Goal: Information Seeking & Learning: Check status

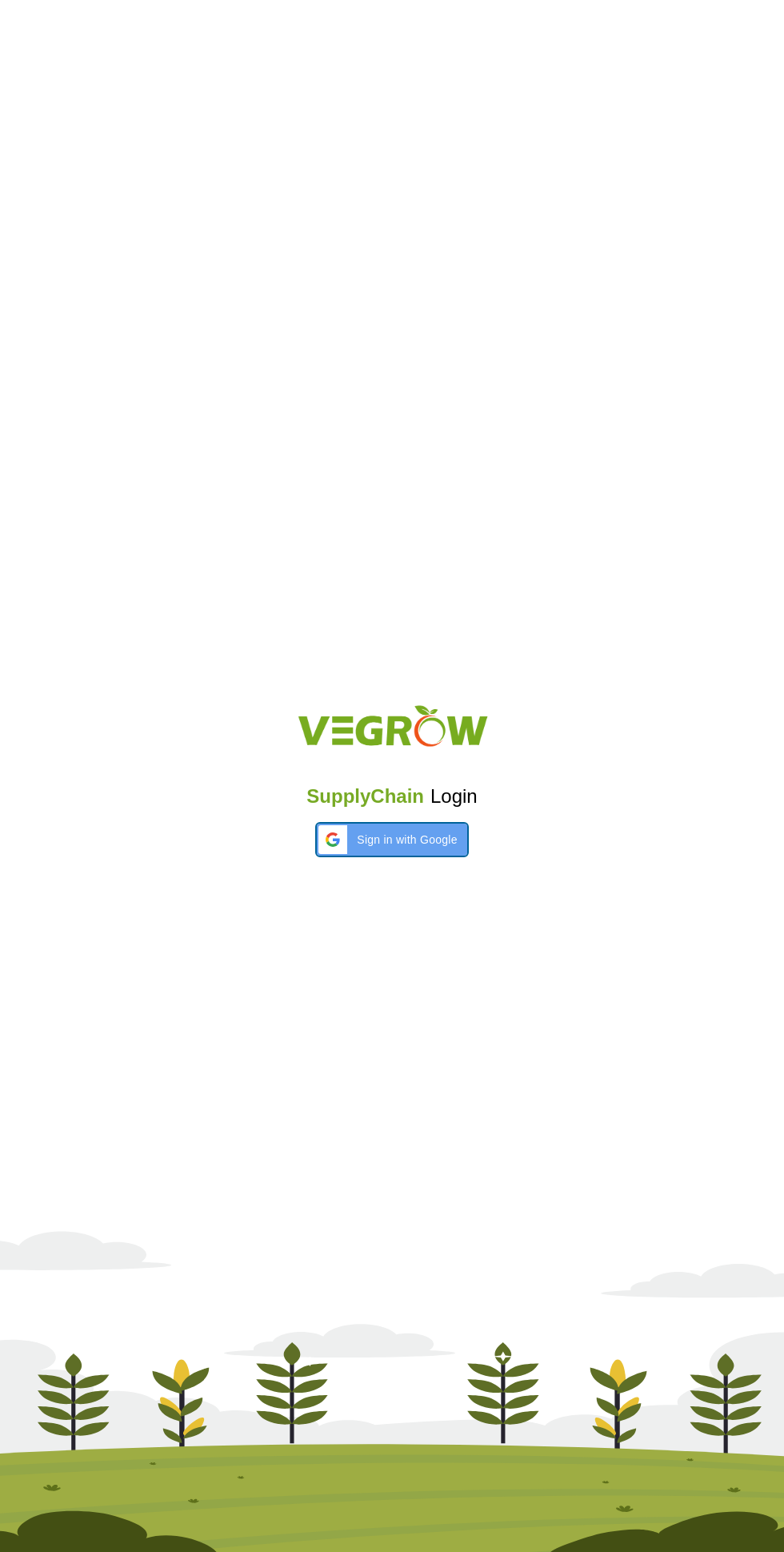
click at [352, 851] on div "Sign in with Google Sign in with Google. Opens in new tab" at bounding box center [392, 839] width 130 height 32
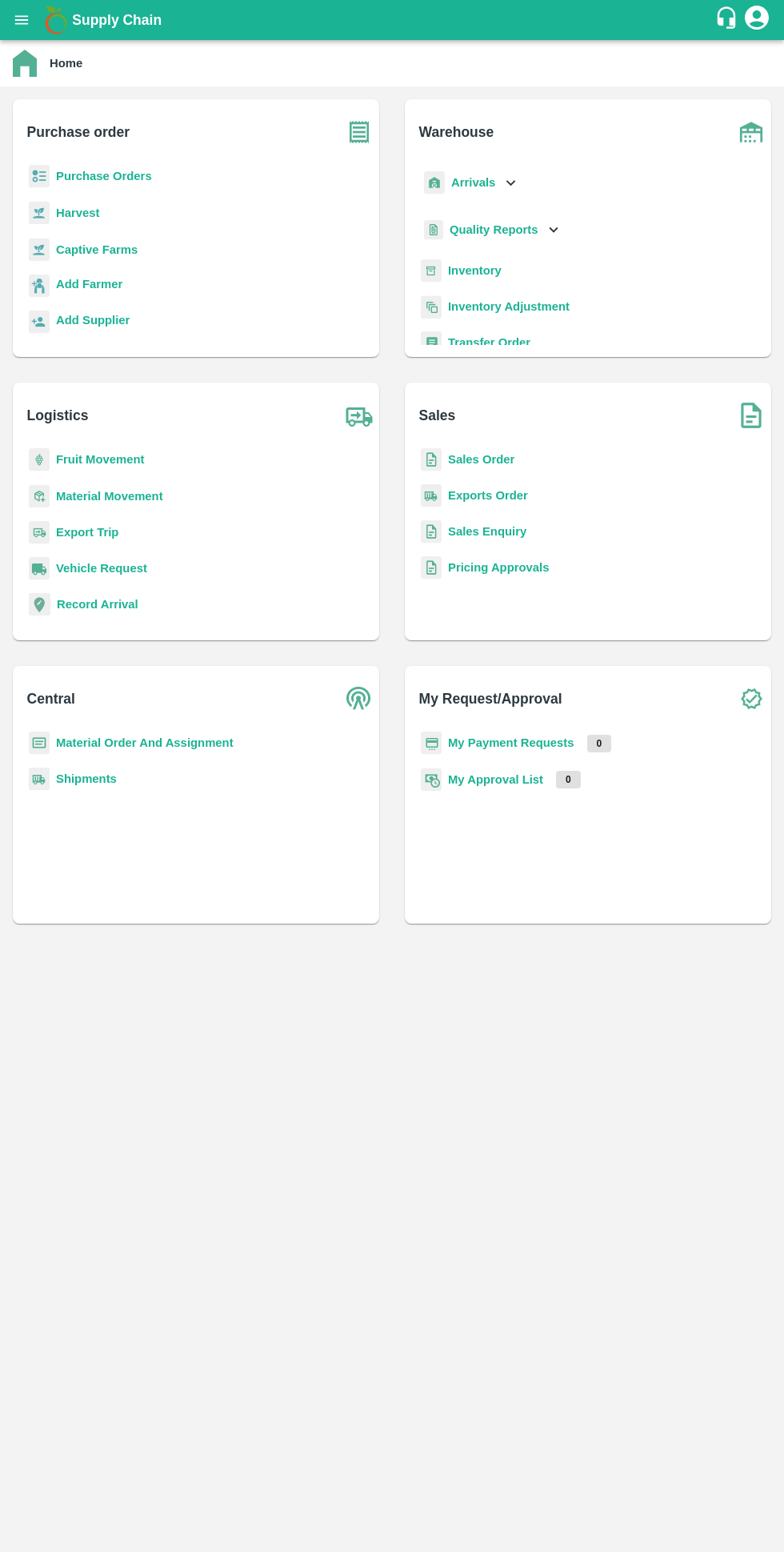
click at [66, 172] on b "Purchase Orders" at bounding box center [103, 176] width 96 height 13
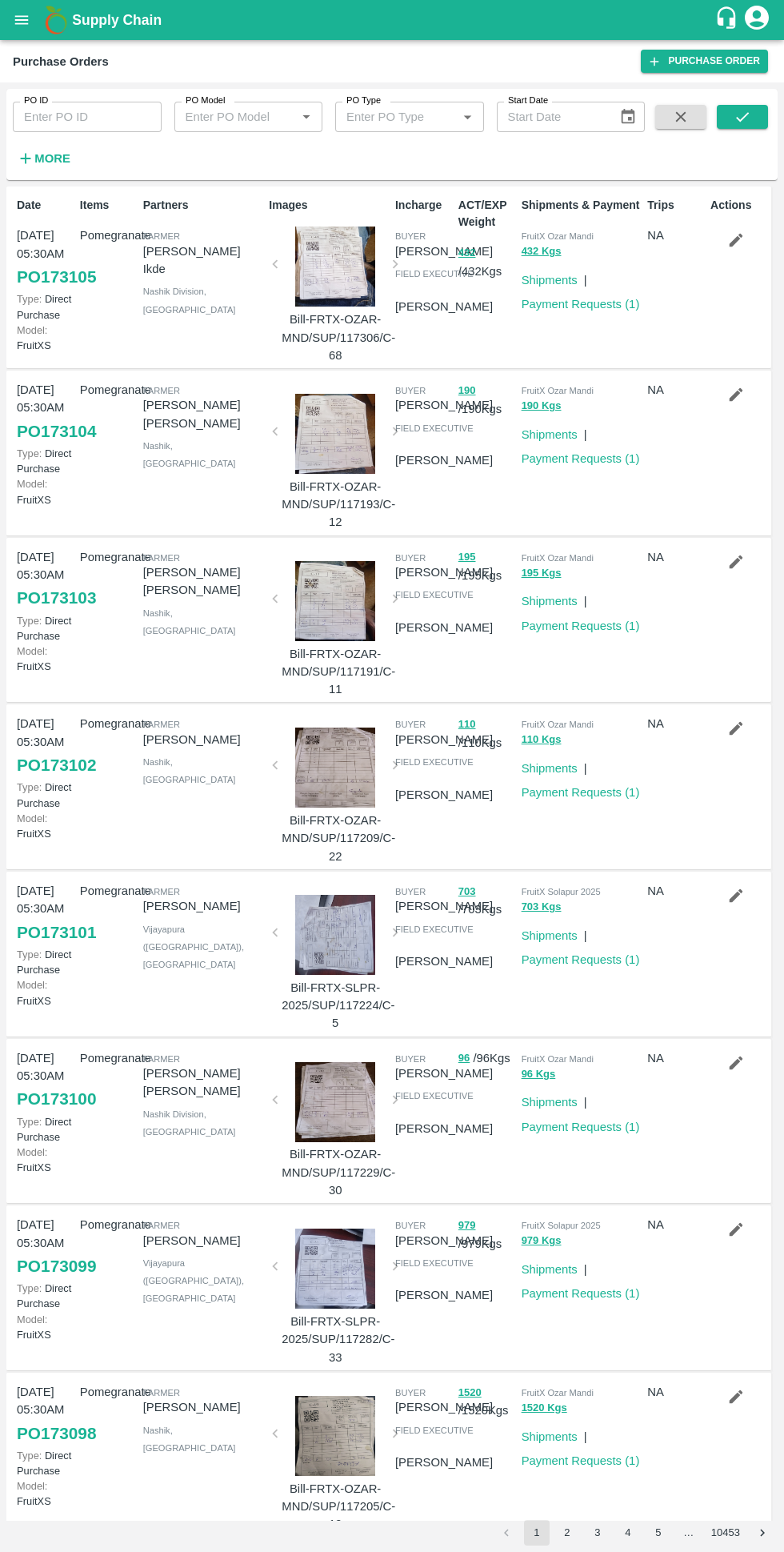
click at [26, 159] on icon "button" at bounding box center [26, 159] width 10 height 10
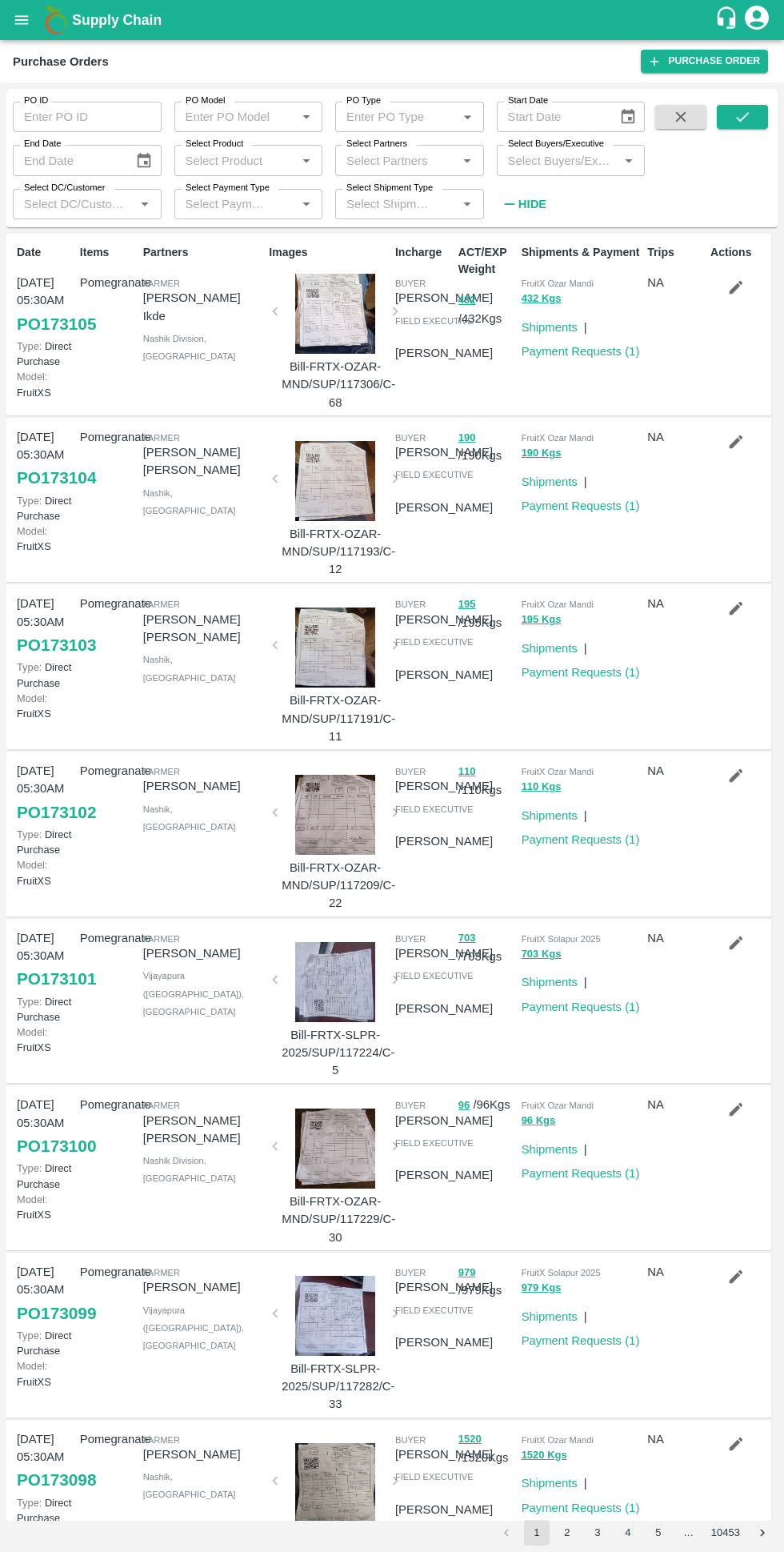
click at [540, 148] on label "Select Buyers/Executive" at bounding box center [555, 144] width 96 height 13
click at [540, 150] on input "Select Buyers/Executive" at bounding box center [558, 160] width 113 height 21
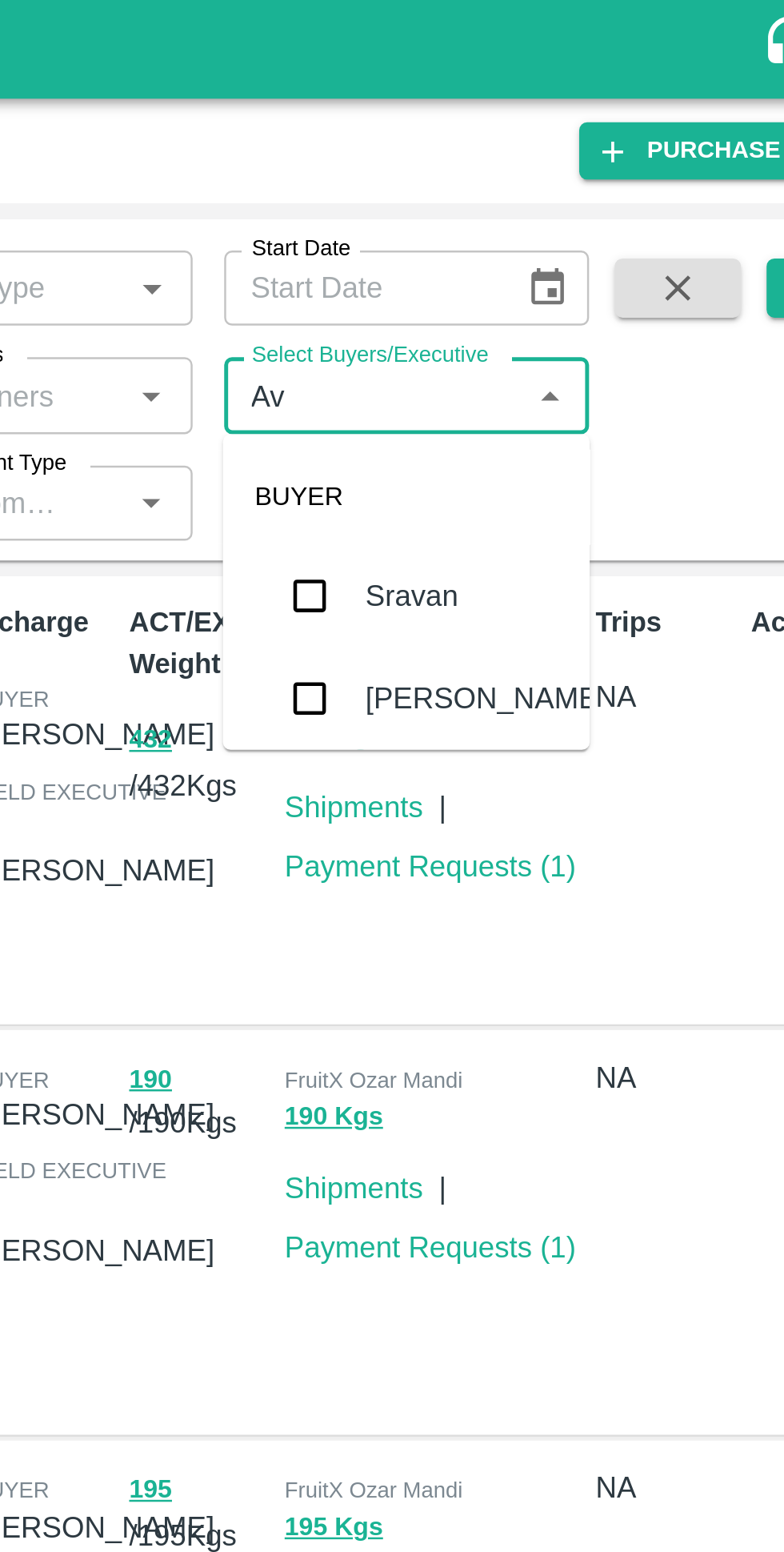
type input "Avinash"
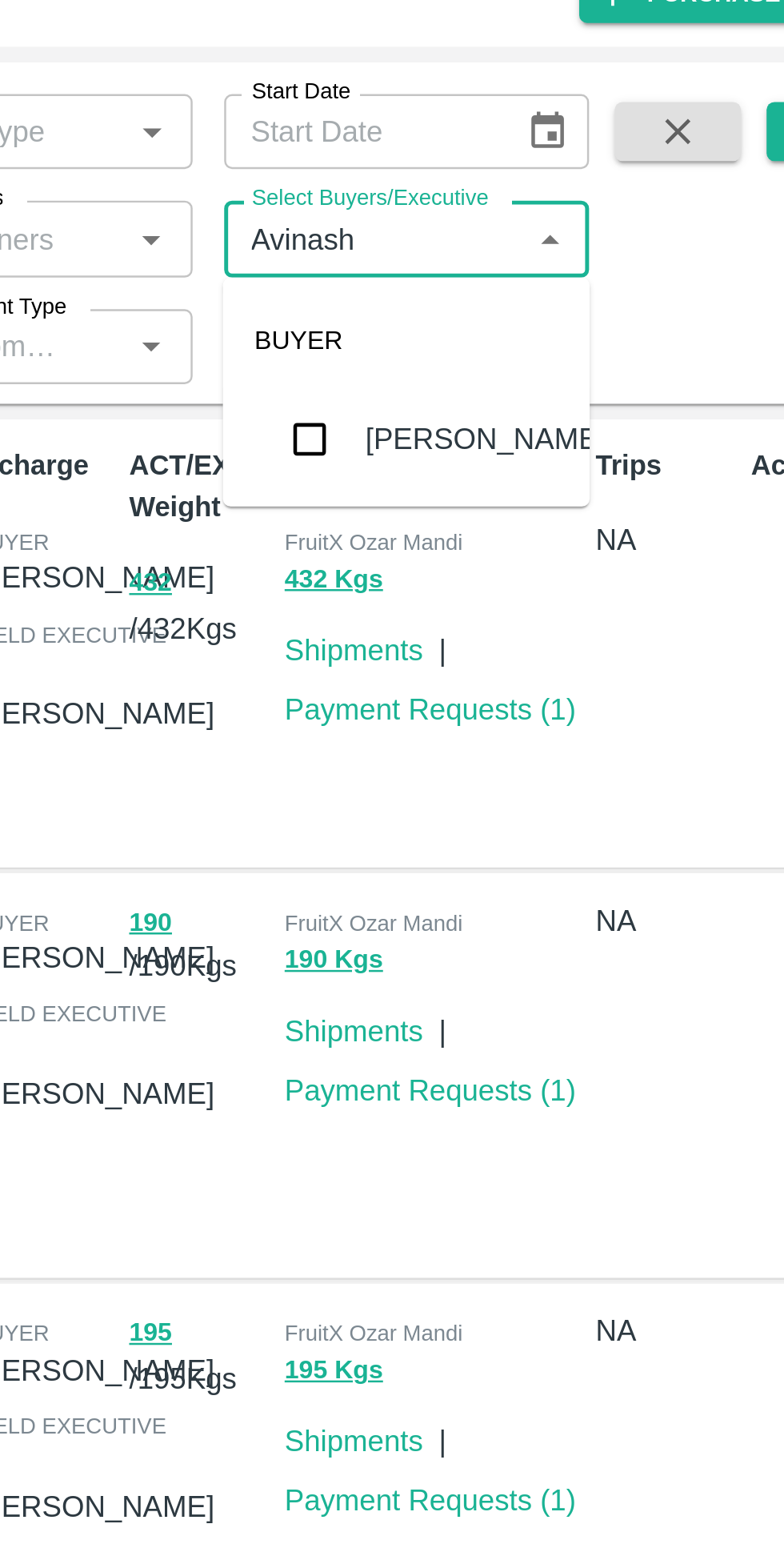
click at [532, 249] on input "checkbox" at bounding box center [531, 242] width 32 height 32
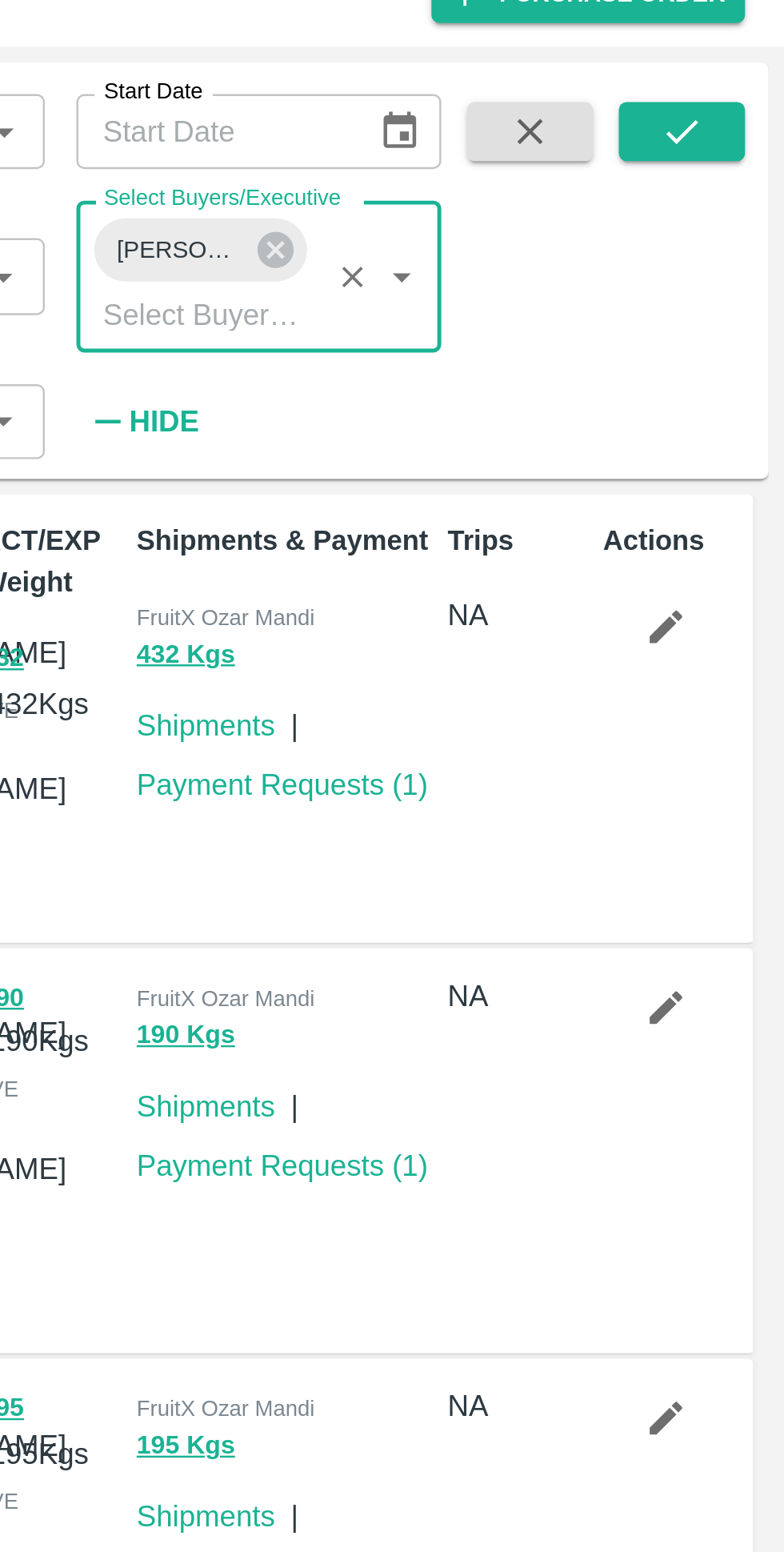
click at [742, 116] on icon "submit" at bounding box center [743, 116] width 17 height 17
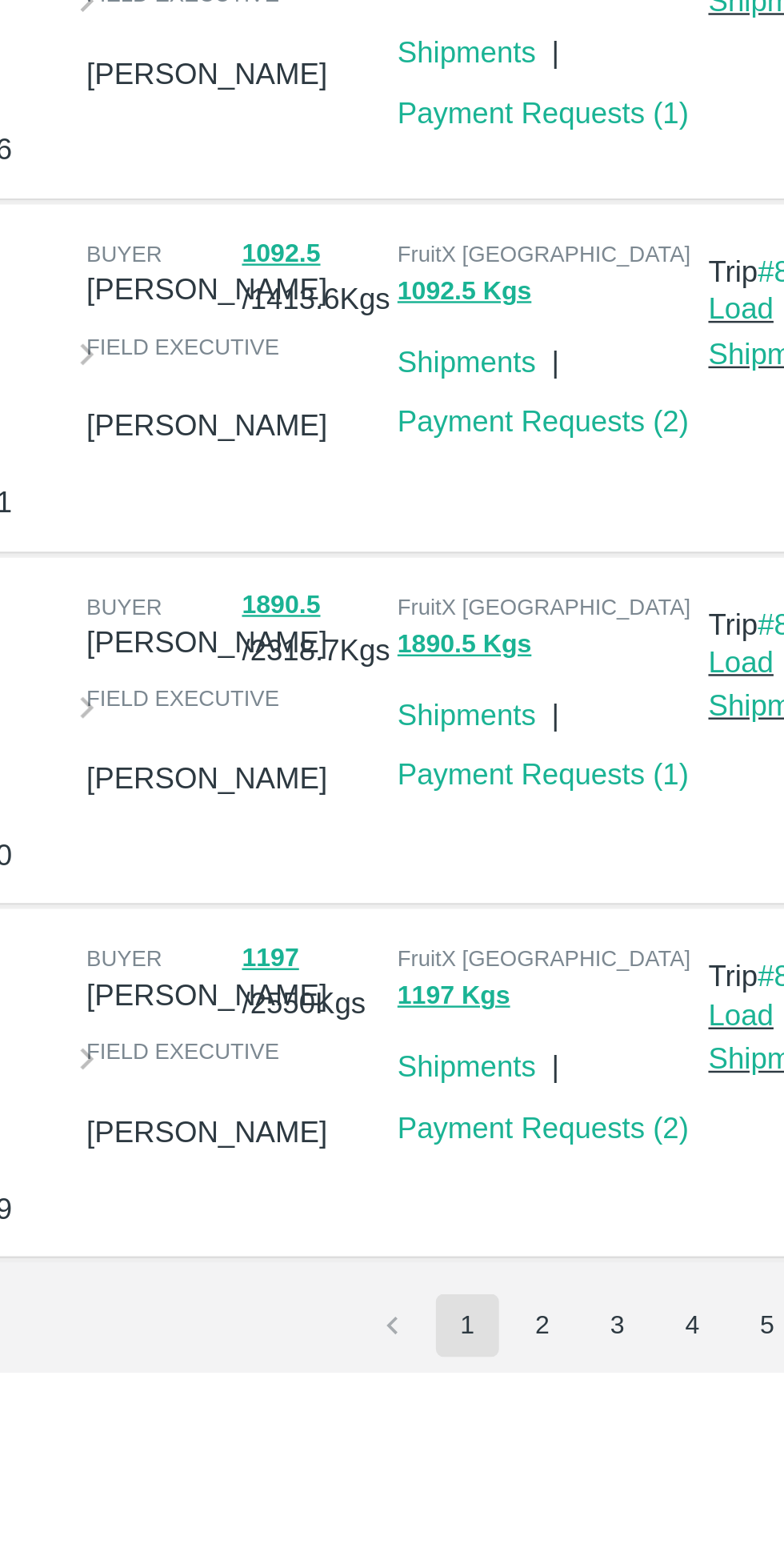
click at [580, 1526] on button "2" at bounding box center [580, 1533] width 26 height 26
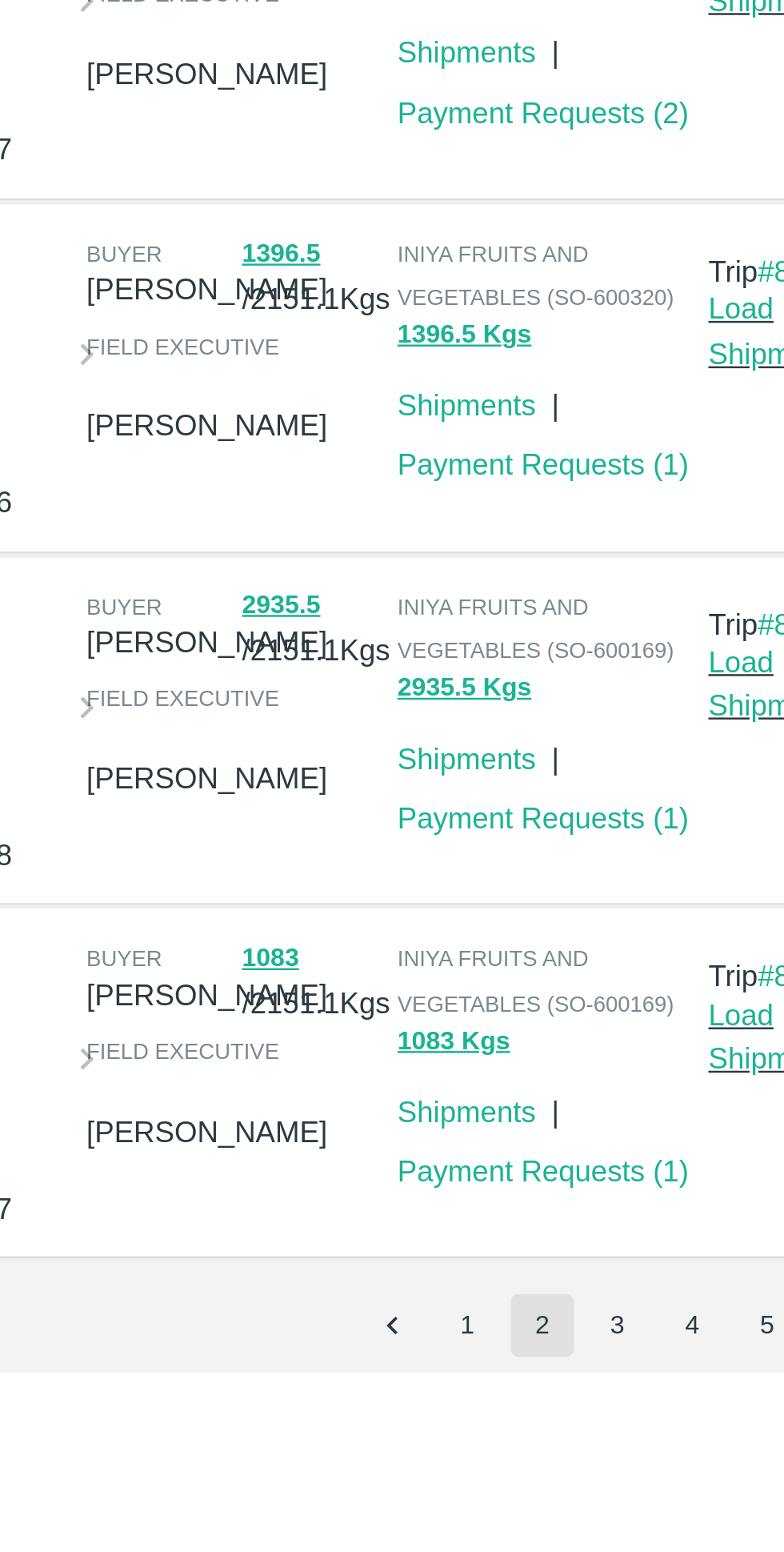
click at [606, 1535] on button "3" at bounding box center [611, 1533] width 26 height 26
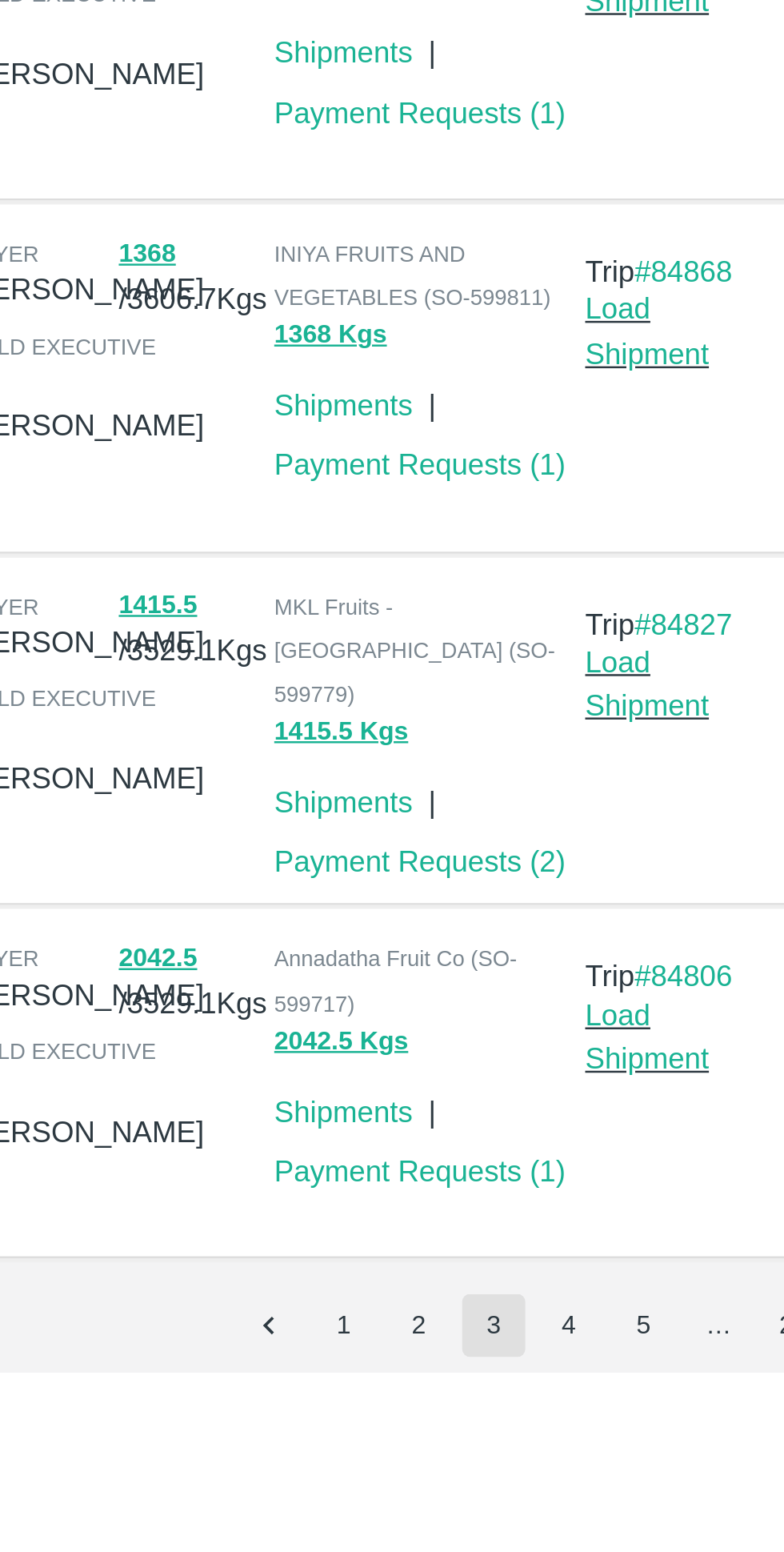
click at [549, 1542] on button "1" at bounding box center [550, 1533] width 26 height 26
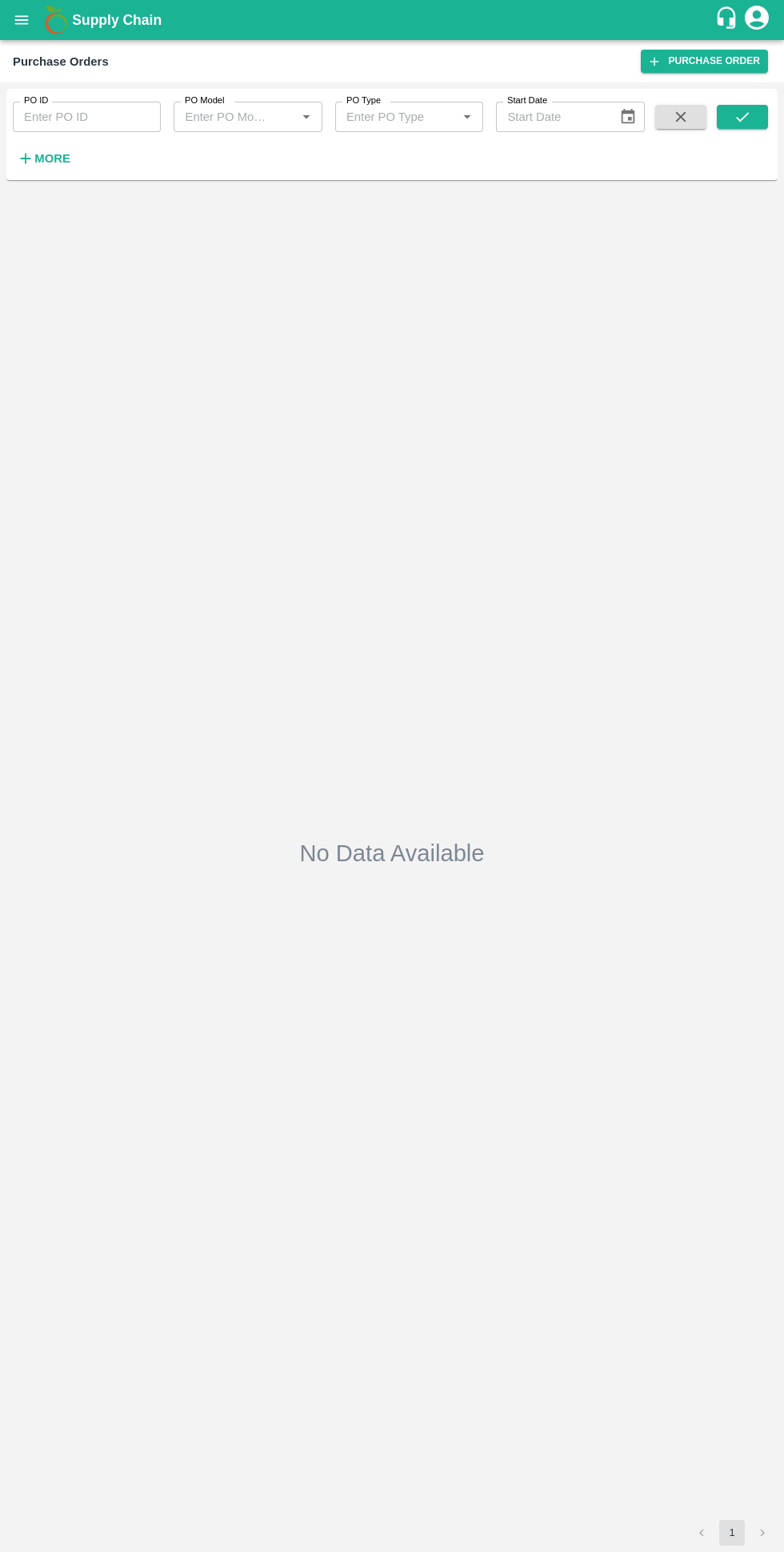
click at [40, 170] on button "More" at bounding box center [43, 159] width 61 height 28
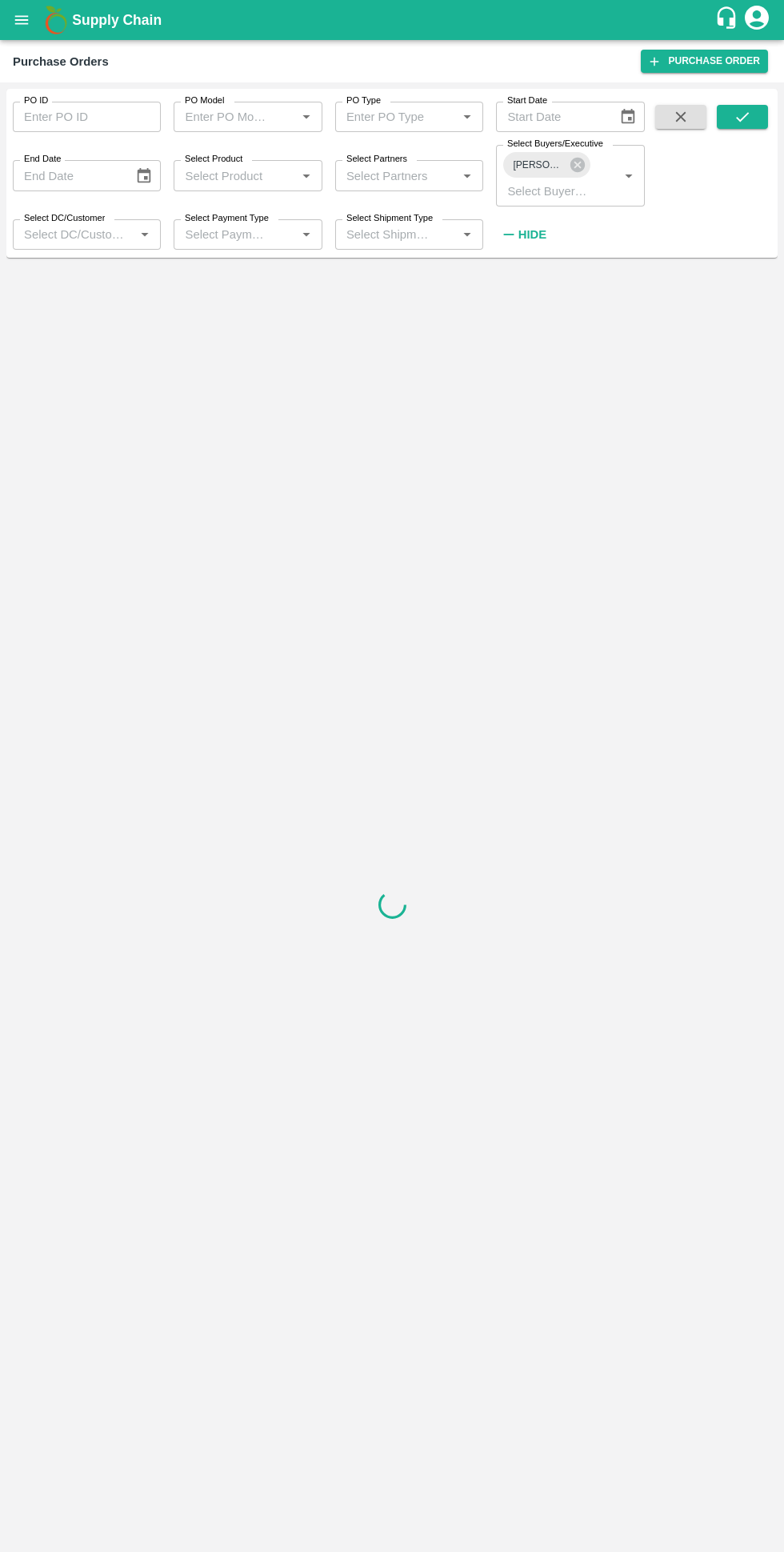
click at [547, 160] on span "Avinash Sharwan" at bounding box center [538, 165] width 70 height 16
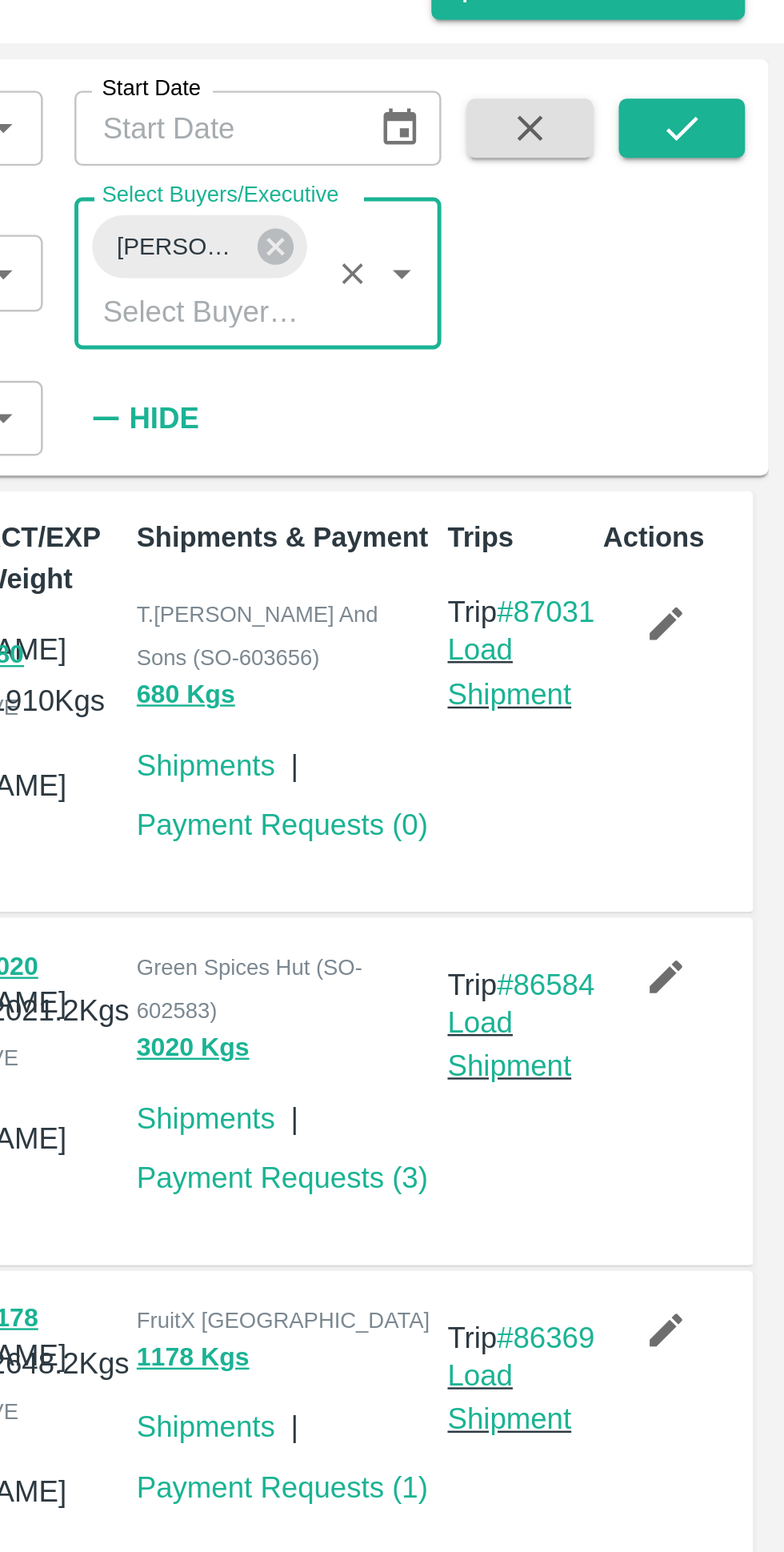
click at [737, 117] on icon "submit" at bounding box center [743, 116] width 13 height 9
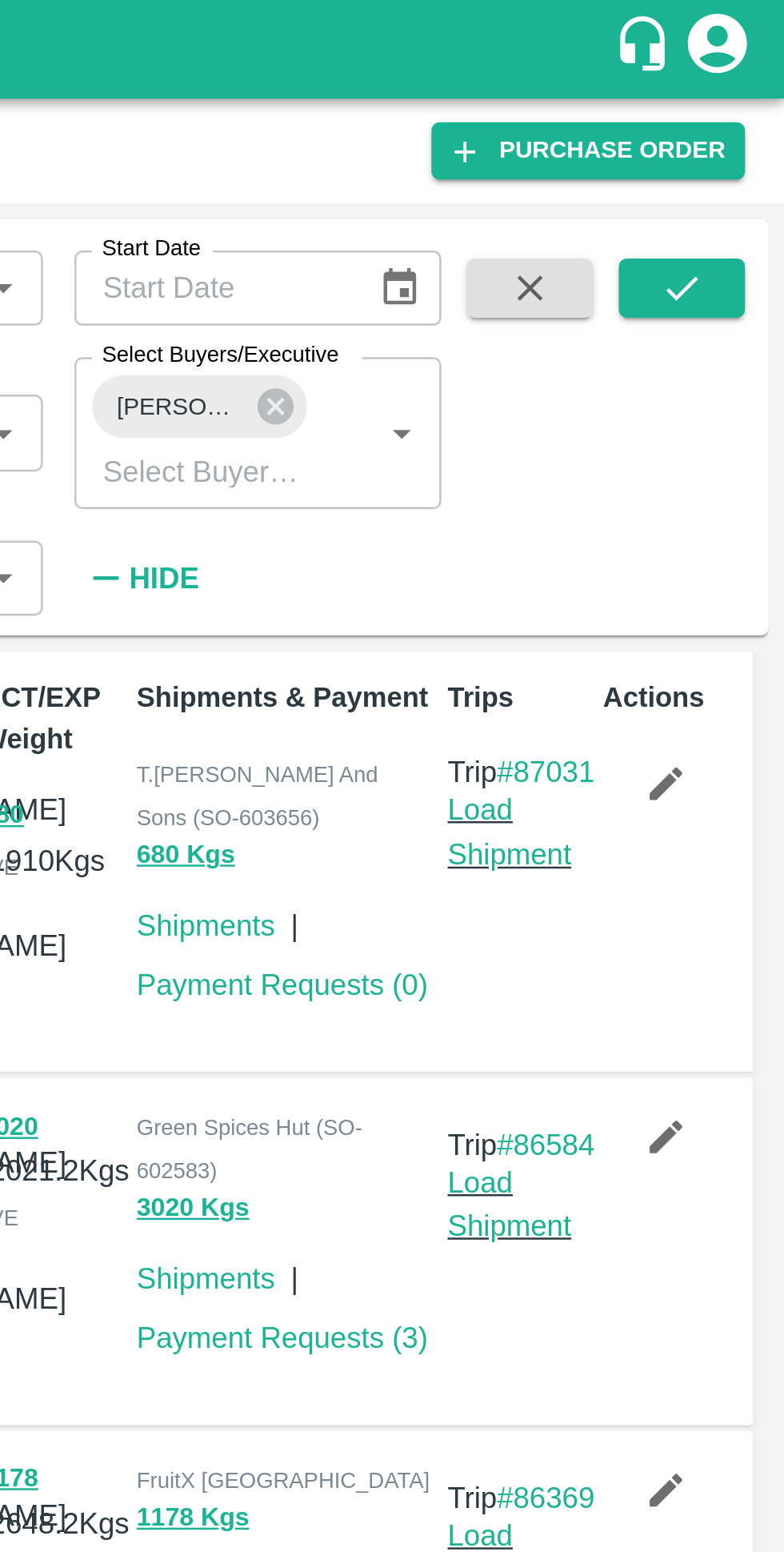
click at [755, 20] on icon "account of current user" at bounding box center [757, 17] width 24 height 24
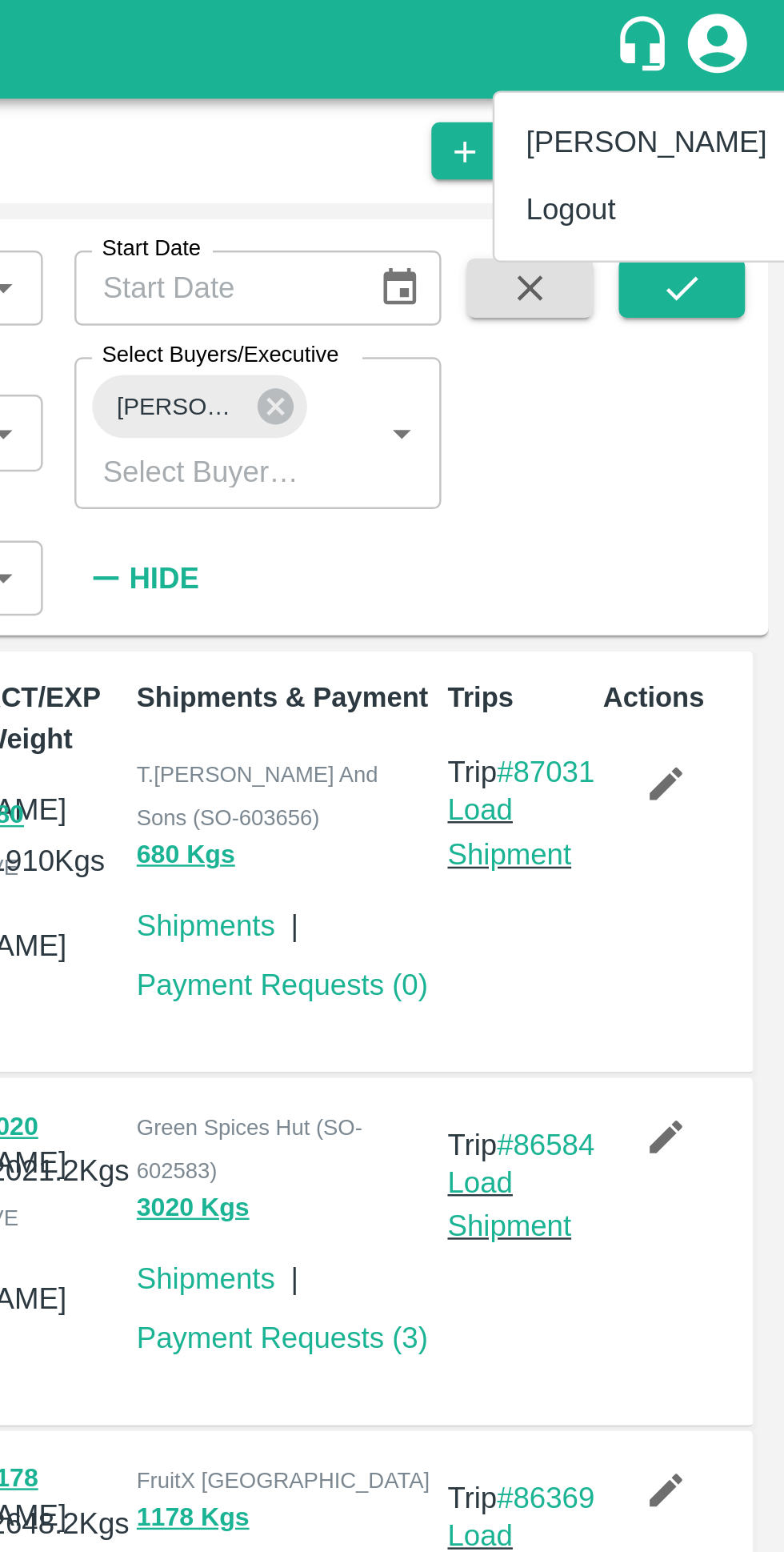
click at [706, 57] on li "[PERSON_NAME]" at bounding box center [728, 58] width 123 height 28
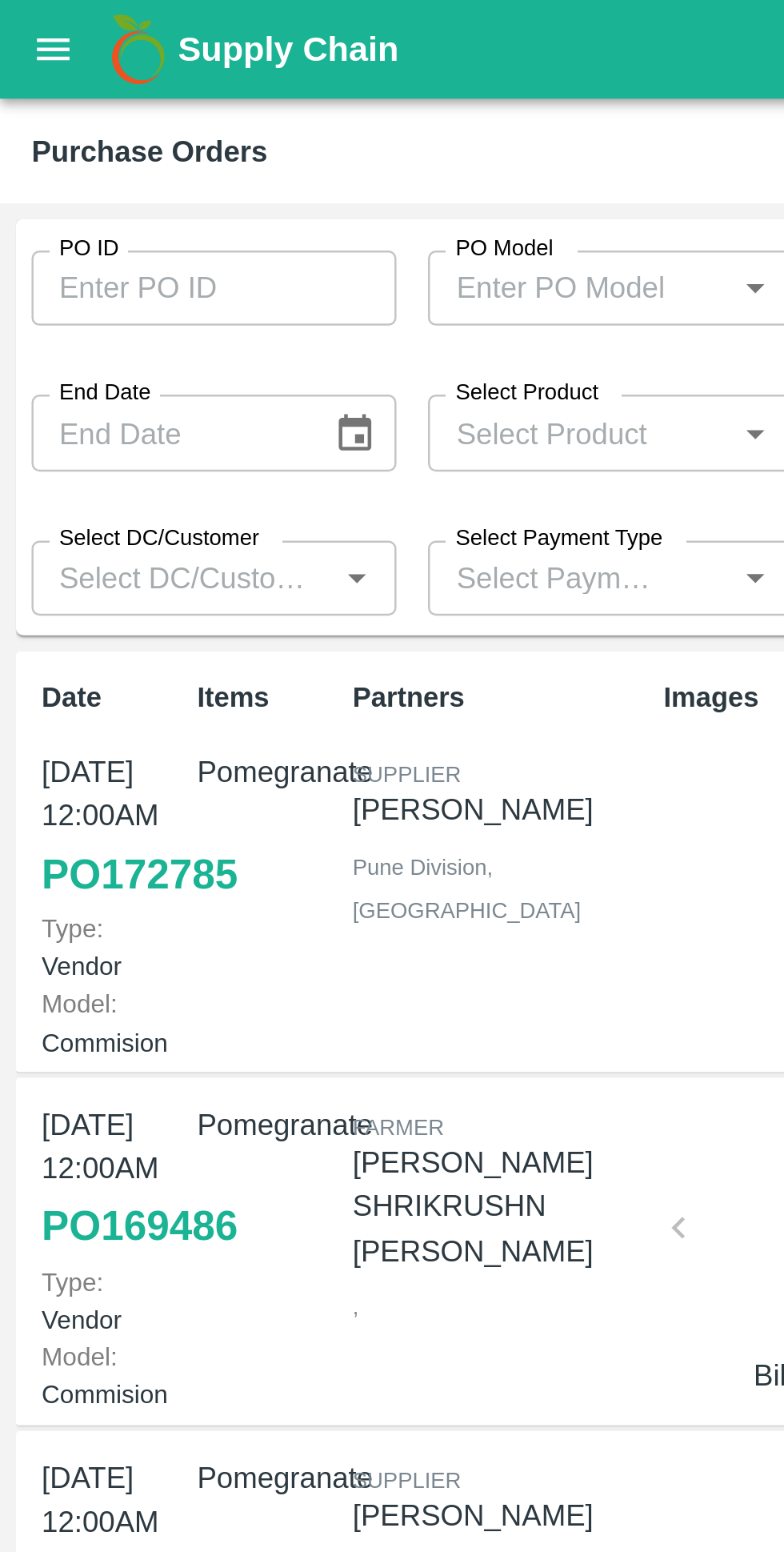
click at [28, 25] on div at bounding box center [392, 776] width 784 height 1552
click at [29, 28] on button "open drawer" at bounding box center [22, 20] width 37 height 37
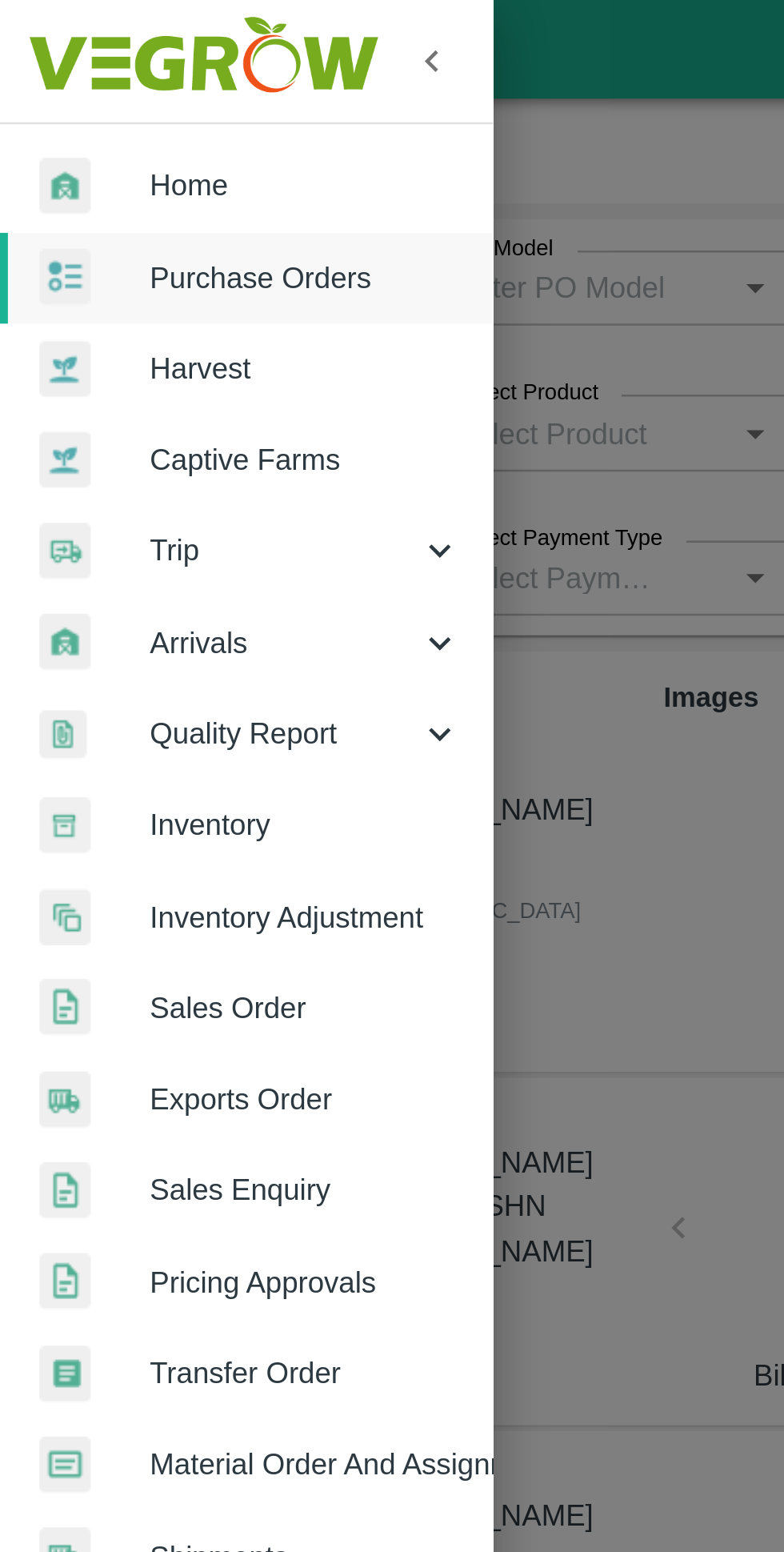
click at [65, 77] on span "Home" at bounding box center [124, 75] width 127 height 17
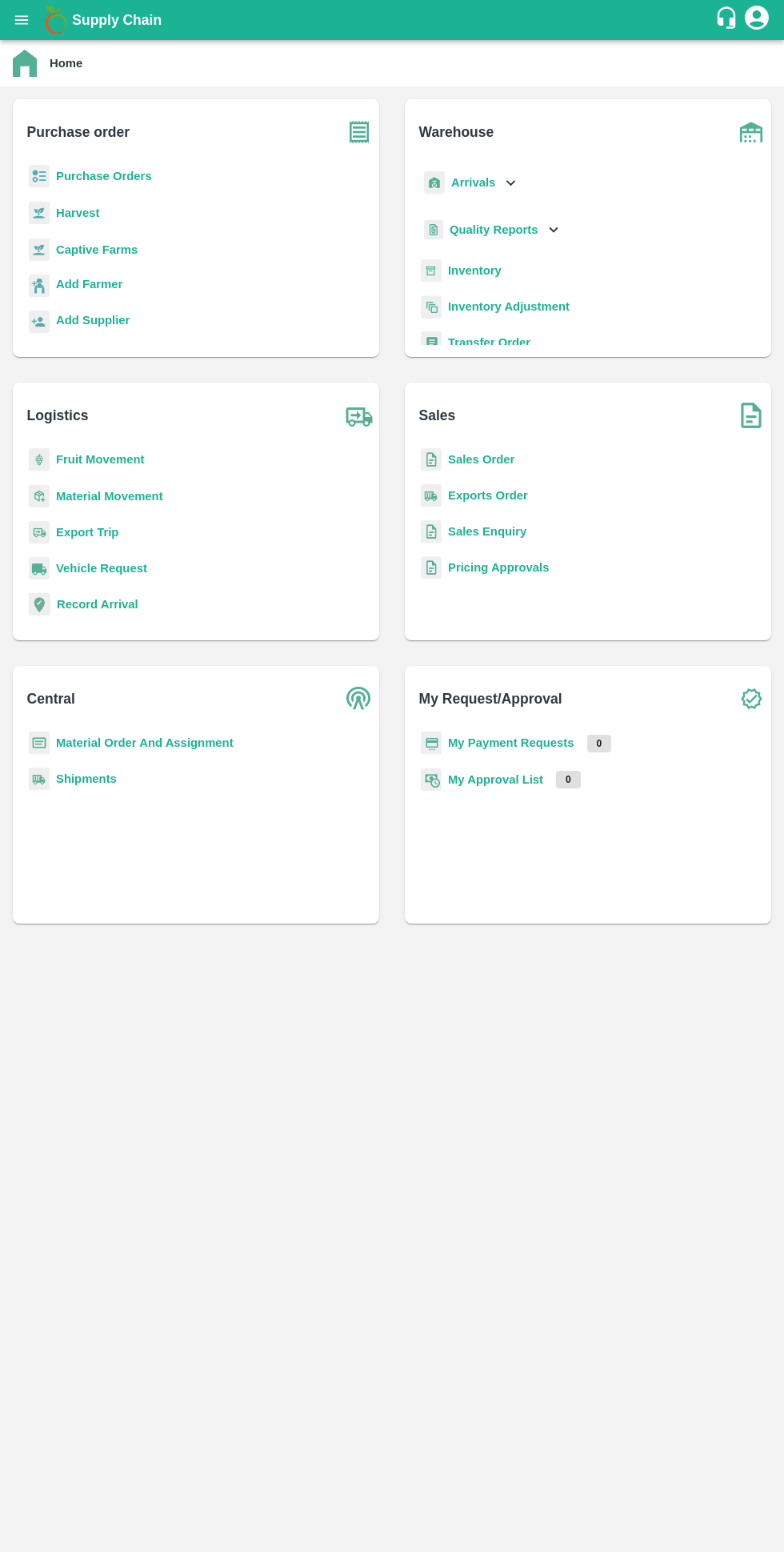
click at [518, 743] on b "My Payment Requests" at bounding box center [511, 743] width 127 height 13
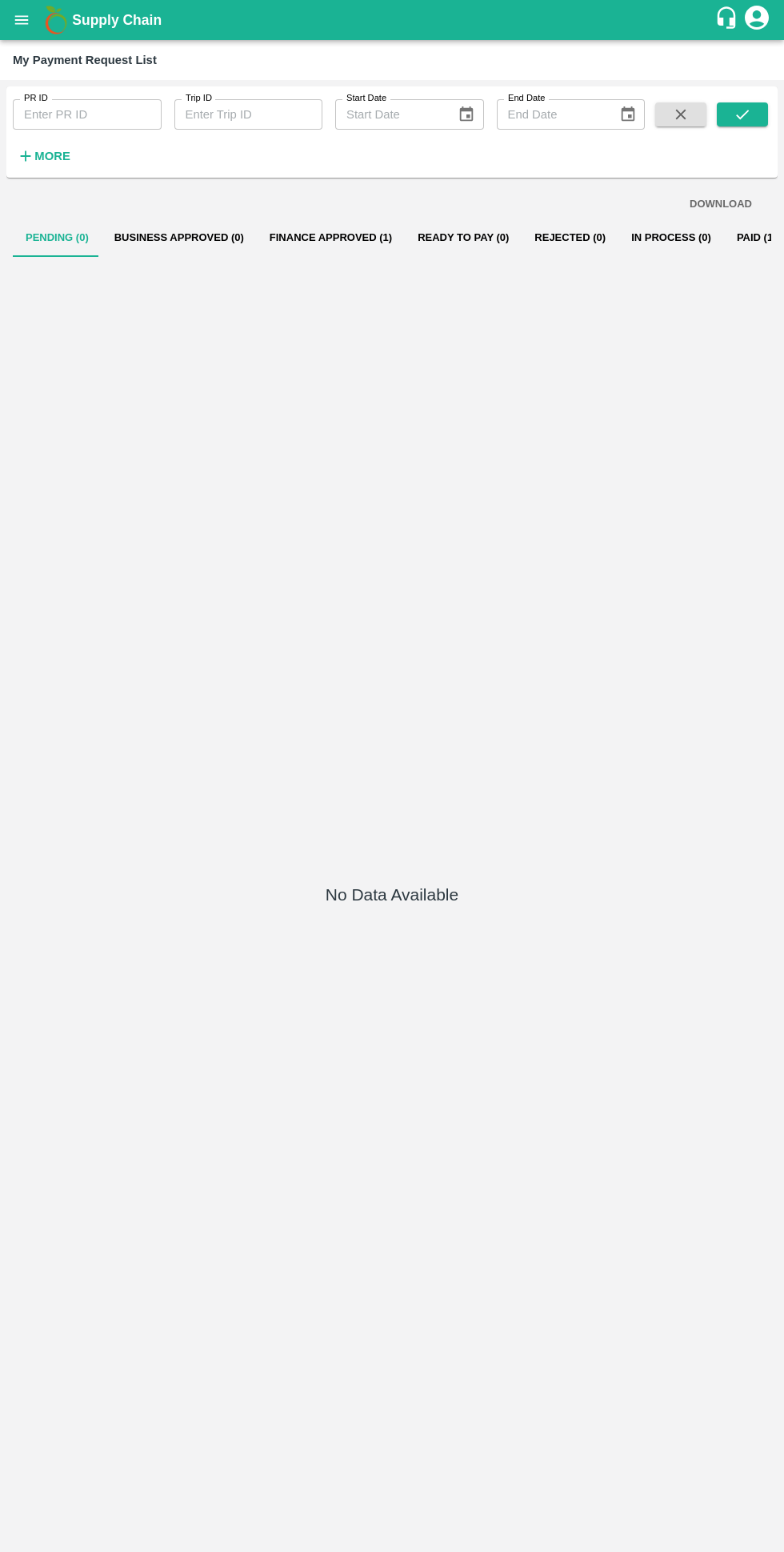
click at [193, 238] on button "Business Approved (0)" at bounding box center [179, 237] width 155 height 39
click at [310, 252] on button "Finance Approved (1)" at bounding box center [331, 237] width 148 height 39
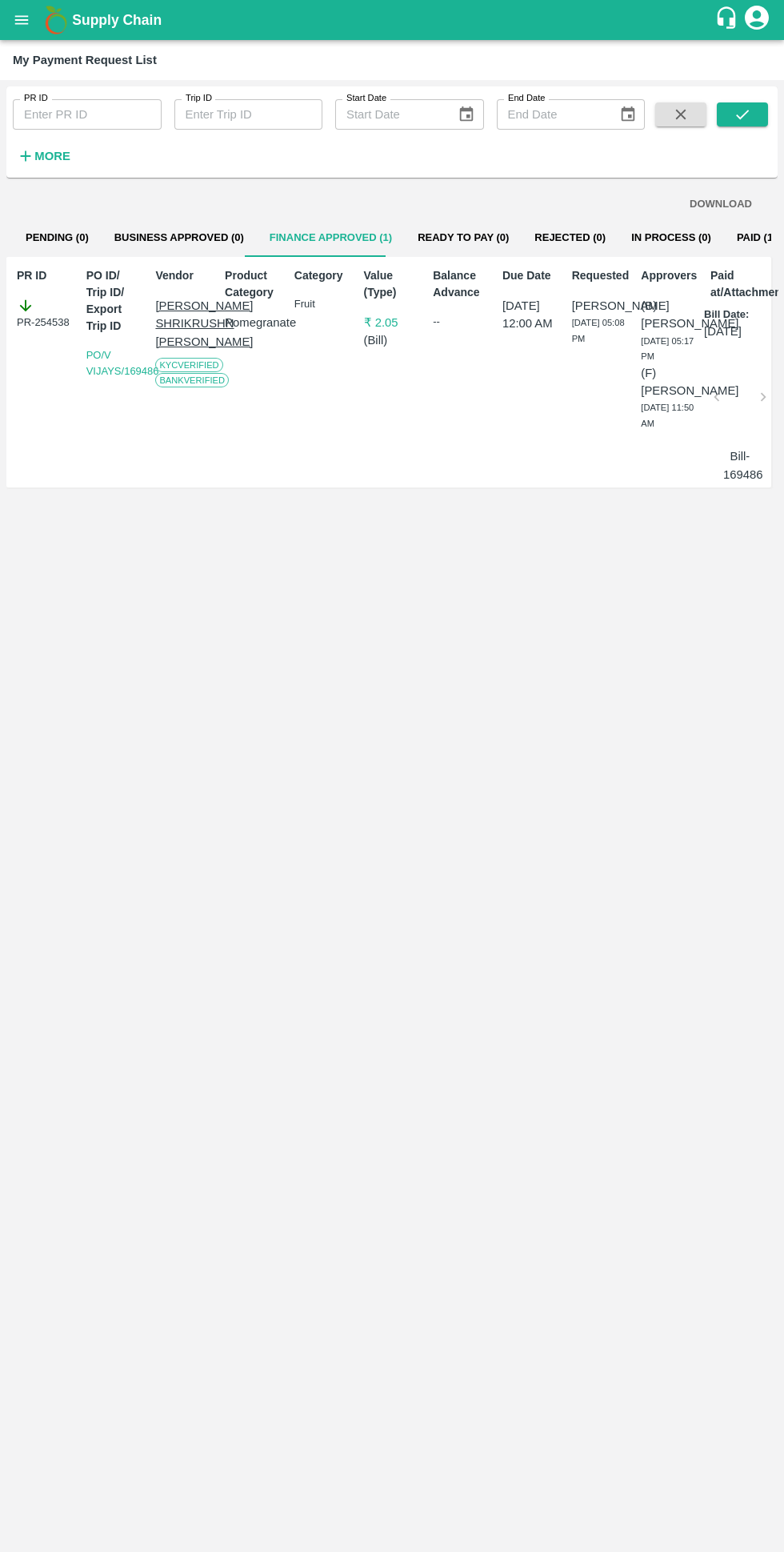
click at [31, 22] on button "open drawer" at bounding box center [22, 20] width 37 height 37
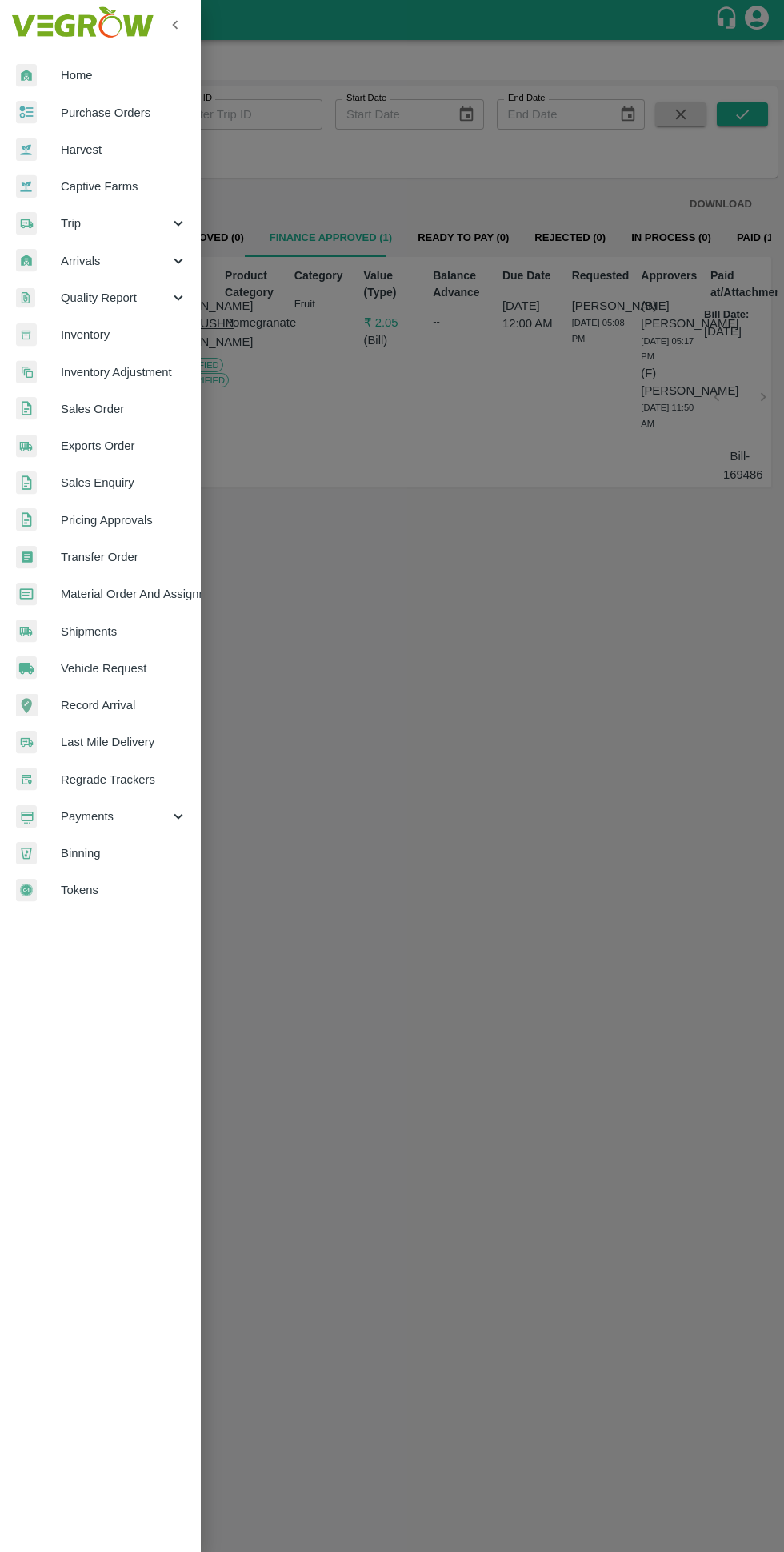
click at [110, 112] on span "Purchase Orders" at bounding box center [124, 113] width 127 height 17
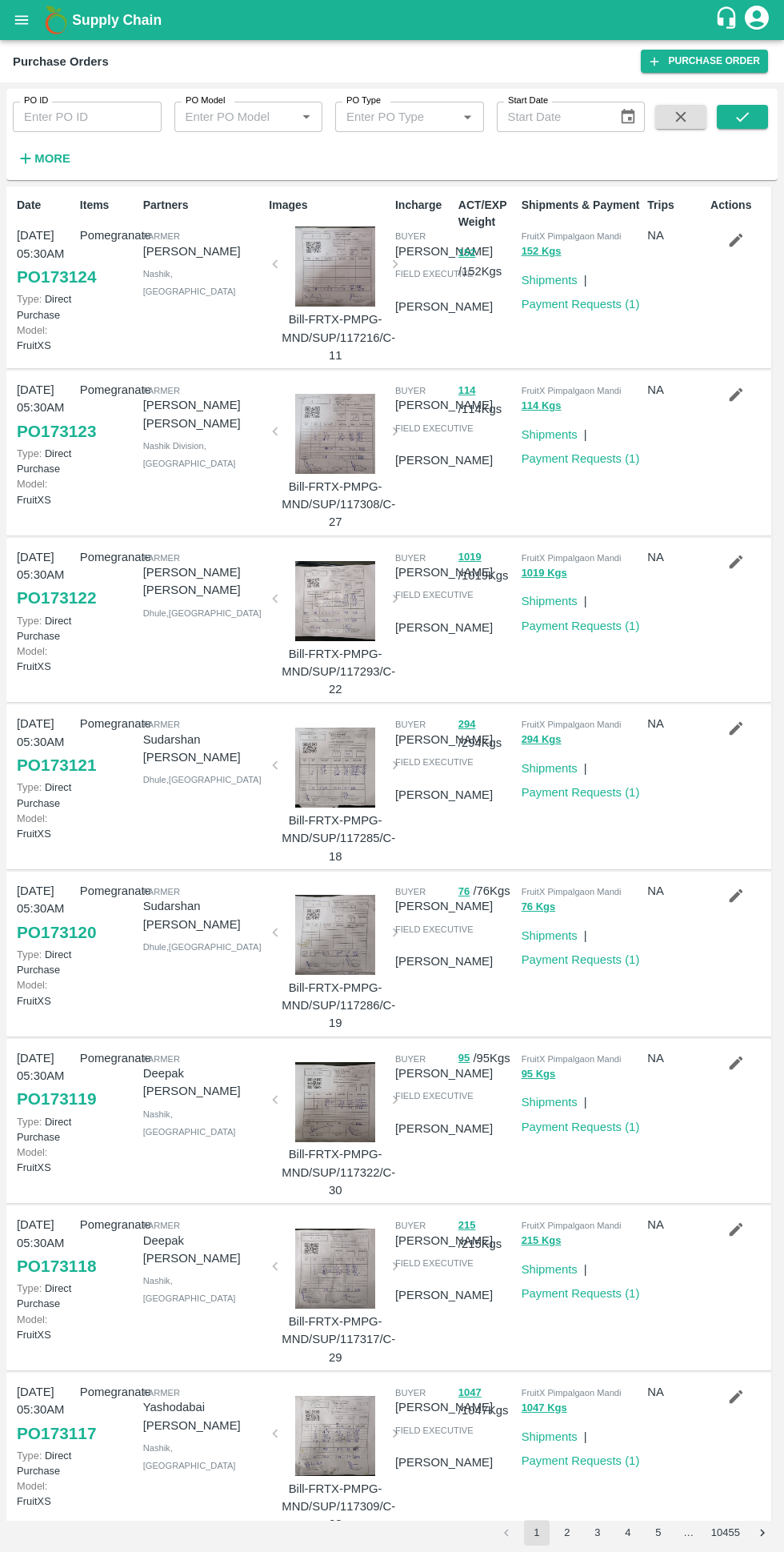
click at [52, 151] on h6 "More" at bounding box center [53, 159] width 36 height 21
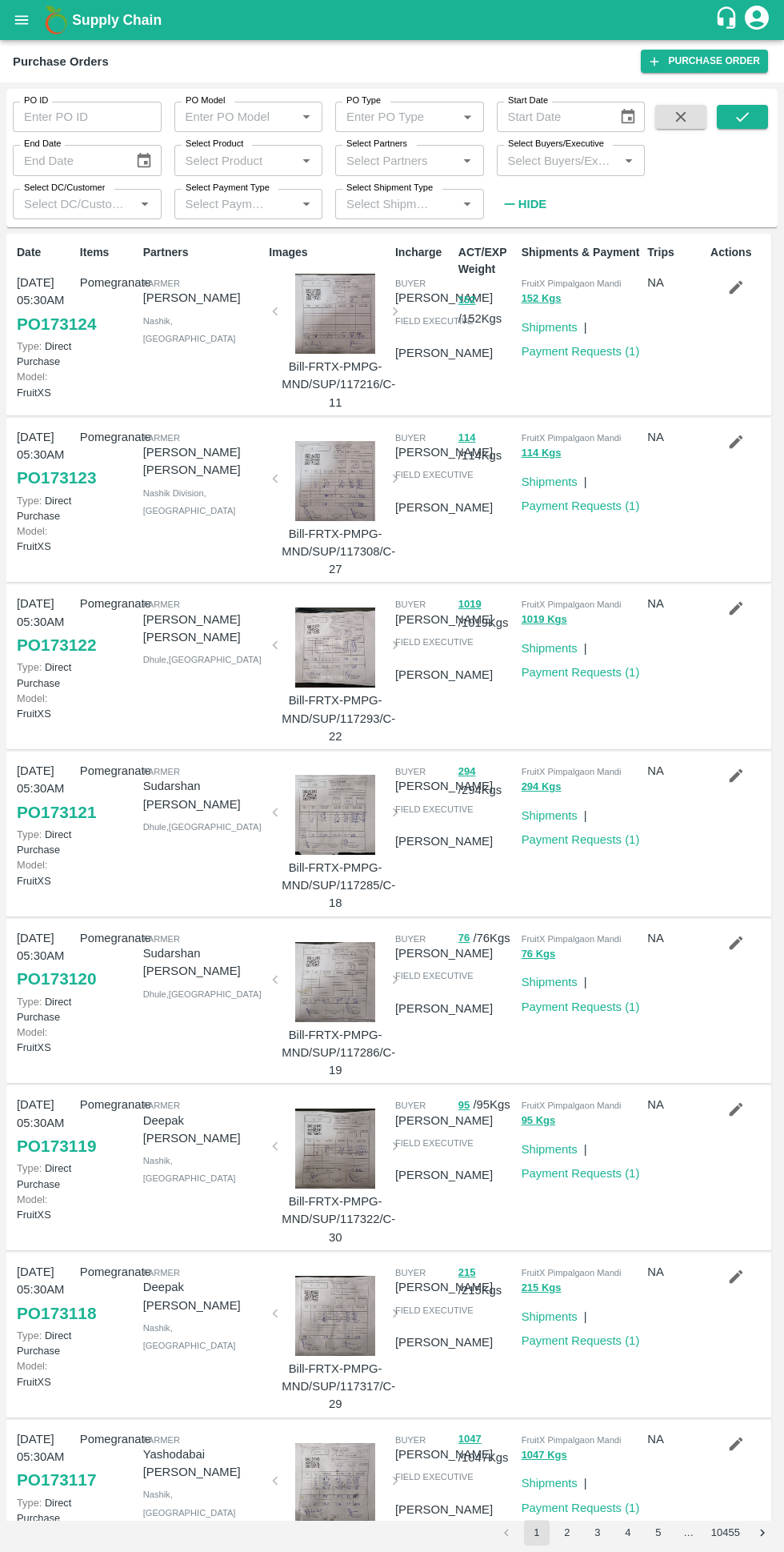
click at [564, 164] on input "Select Buyers/Executive" at bounding box center [558, 160] width 113 height 21
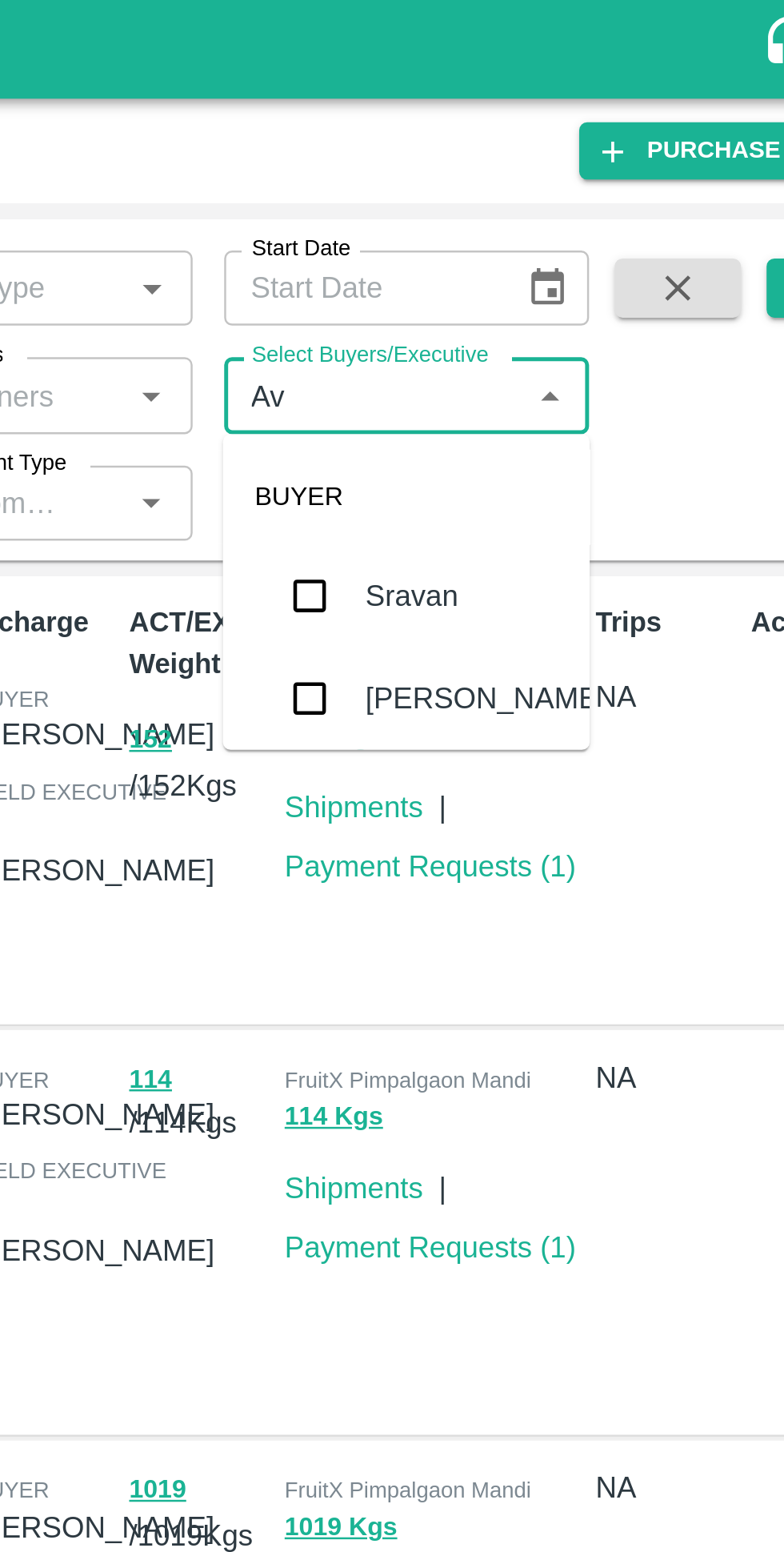
type input "Avinash"
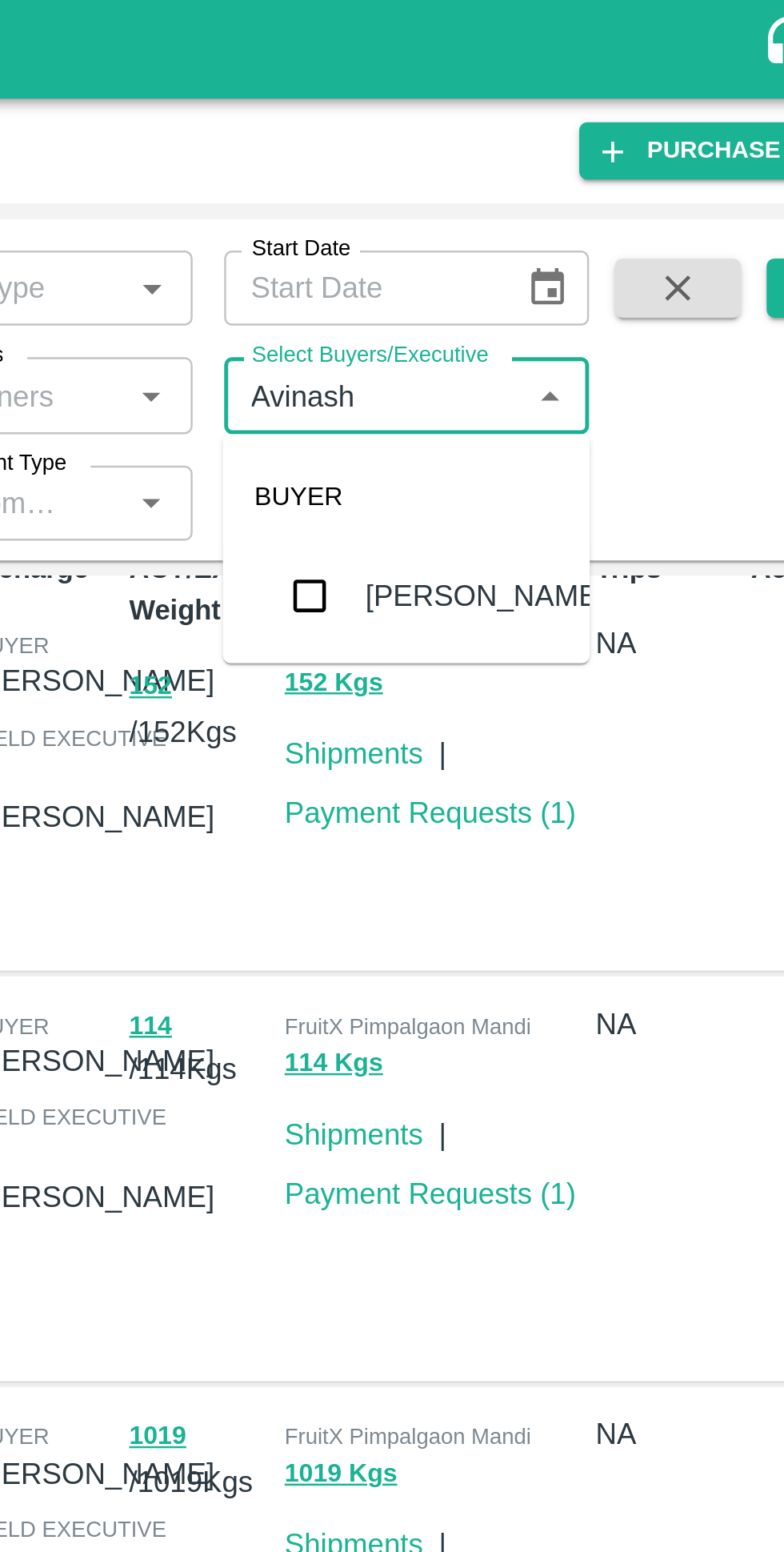
scroll to position [22, 0]
click at [523, 248] on input "checkbox" at bounding box center [531, 242] width 32 height 32
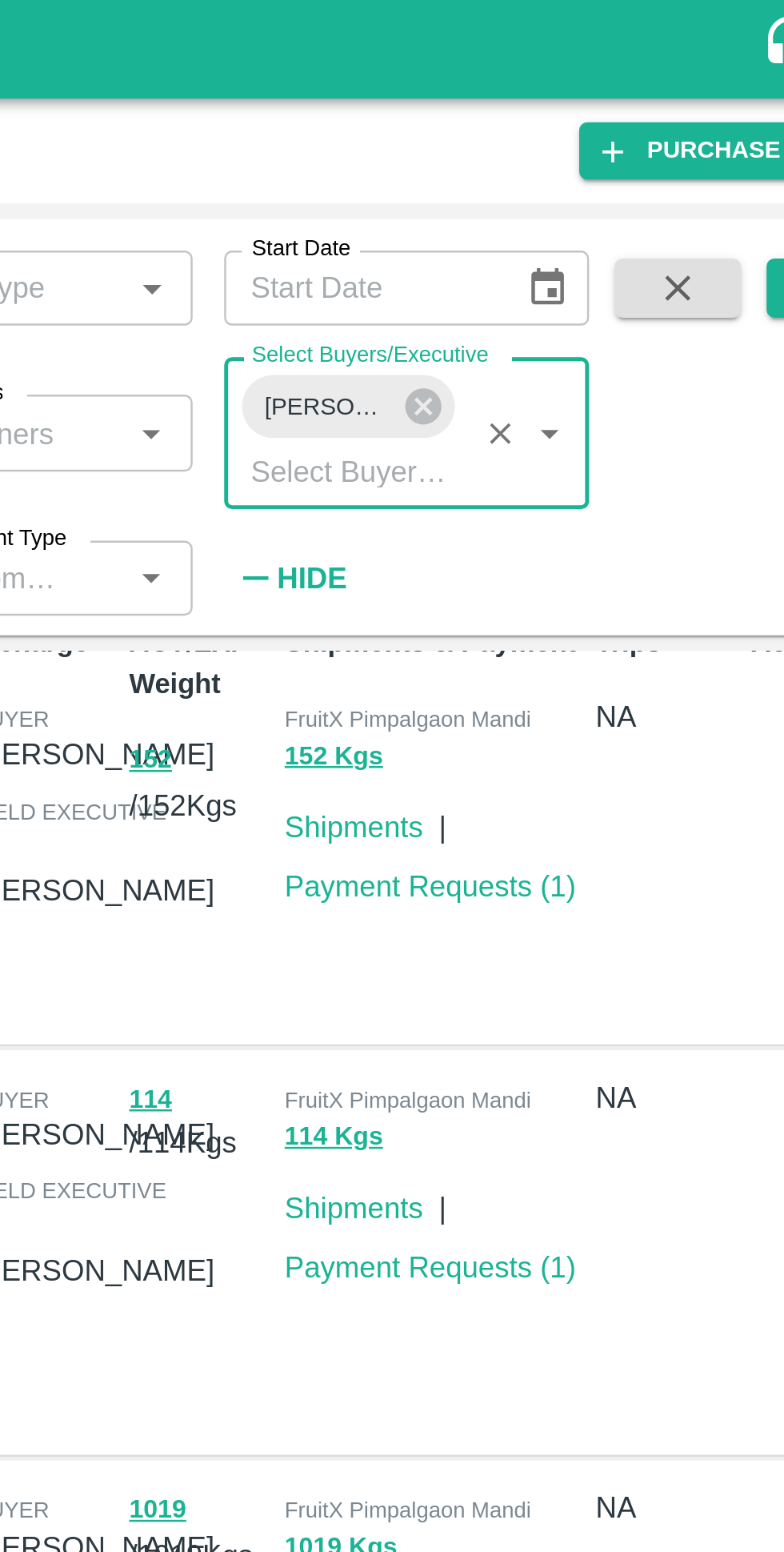
scroll to position [0, 0]
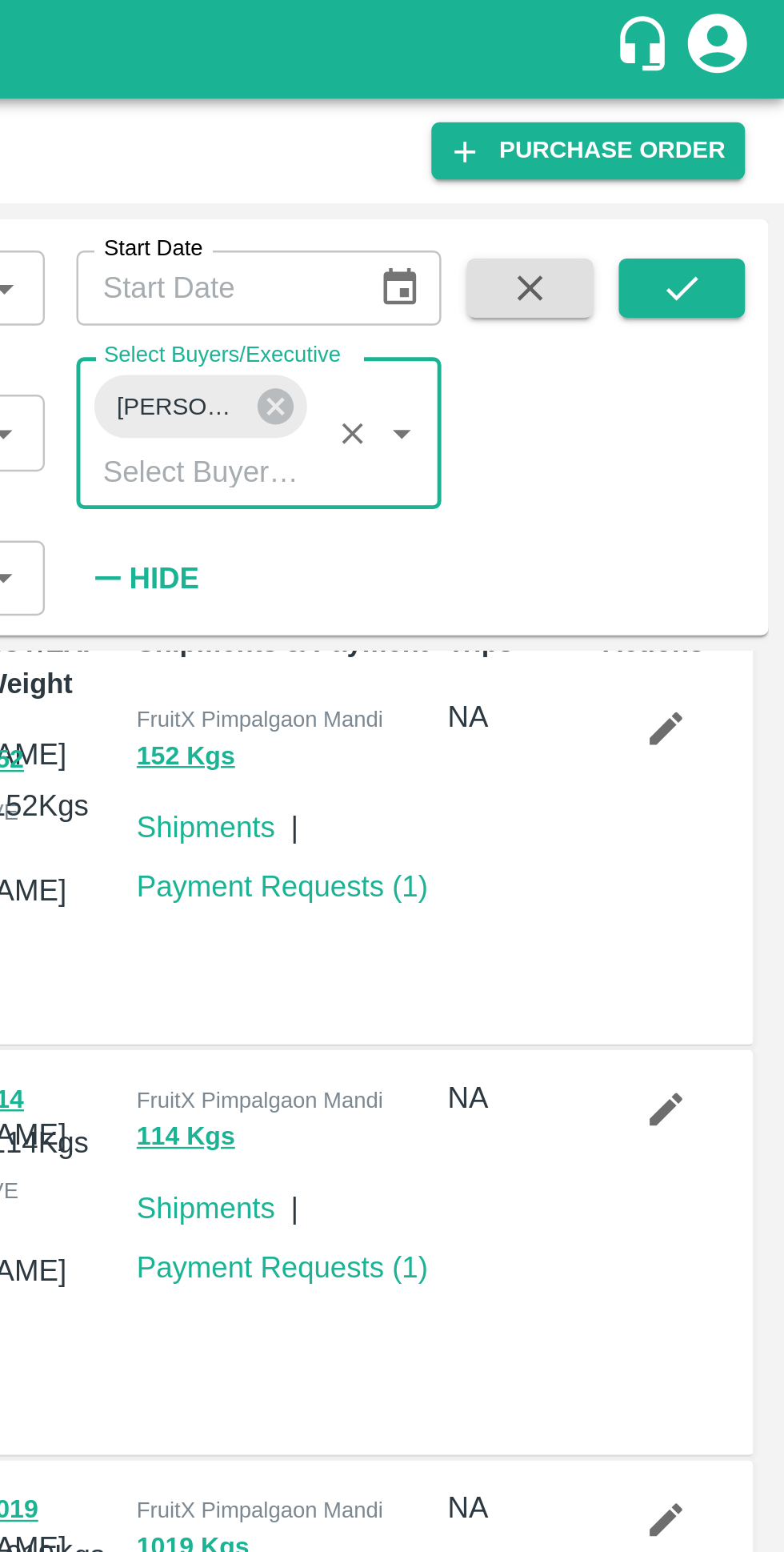
click at [748, 120] on icon "submit" at bounding box center [743, 116] width 17 height 17
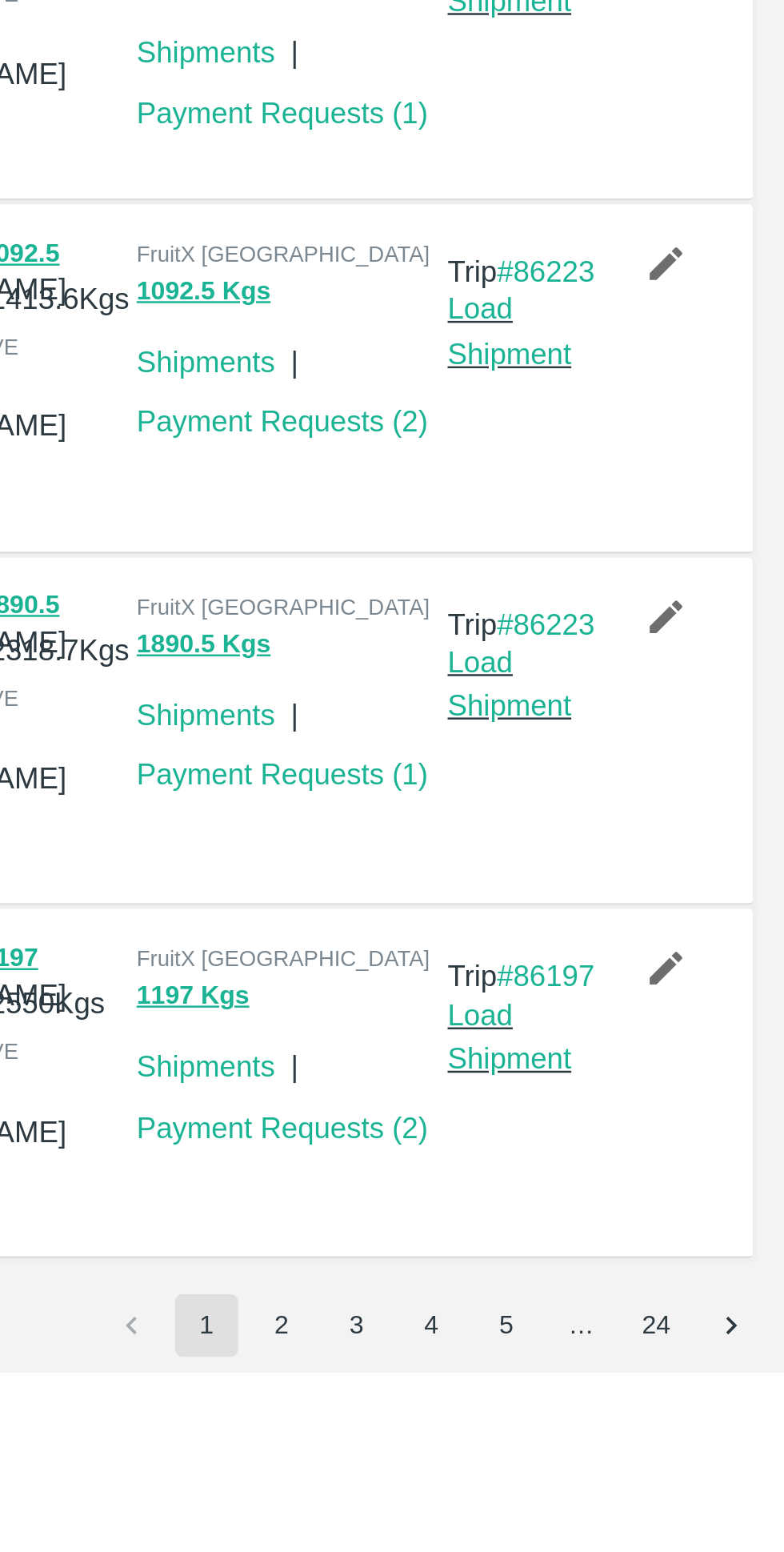
click at [646, 1525] on button "4" at bounding box center [641, 1533] width 26 height 26
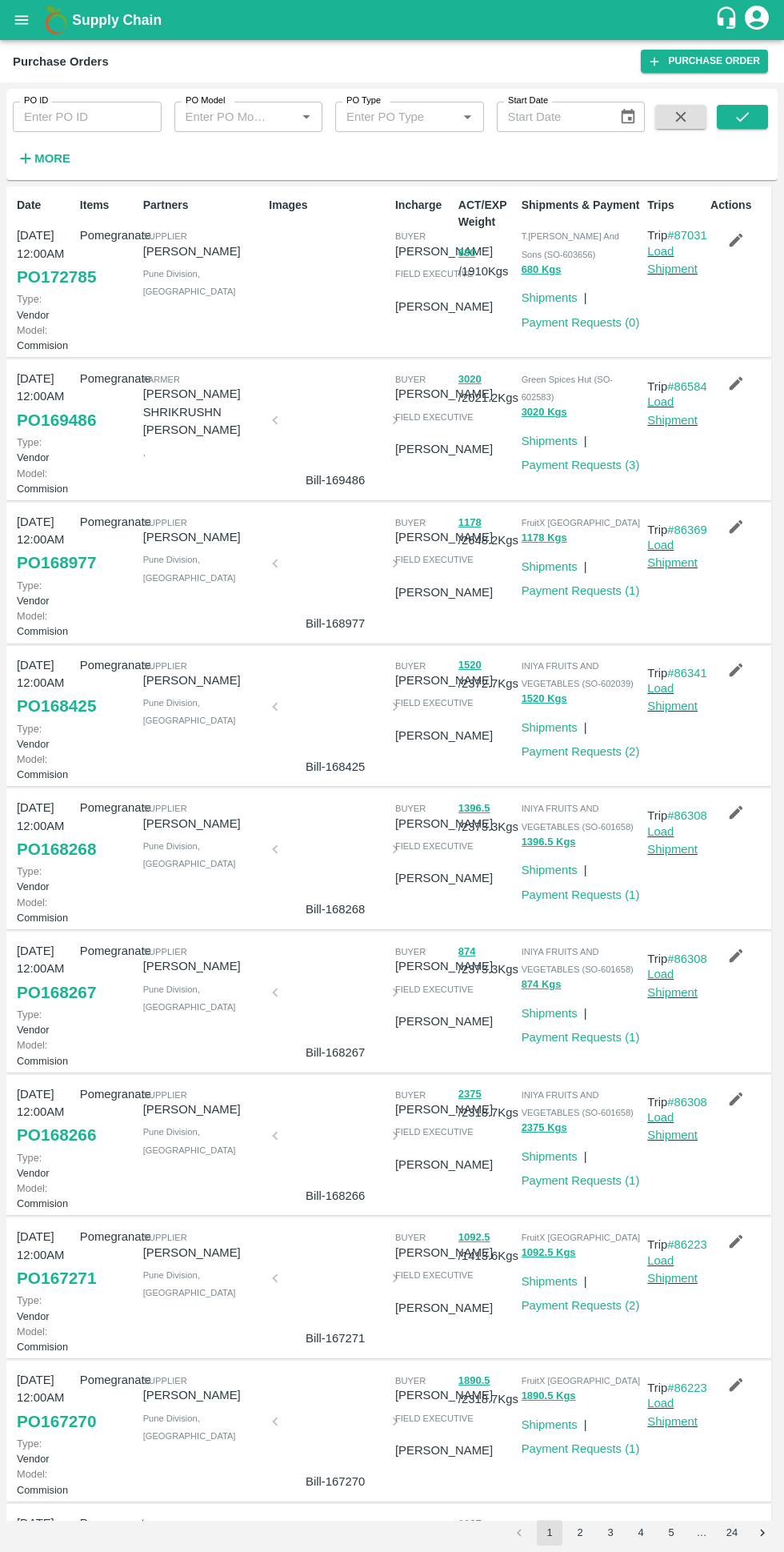
click at [727, 16] on icon "customer-support" at bounding box center [727, 17] width 24 height 24
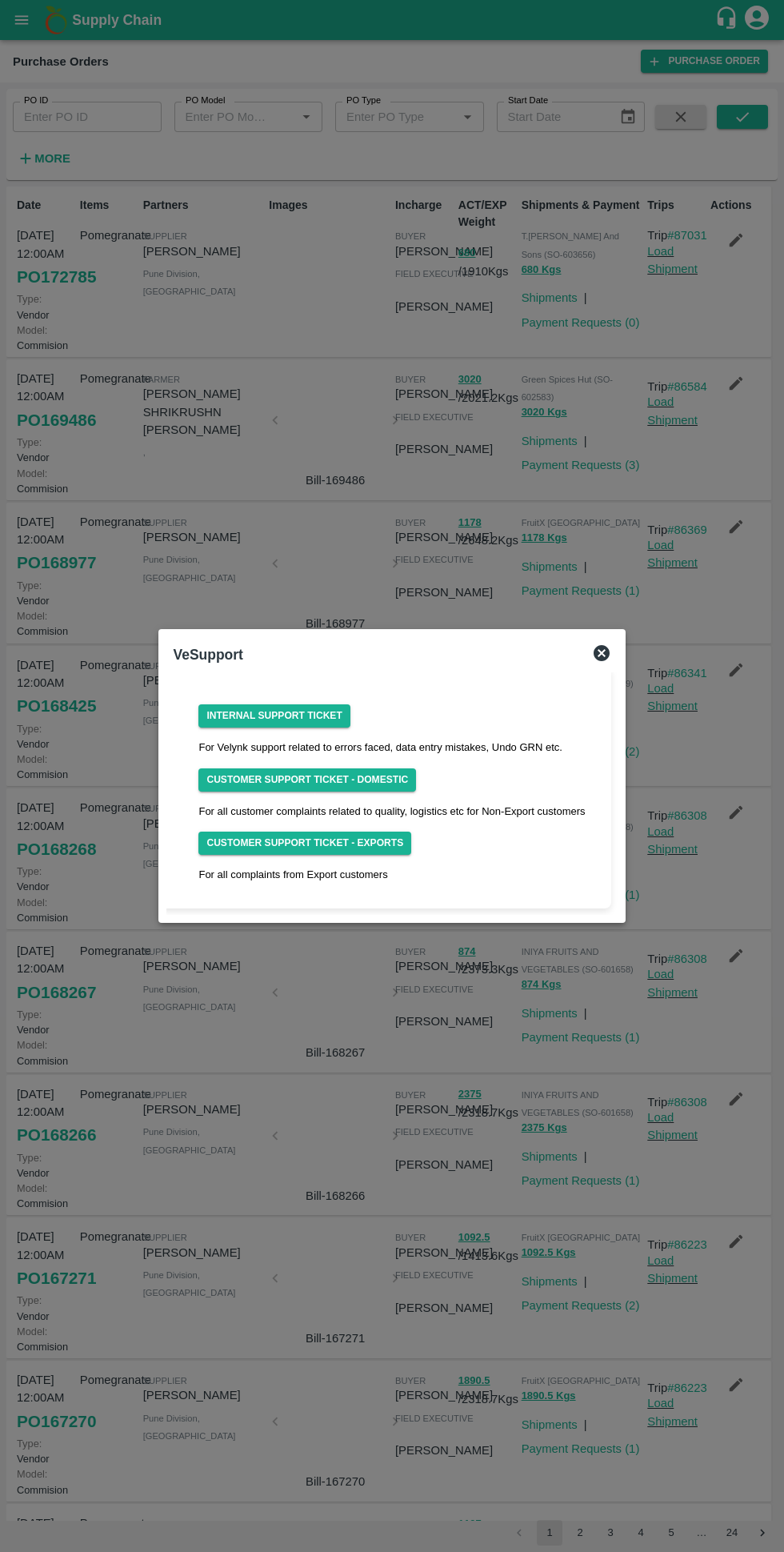
click at [608, 660] on icon at bounding box center [602, 653] width 19 height 19
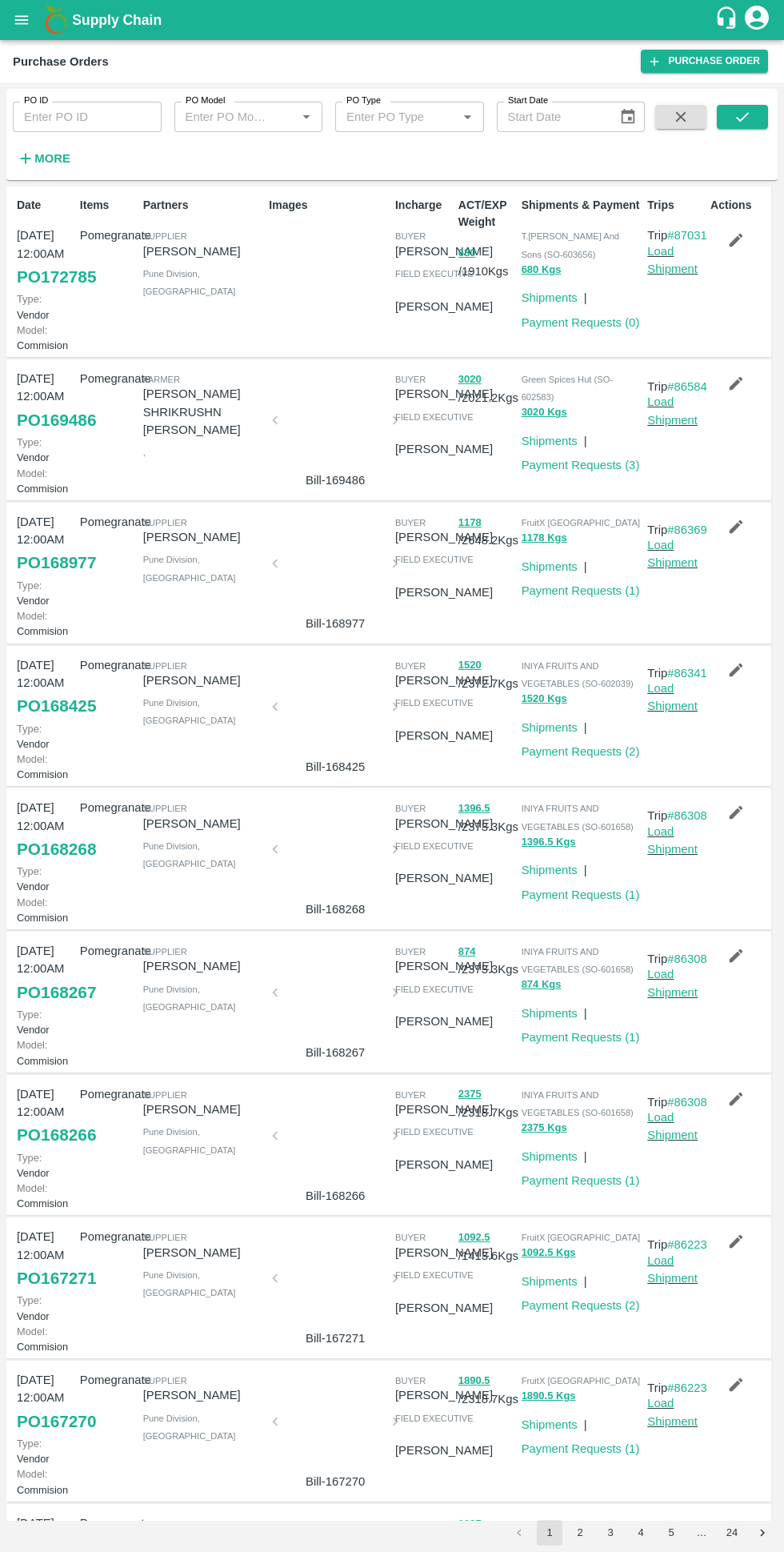
click at [749, 22] on icon "account of current user" at bounding box center [757, 17] width 24 height 24
click at [733, 58] on li "[PERSON_NAME]" at bounding box center [728, 58] width 123 height 28
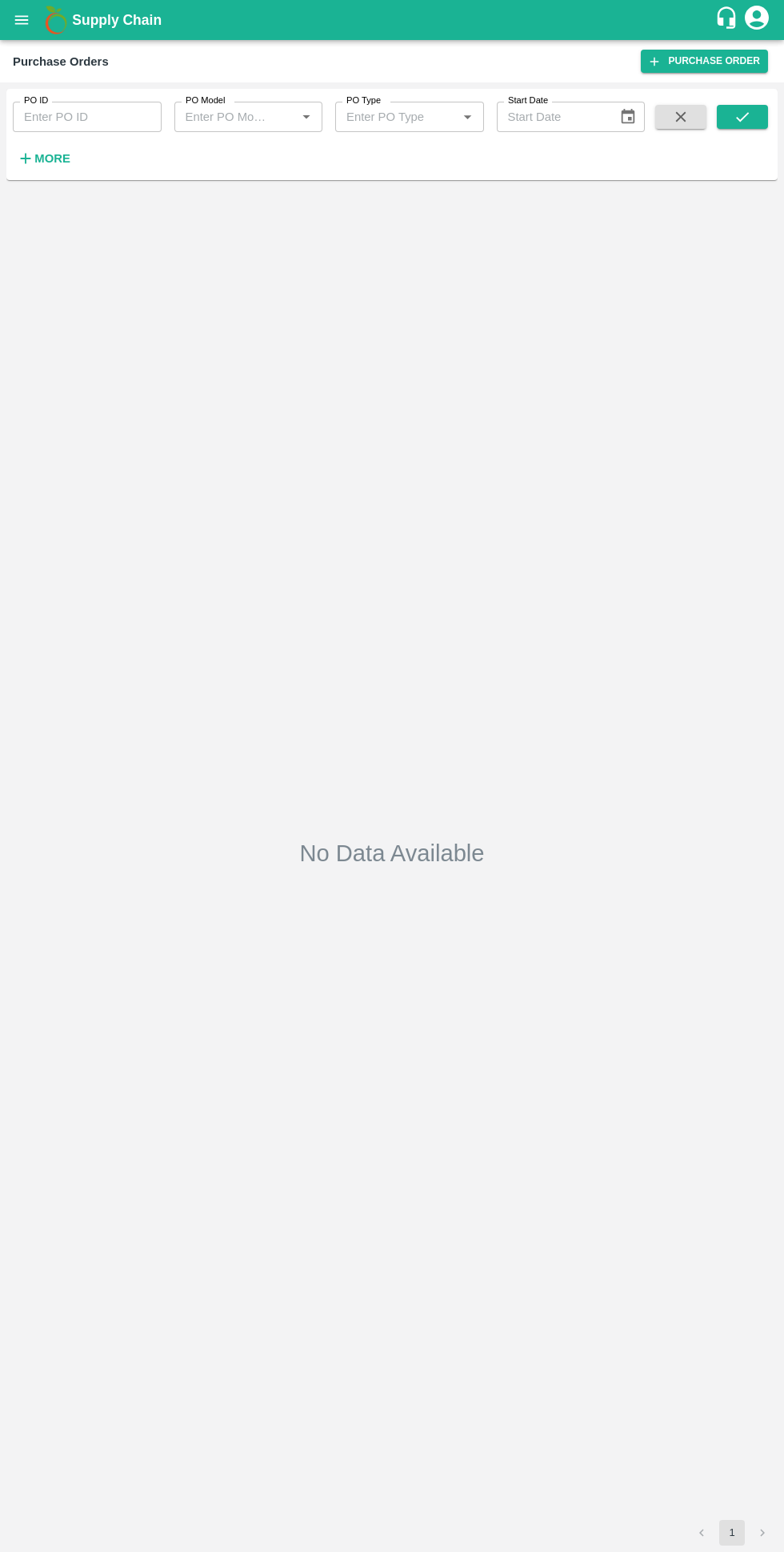
click at [737, 33] on div "customer-support" at bounding box center [729, 19] width 28 height 28
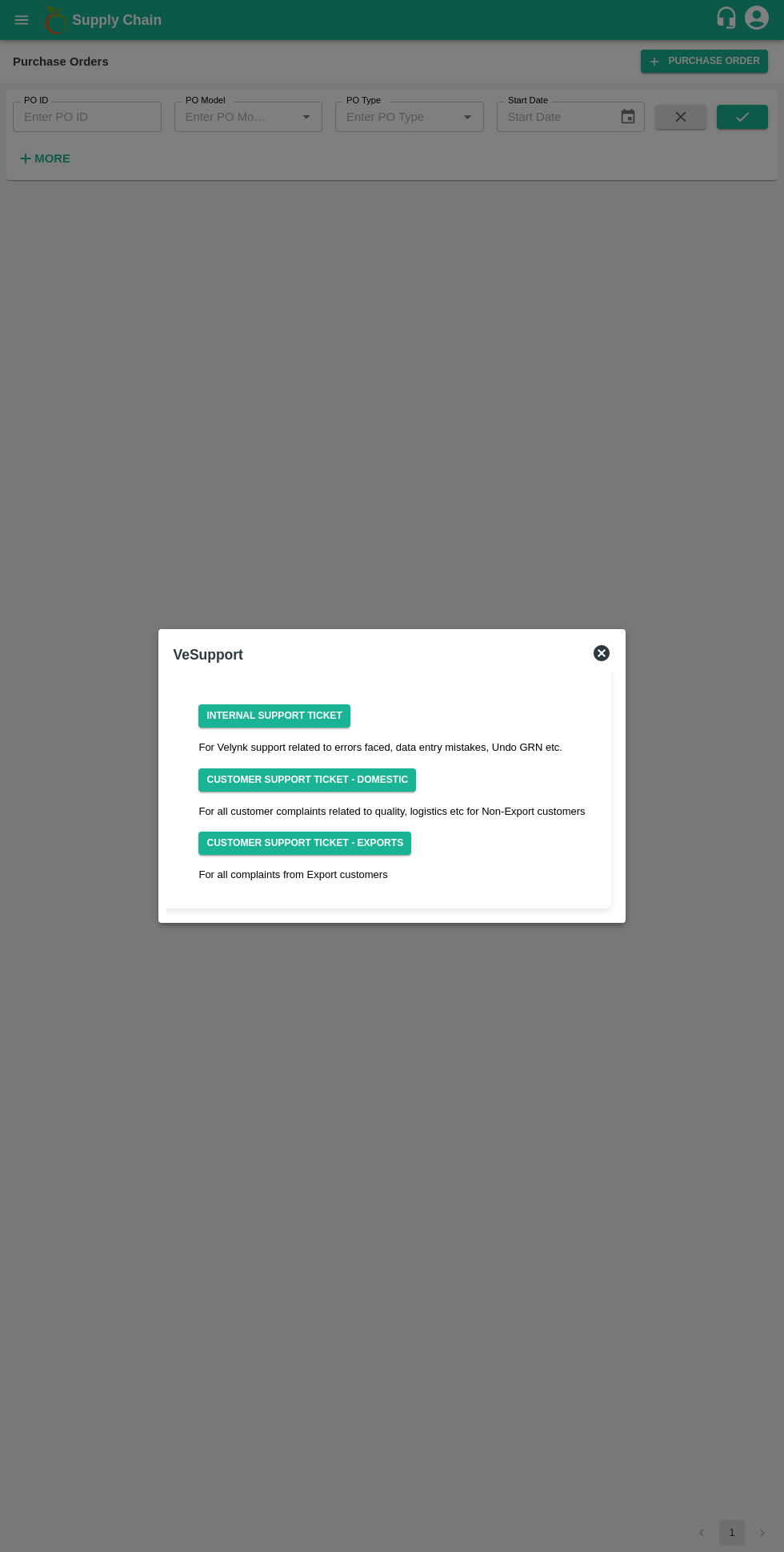
click at [513, 1215] on div at bounding box center [392, 776] width 784 height 1552
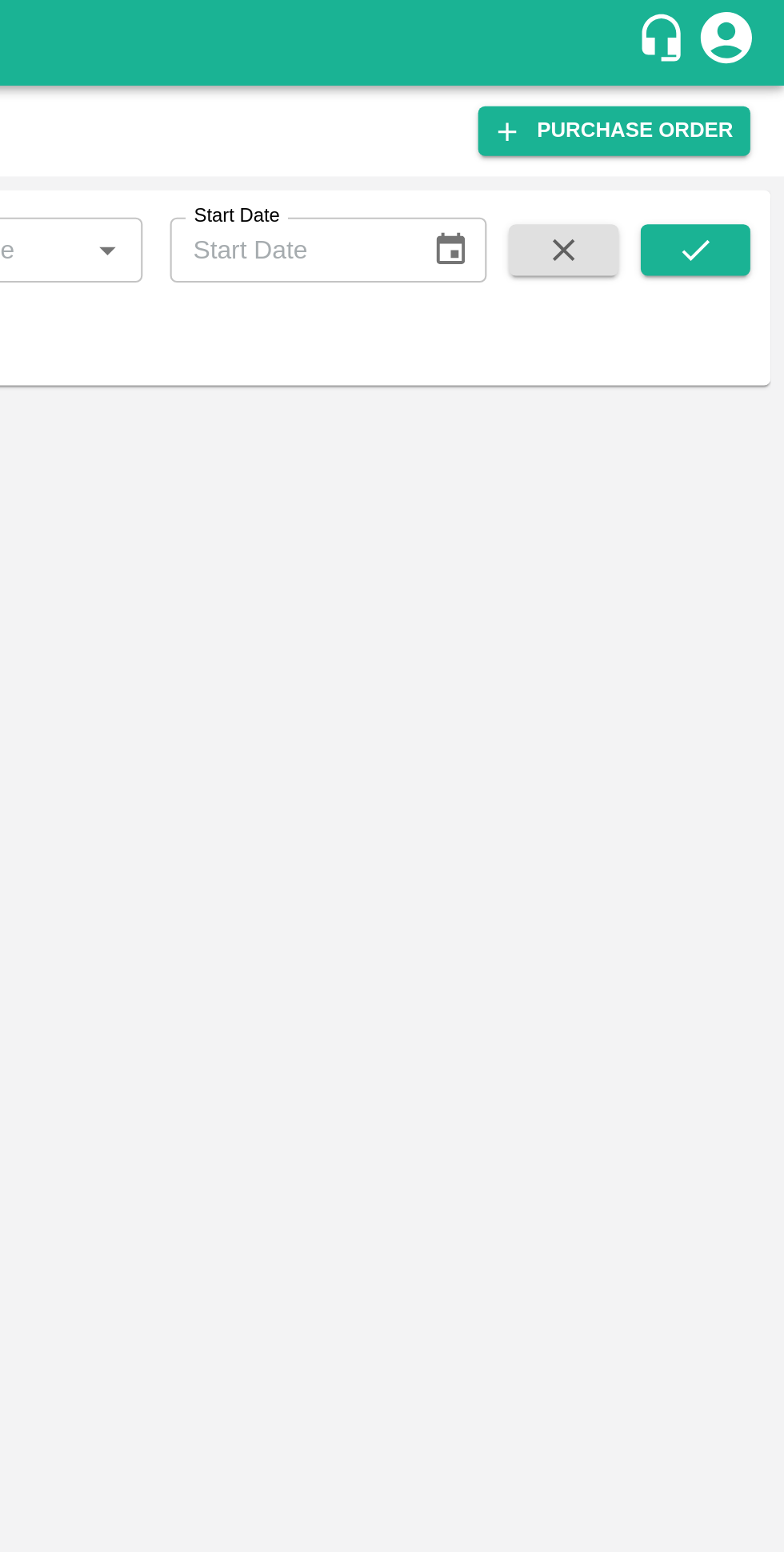
click at [756, 20] on icon "account of current user" at bounding box center [757, 17] width 24 height 24
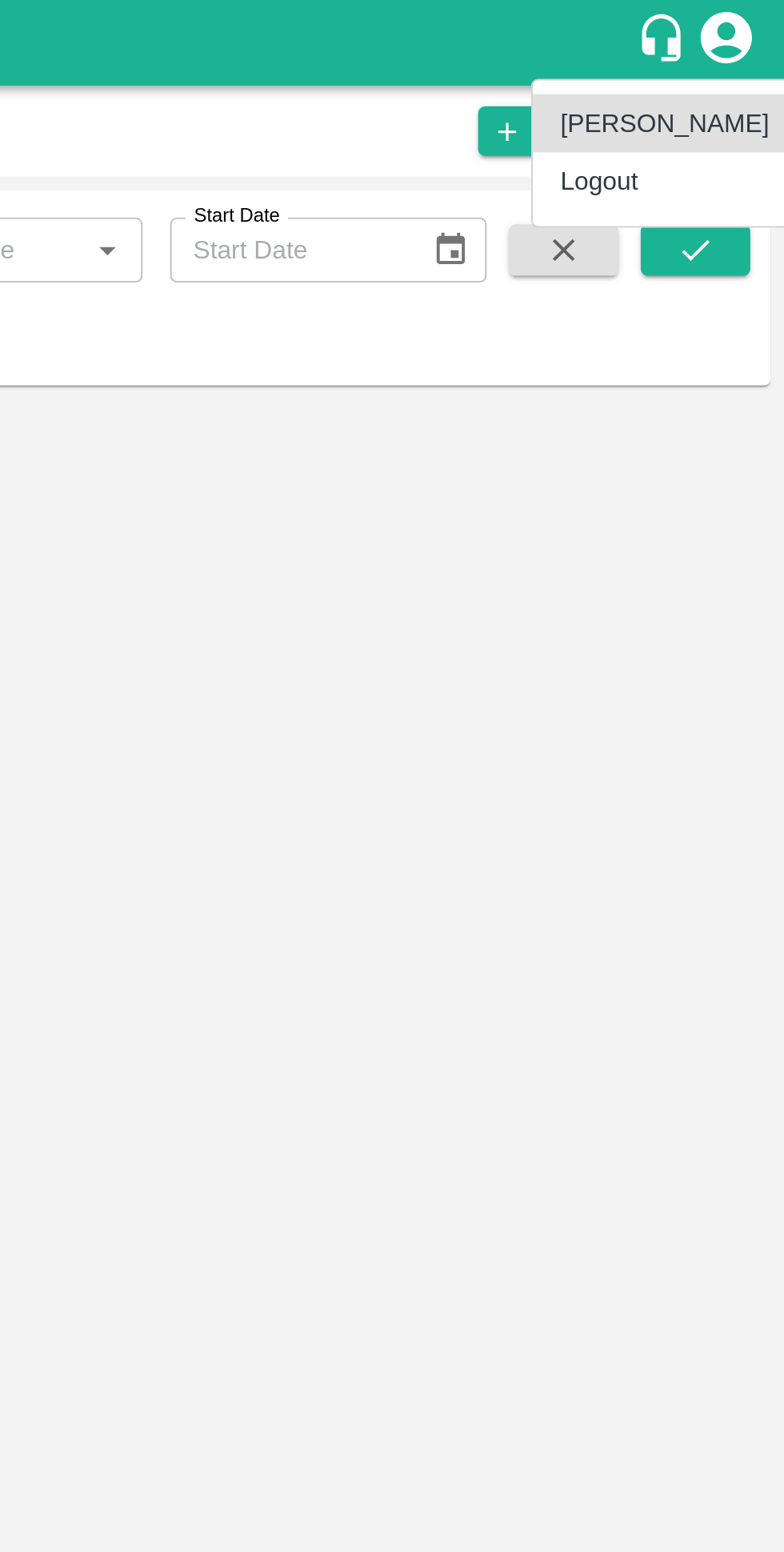
click at [691, 91] on li "Logout" at bounding box center [728, 85] width 123 height 28
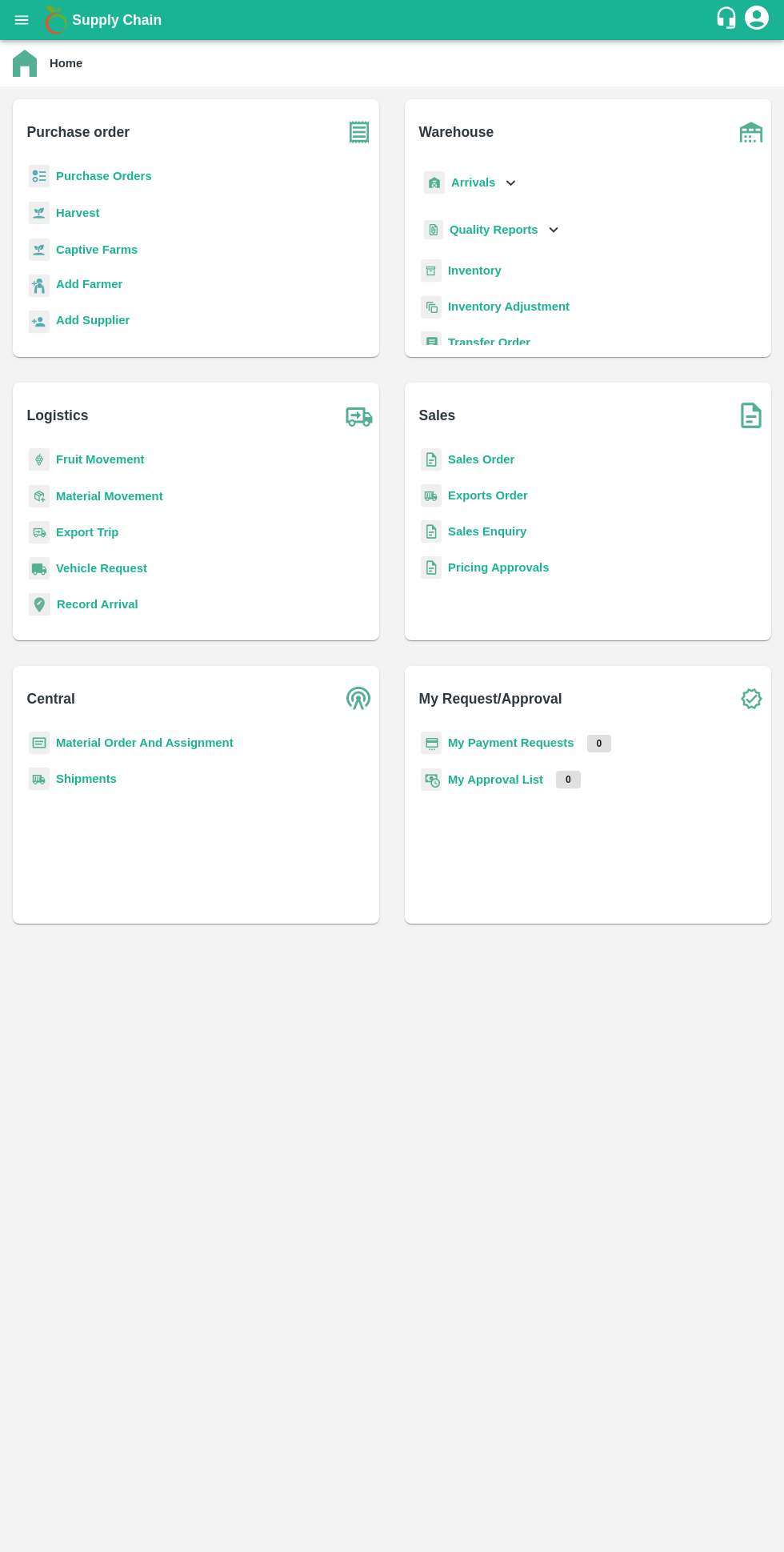
click at [68, 173] on b "Purchase Orders" at bounding box center [103, 176] width 96 height 13
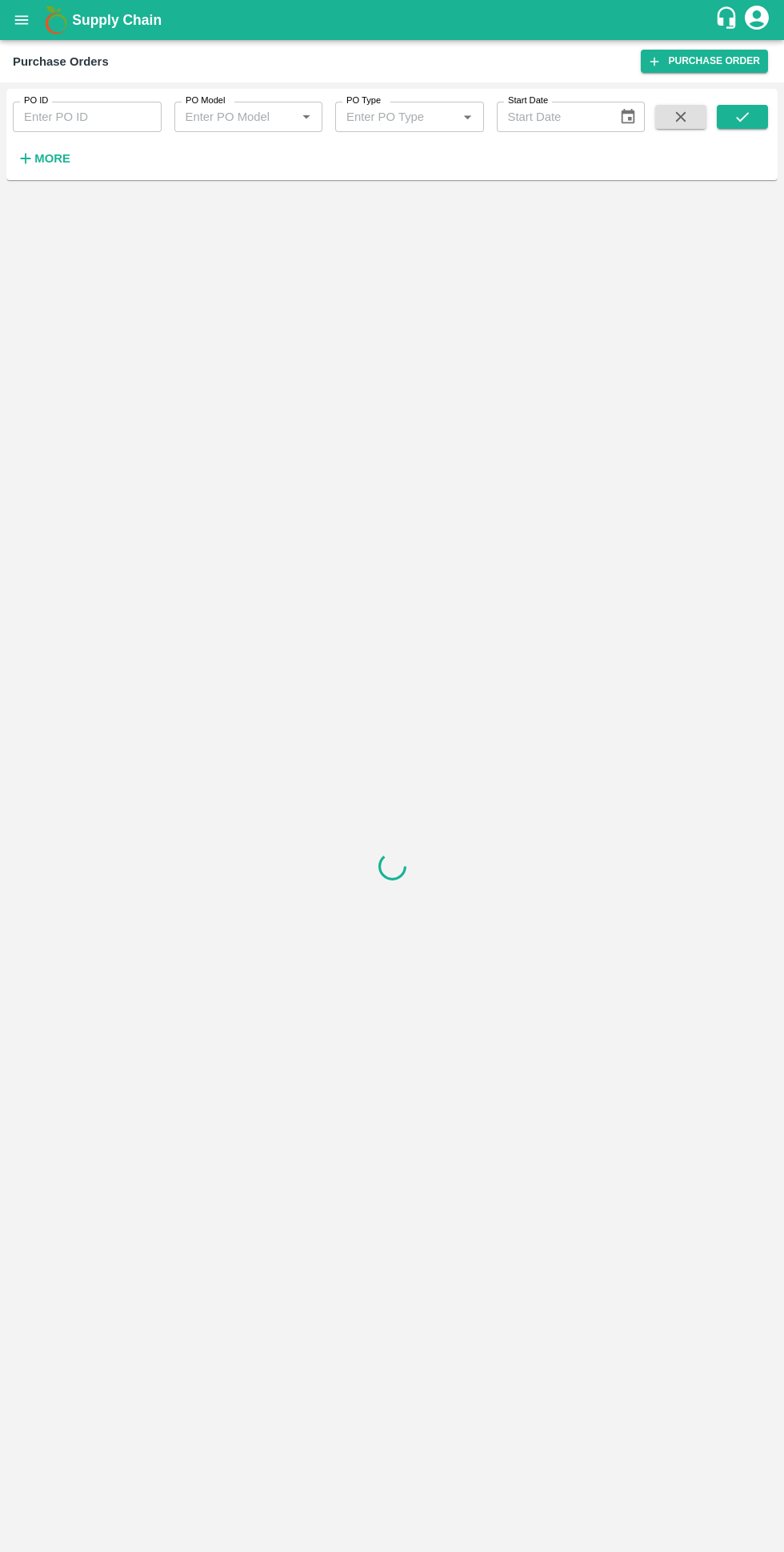
click at [50, 159] on strong "More" at bounding box center [53, 158] width 36 height 13
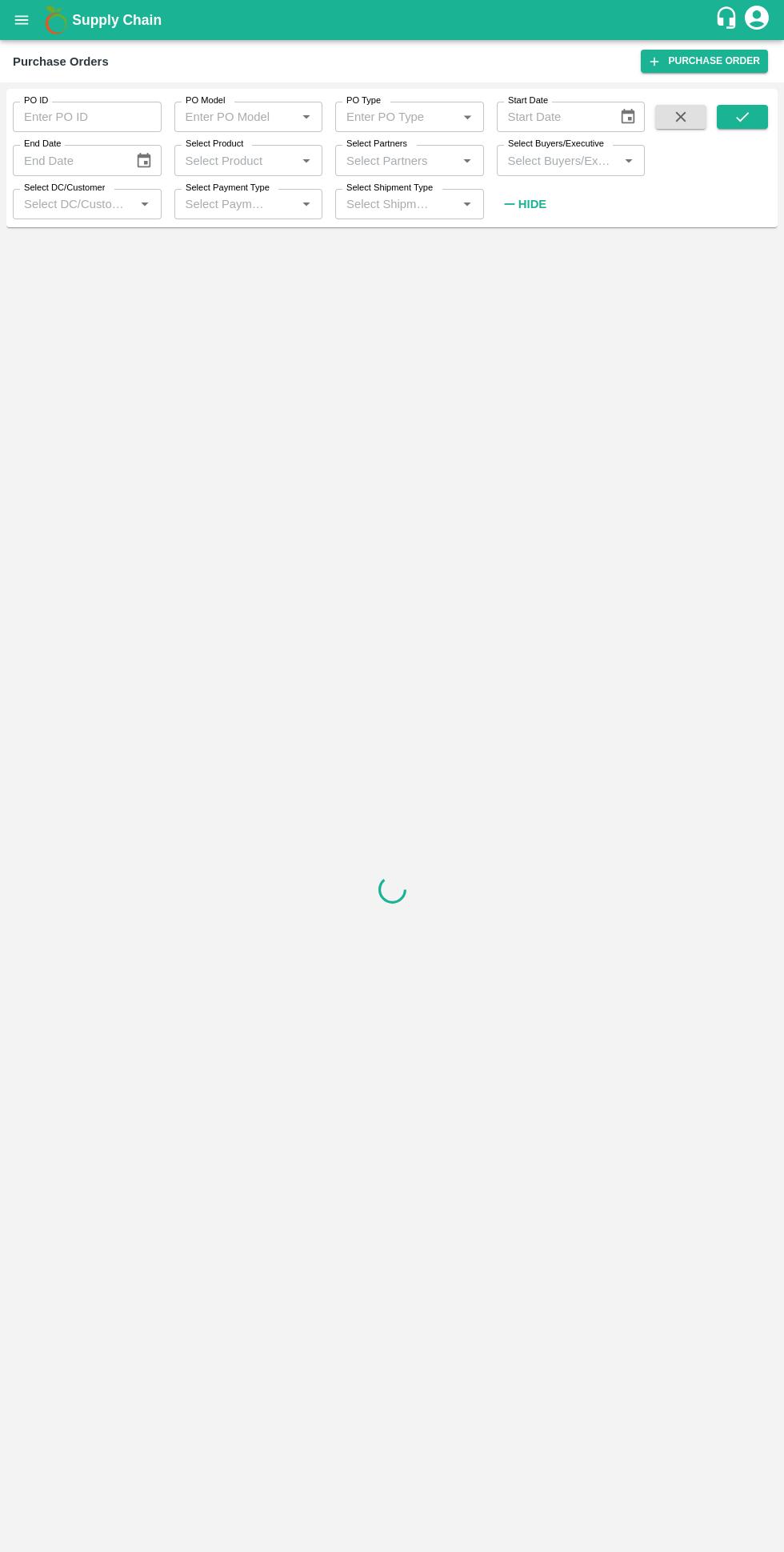
click at [564, 157] on input "Select Buyers/Executive" at bounding box center [558, 160] width 113 height 21
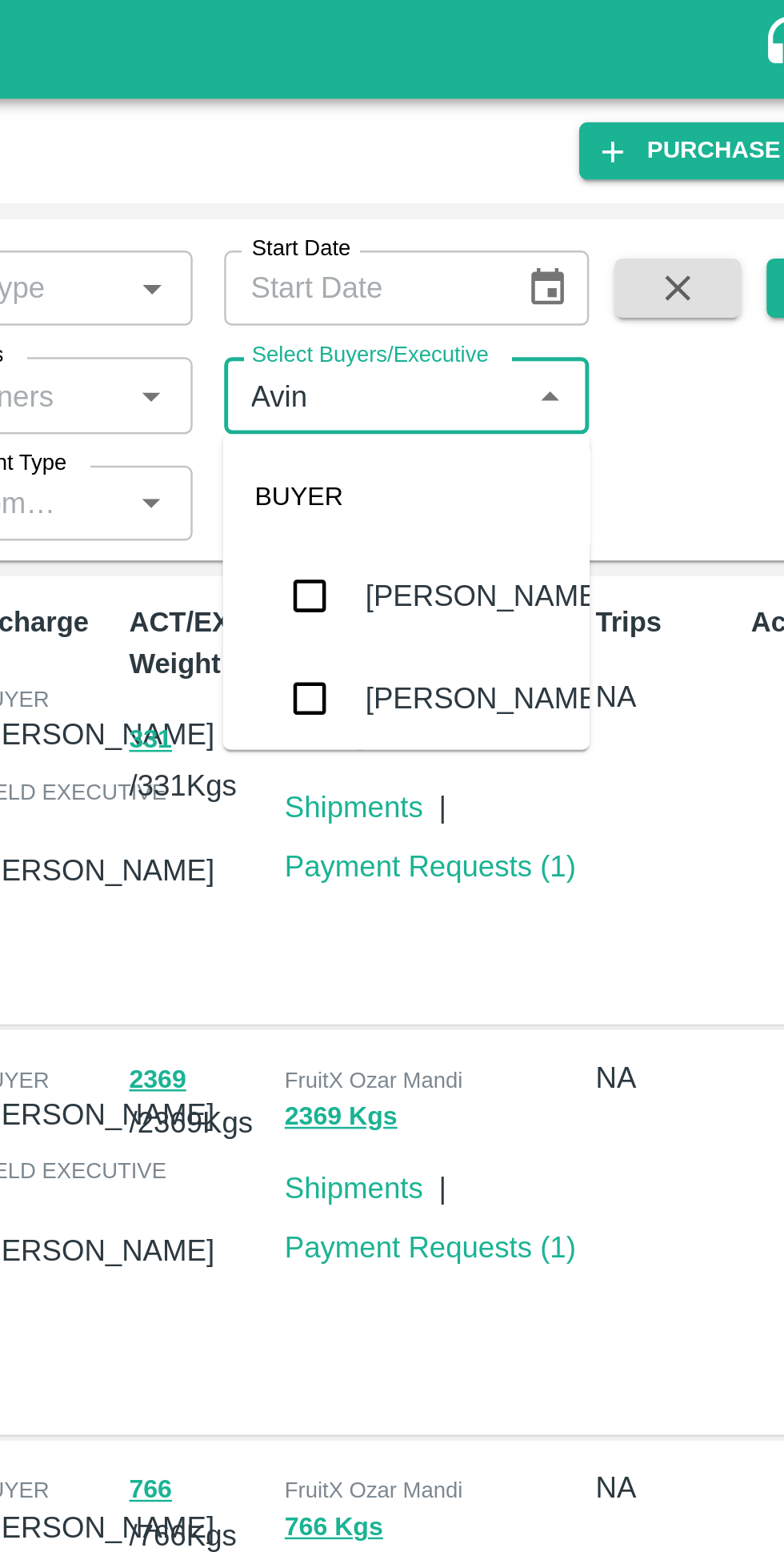
type input "[PERSON_NAME]"
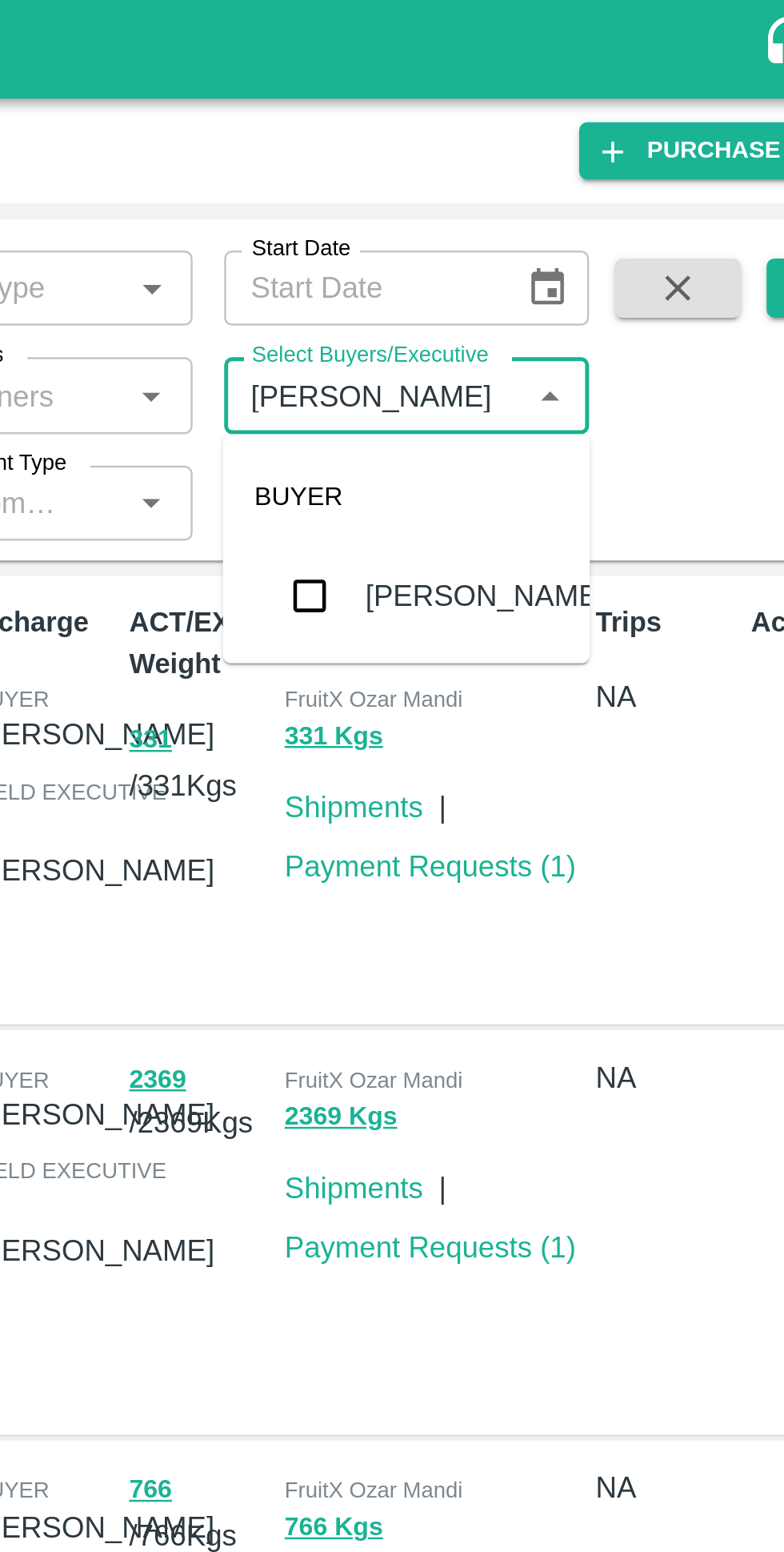
click at [545, 245] on input "checkbox" at bounding box center [531, 242] width 32 height 32
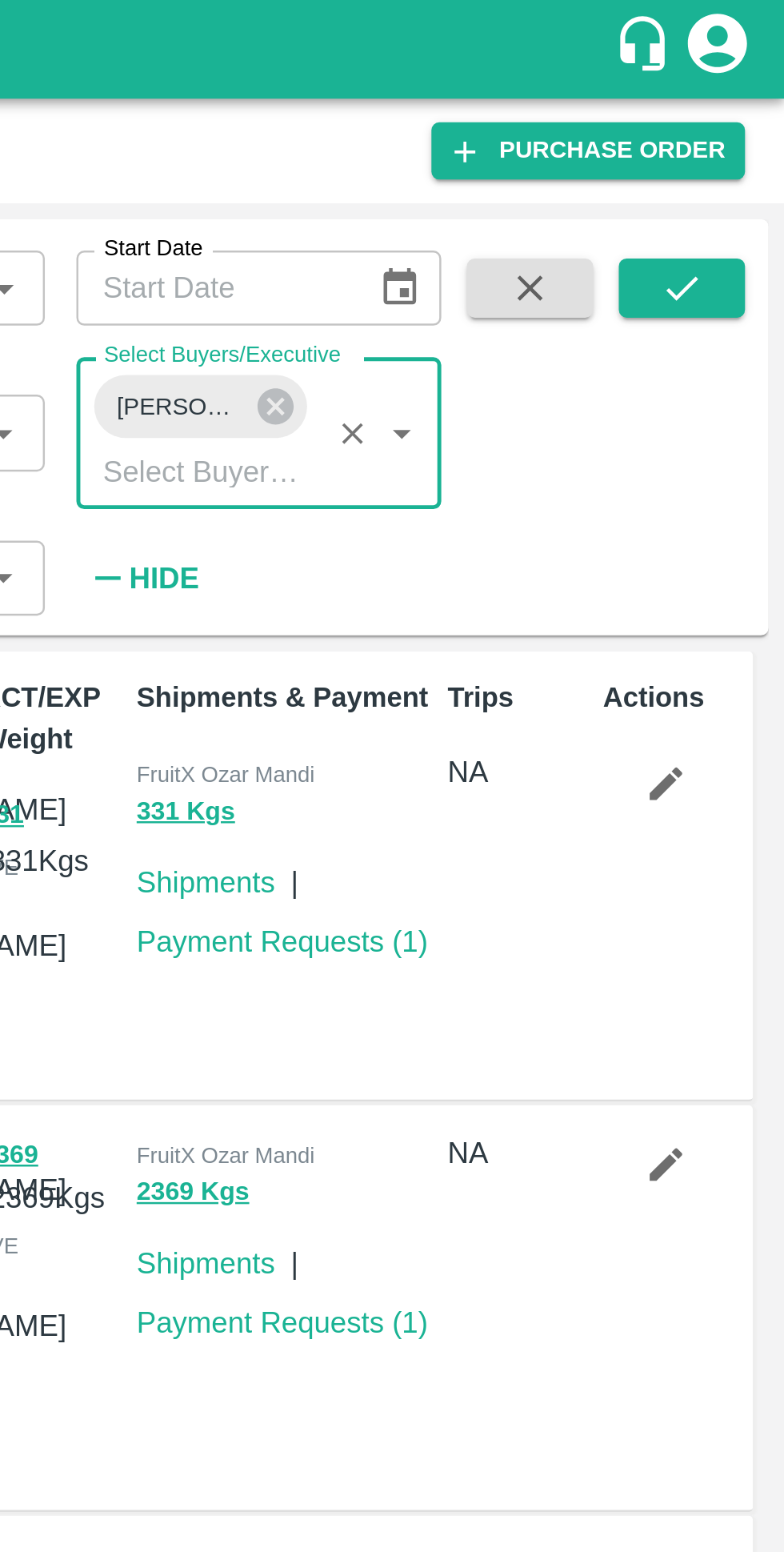
click at [749, 119] on icon "submit" at bounding box center [743, 116] width 17 height 17
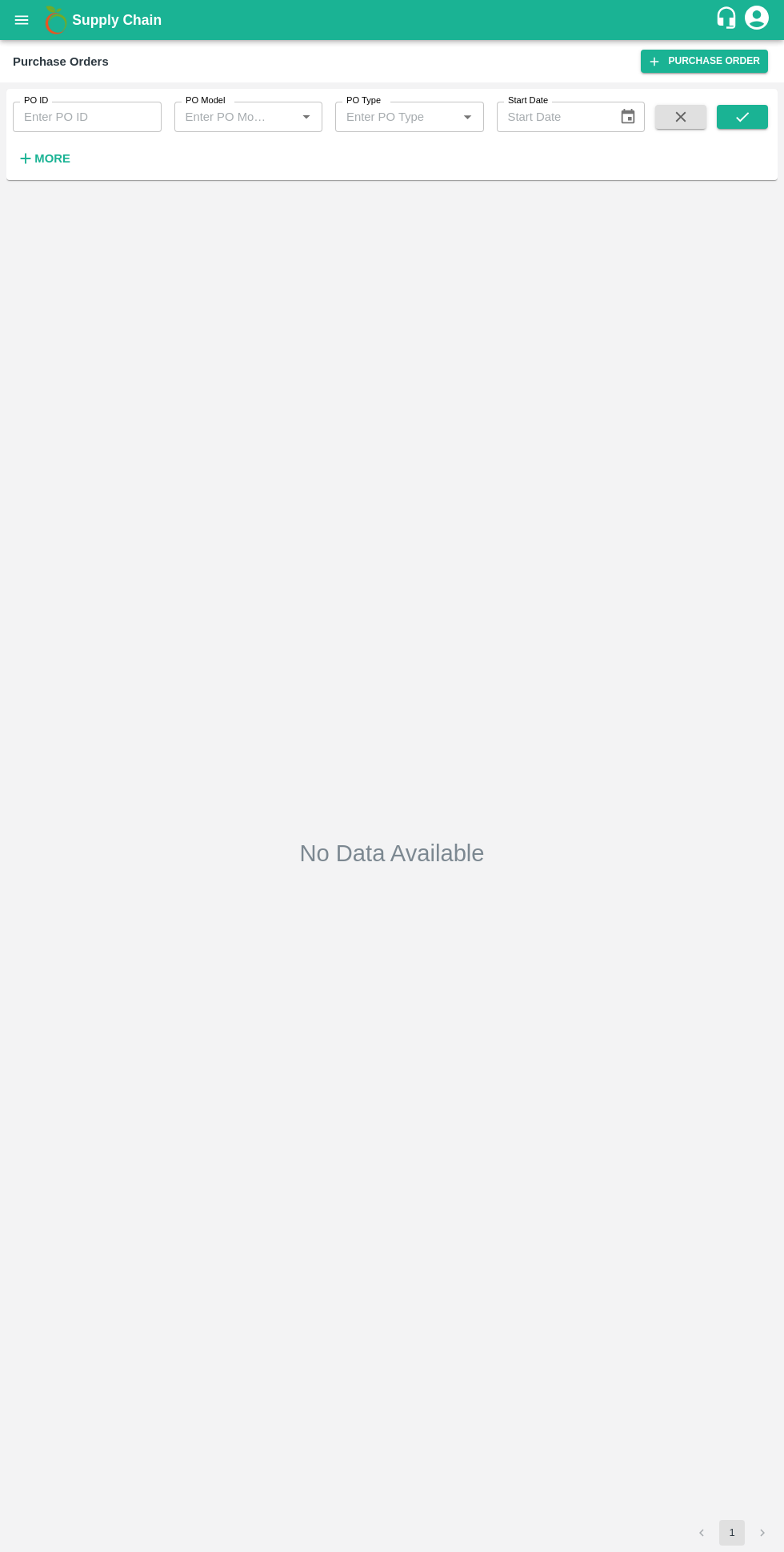
click at [30, 21] on icon "open drawer" at bounding box center [22, 20] width 17 height 17
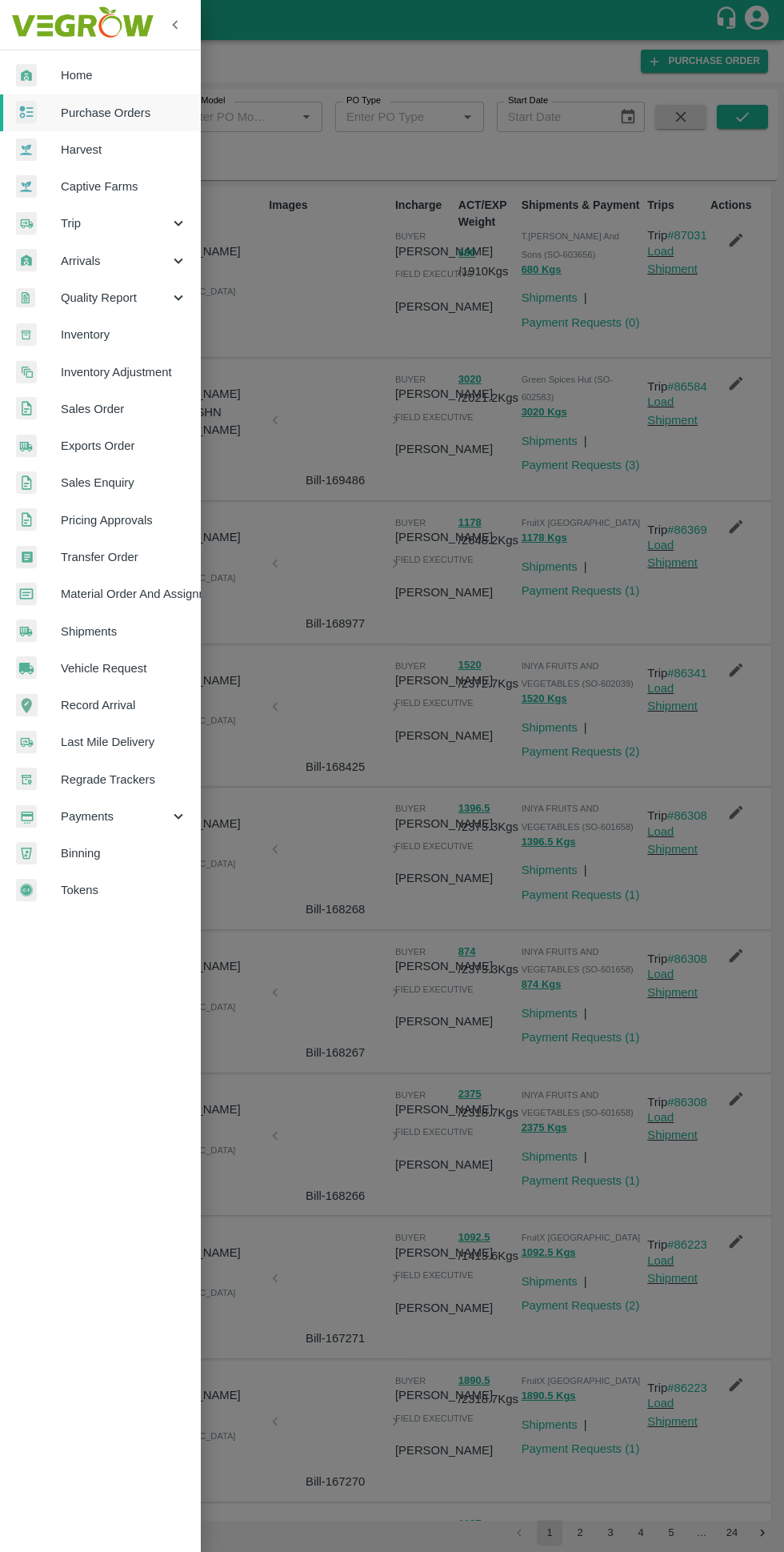
click at [107, 75] on span "Home" at bounding box center [124, 75] width 127 height 17
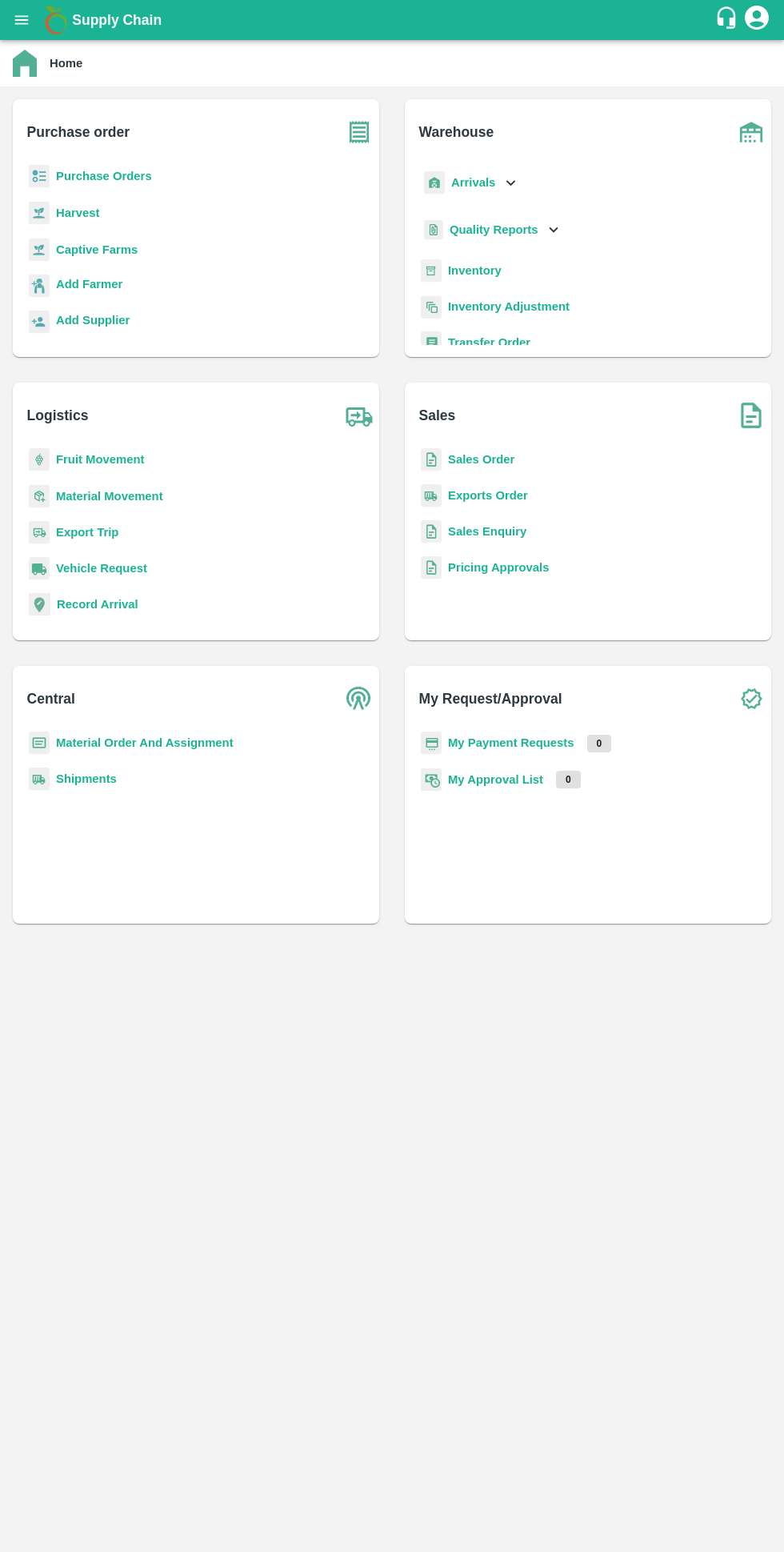
click at [527, 740] on b "My Payment Requests" at bounding box center [511, 743] width 127 height 13
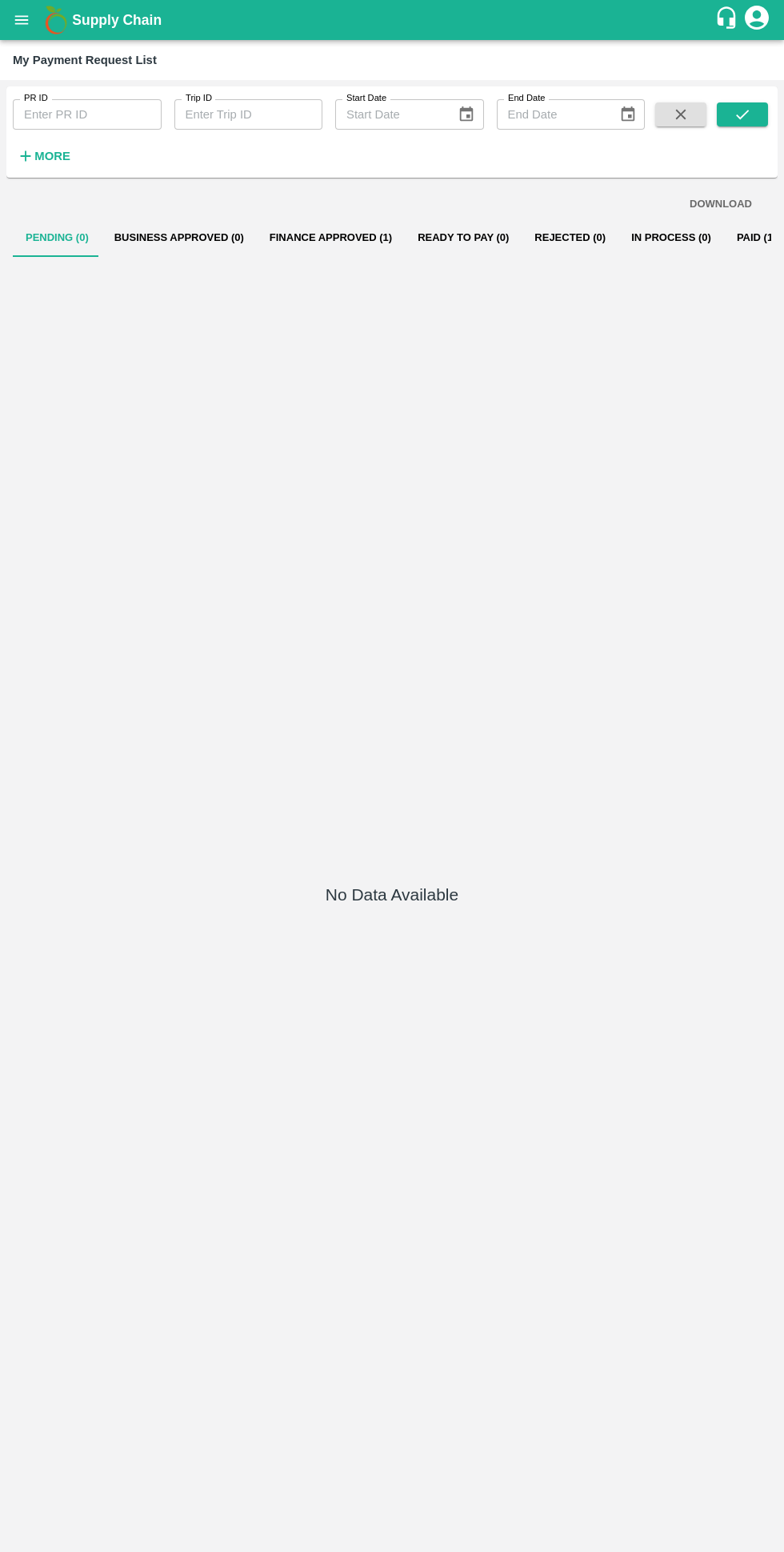
click at [298, 255] on button "Finance Approved (1)" at bounding box center [331, 237] width 148 height 39
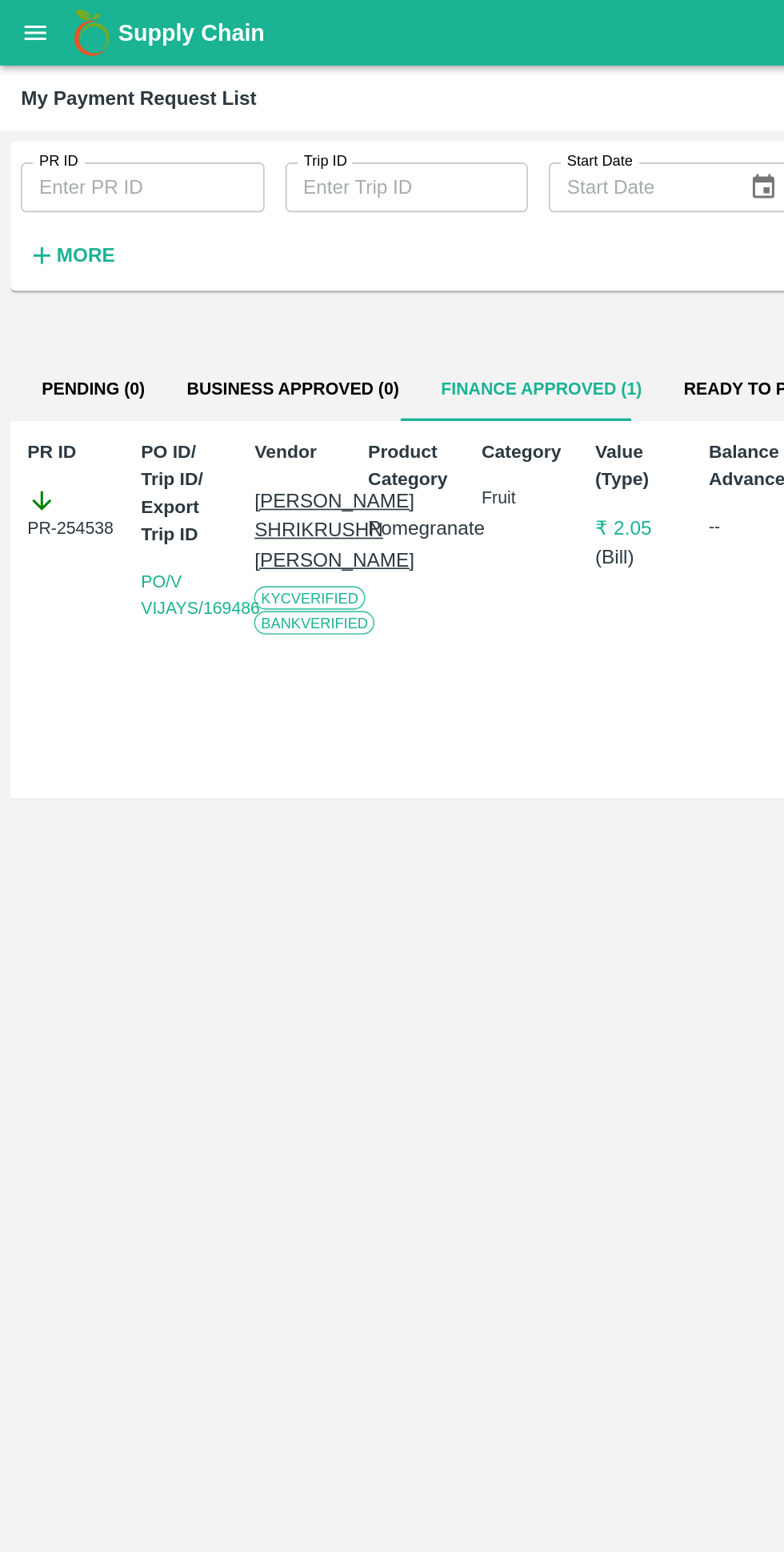
click at [32, 35] on div "Supply Chain" at bounding box center [392, 20] width 784 height 40
click at [39, 14] on button "open drawer" at bounding box center [22, 20] width 37 height 37
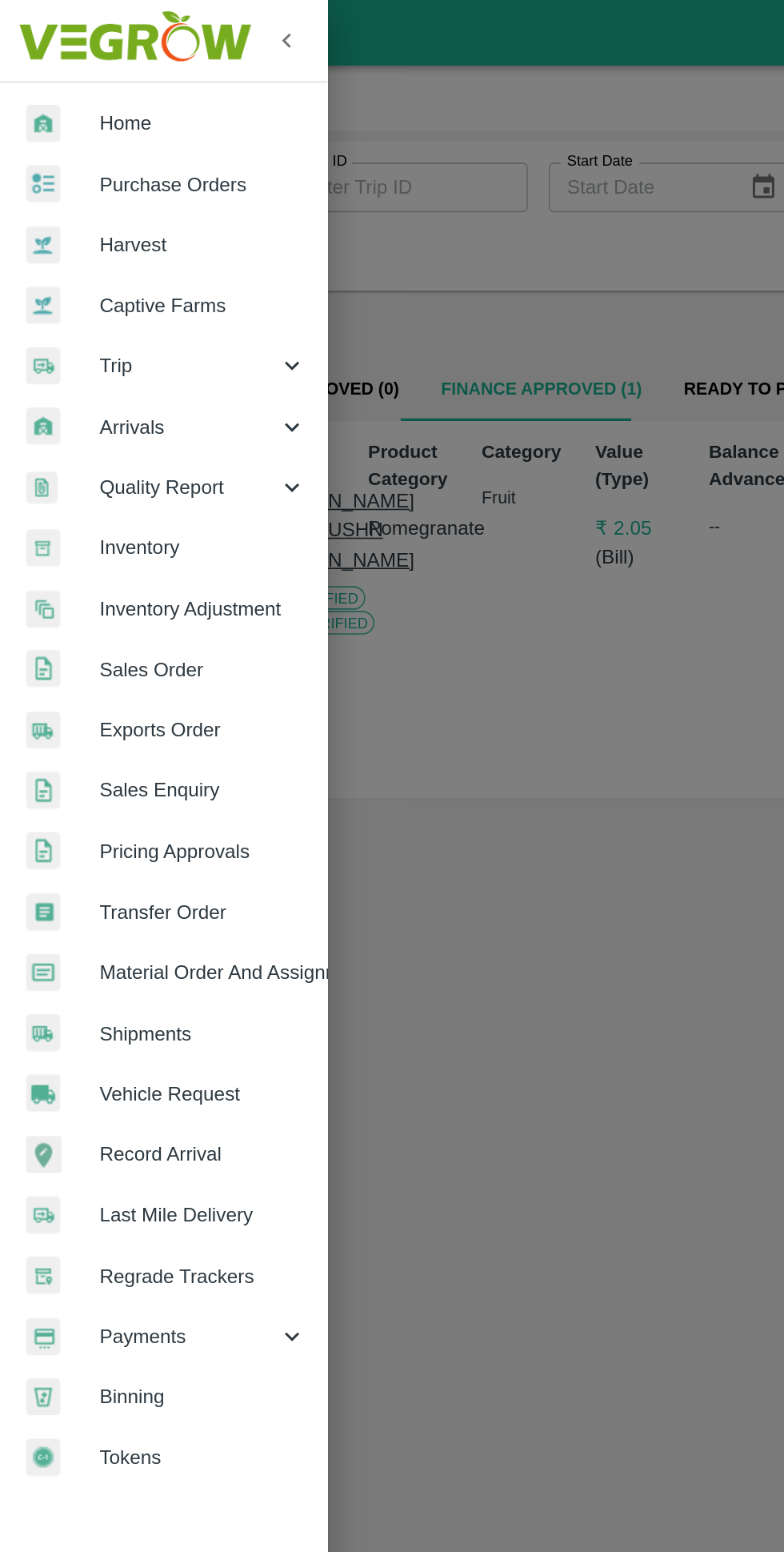
click at [117, 79] on span "Home" at bounding box center [124, 75] width 127 height 17
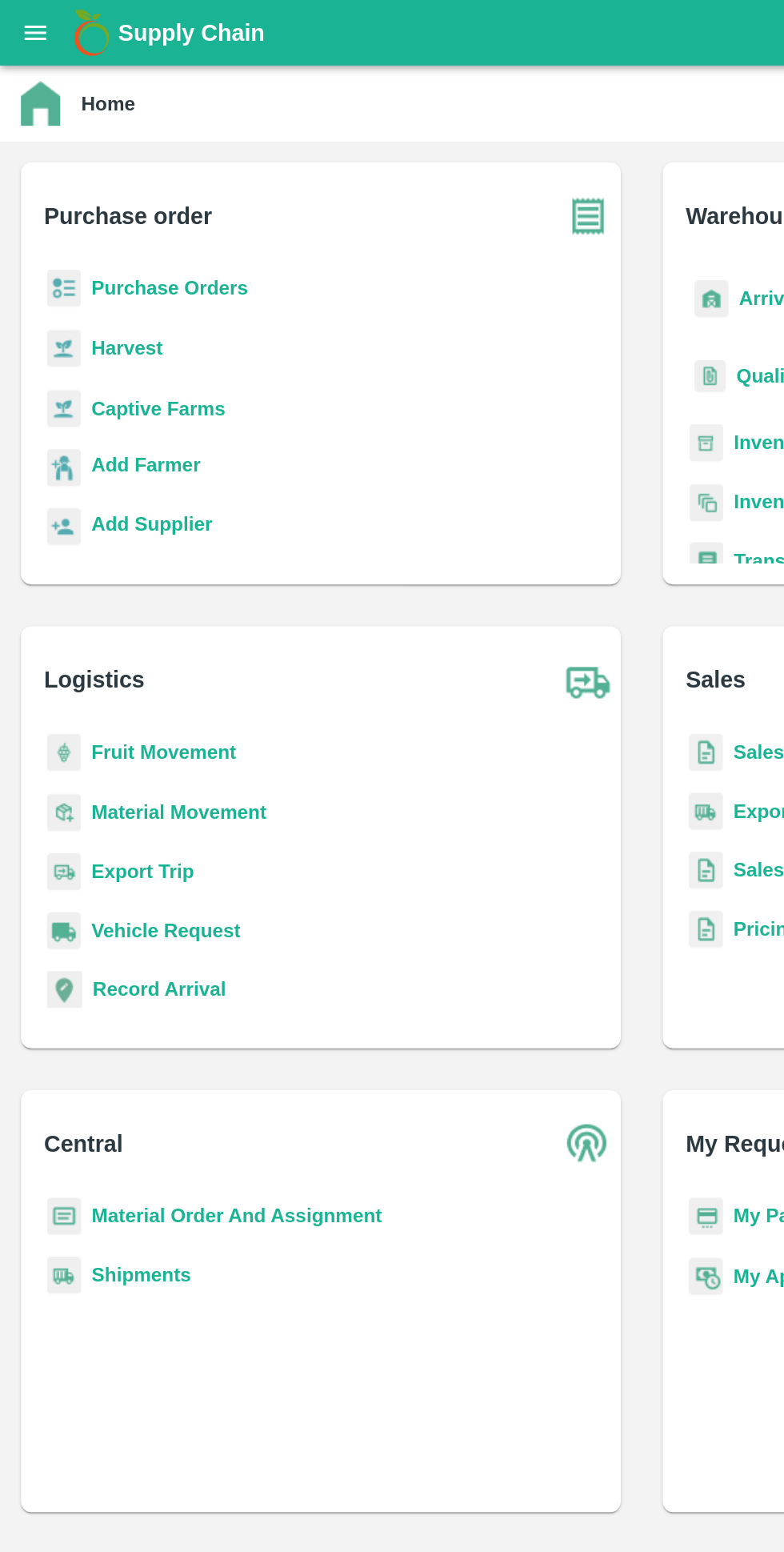
click at [125, 173] on b "Purchase Orders" at bounding box center [103, 176] width 96 height 13
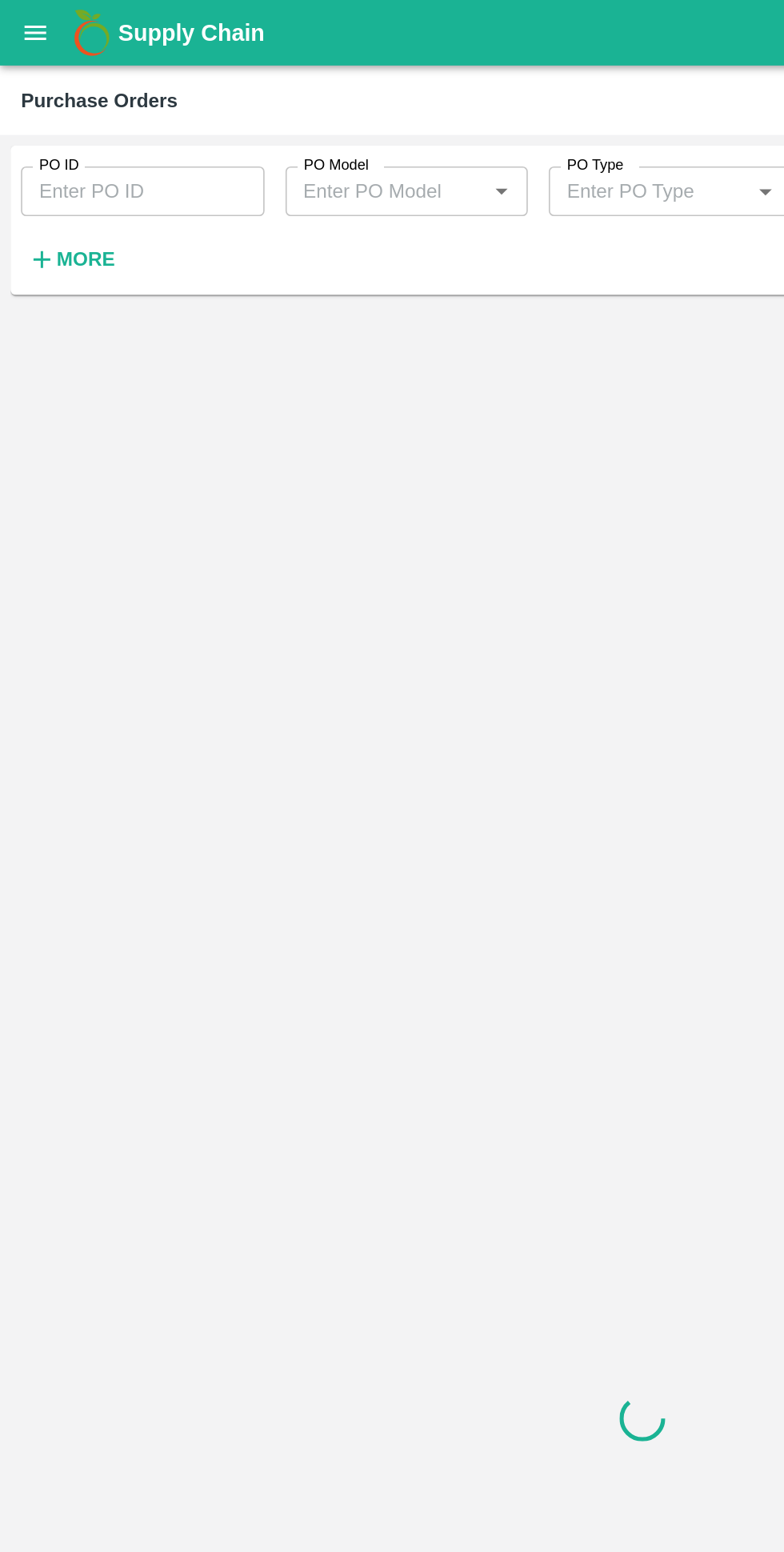
click at [49, 168] on h6 "More" at bounding box center [53, 159] width 36 height 21
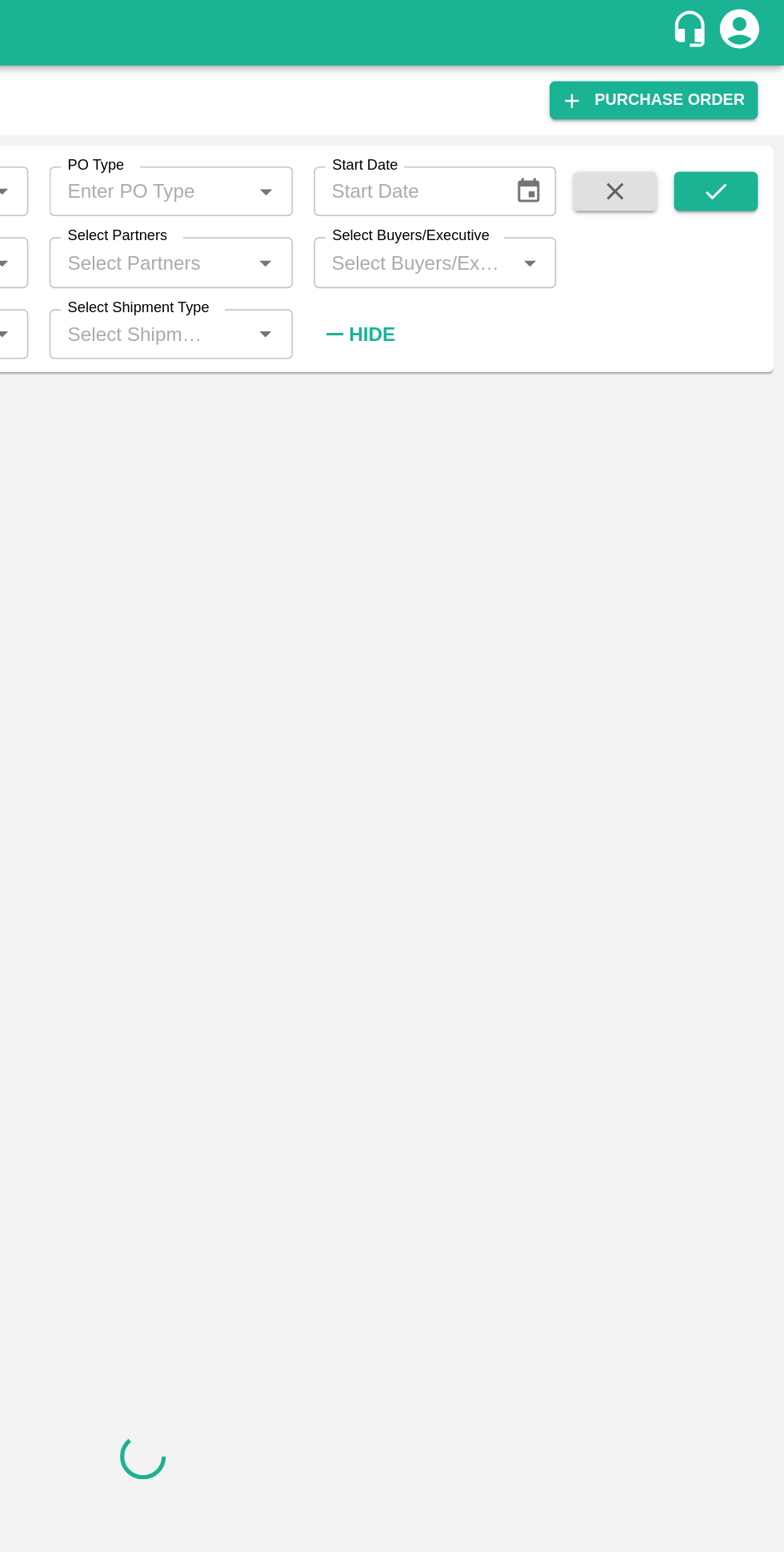
click at [554, 156] on input "Select Buyers/Executive" at bounding box center [558, 160] width 113 height 21
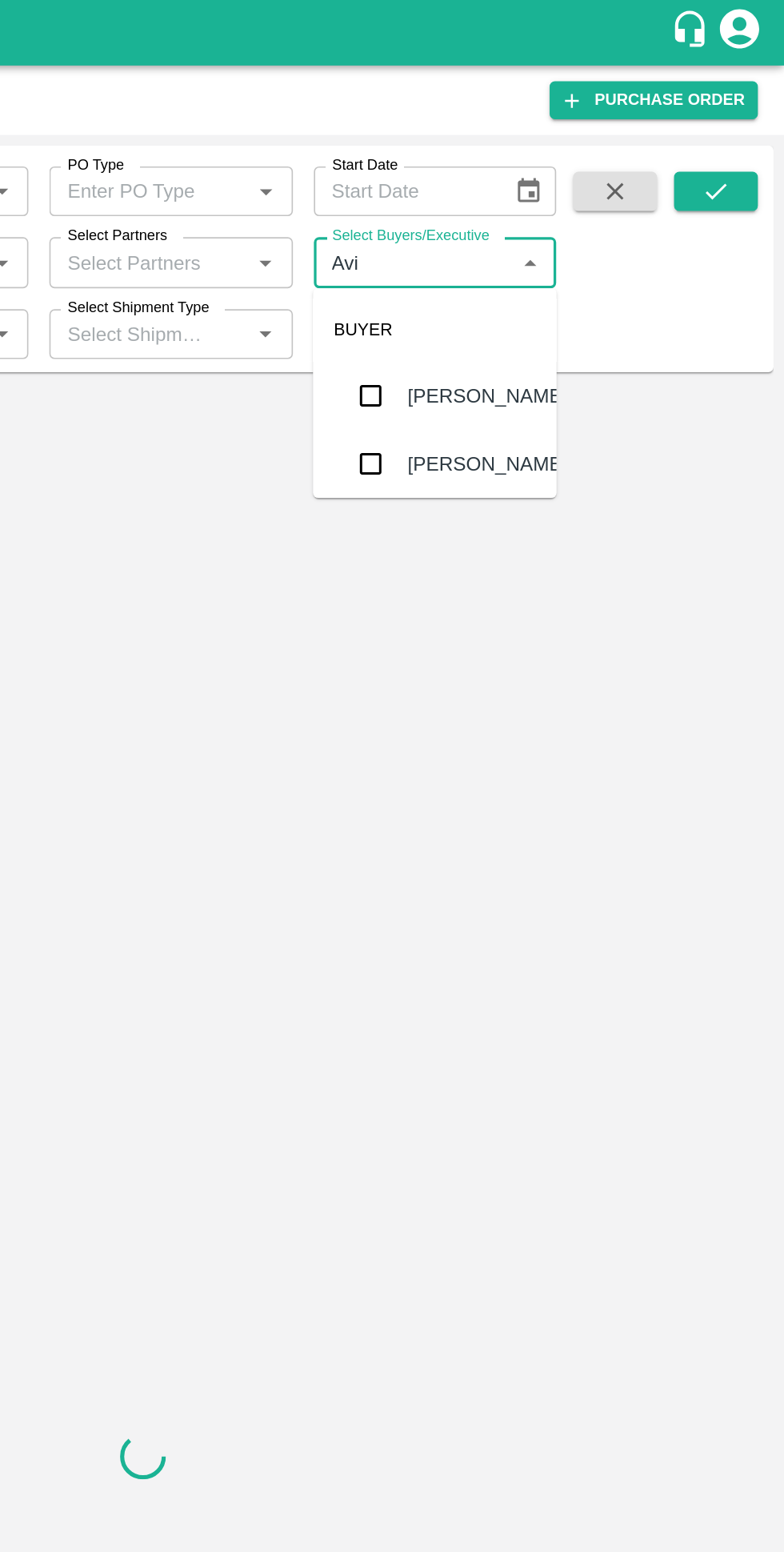
type input "Avinash"
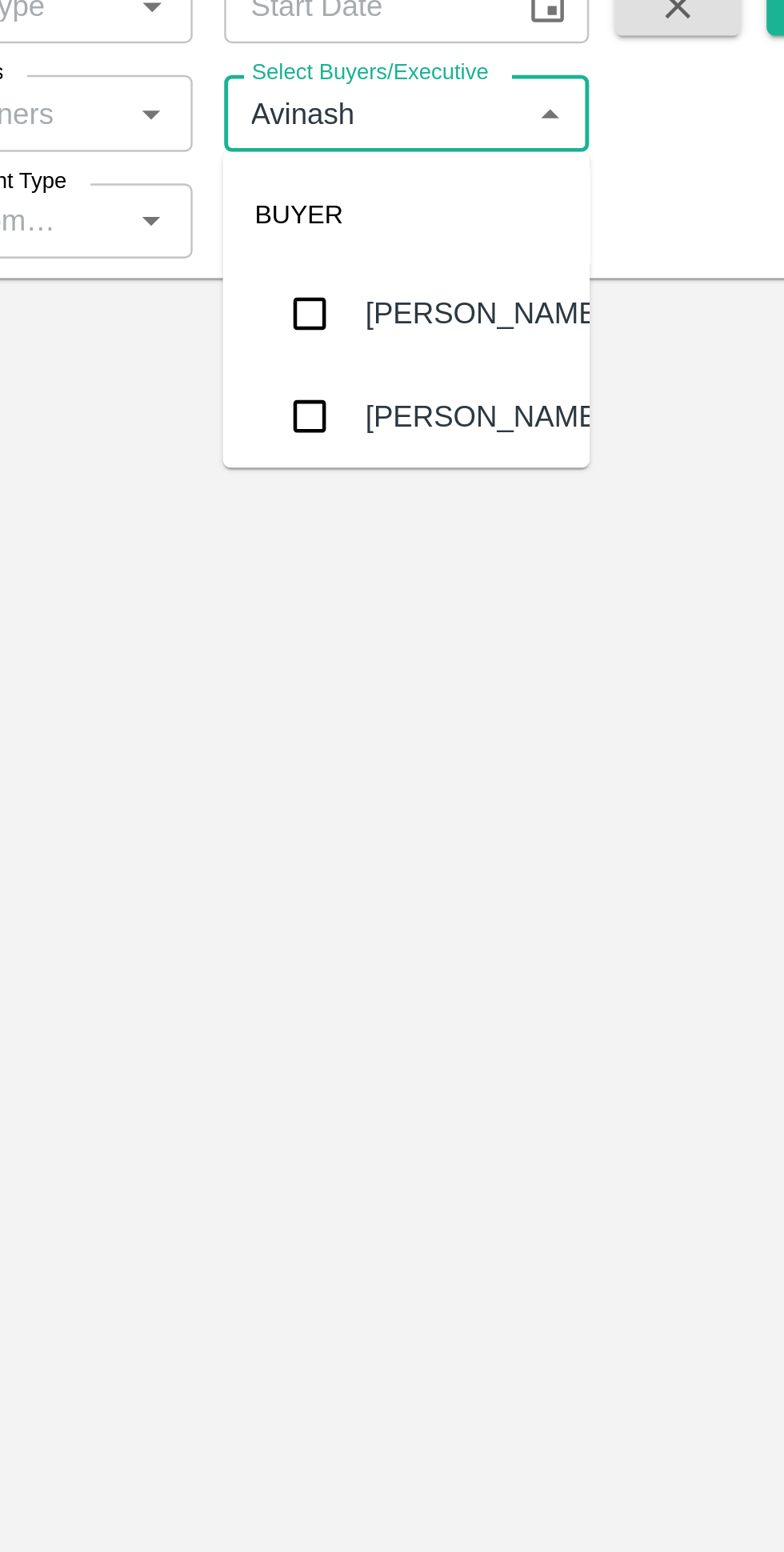
click at [540, 244] on input "checkbox" at bounding box center [531, 242] width 32 height 32
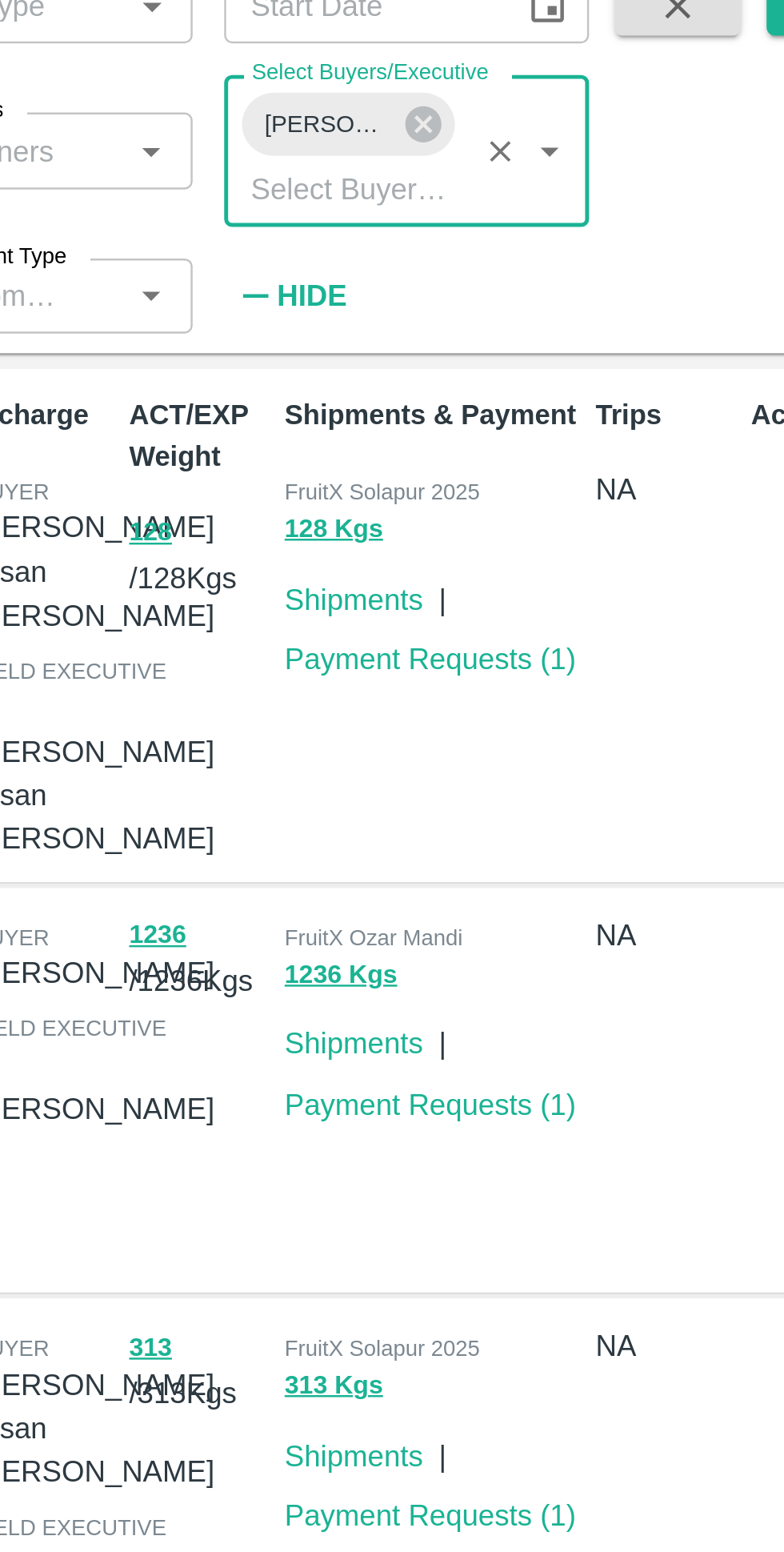
click at [581, 165] on icon at bounding box center [578, 165] width 15 height 15
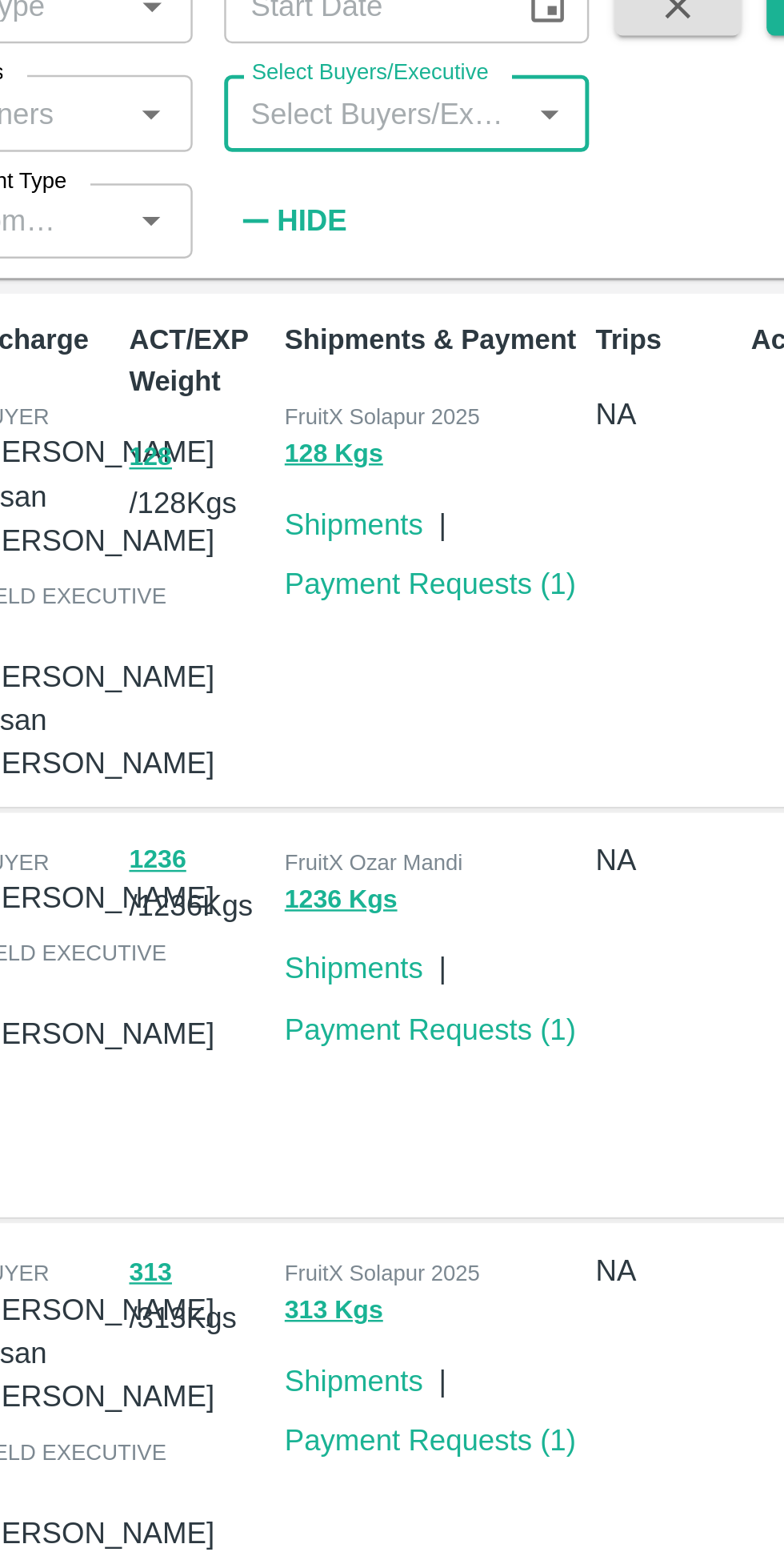
click at [537, 163] on input "Select Buyers/Executive" at bounding box center [558, 160] width 113 height 21
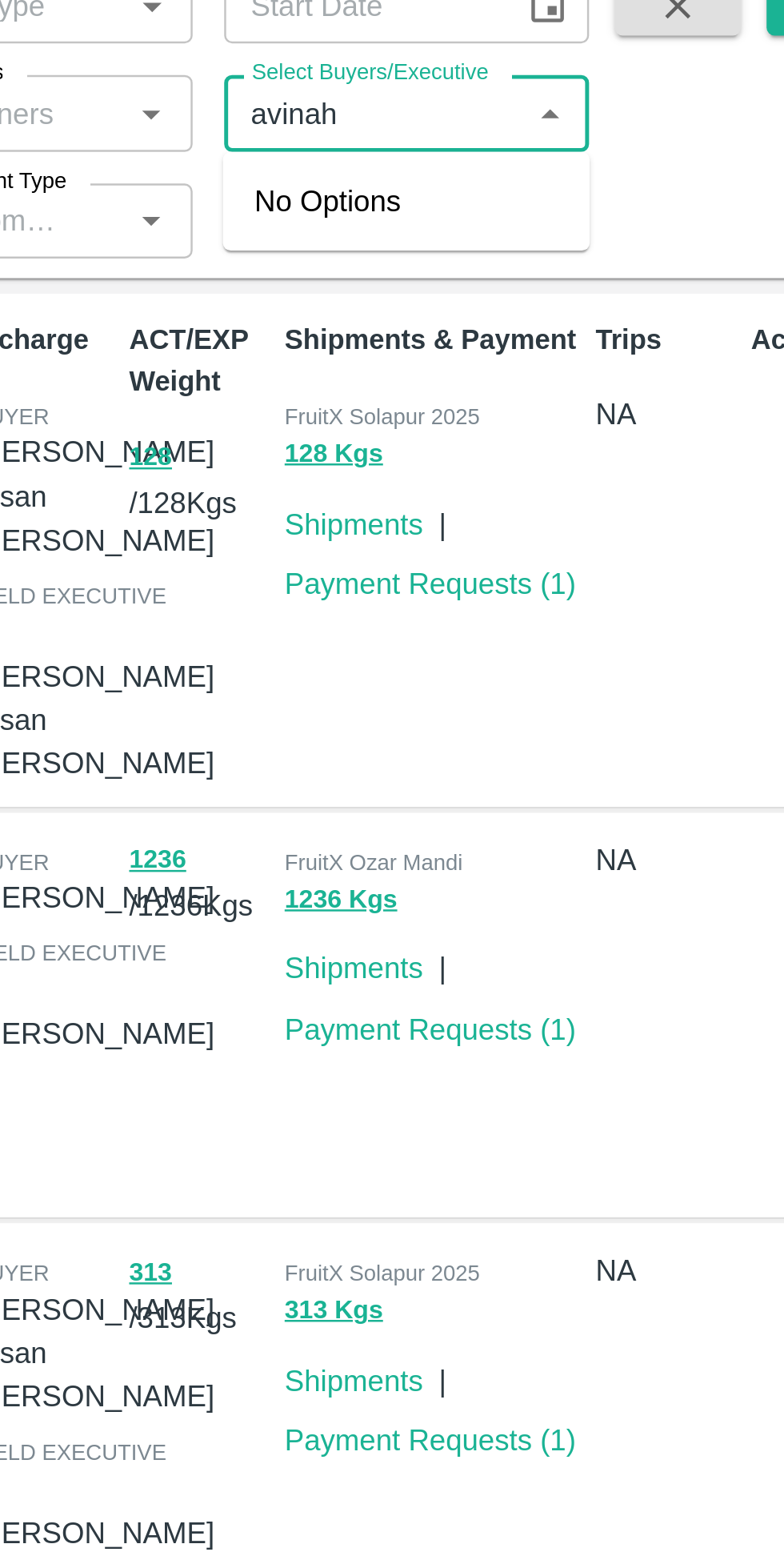
type input "avina"
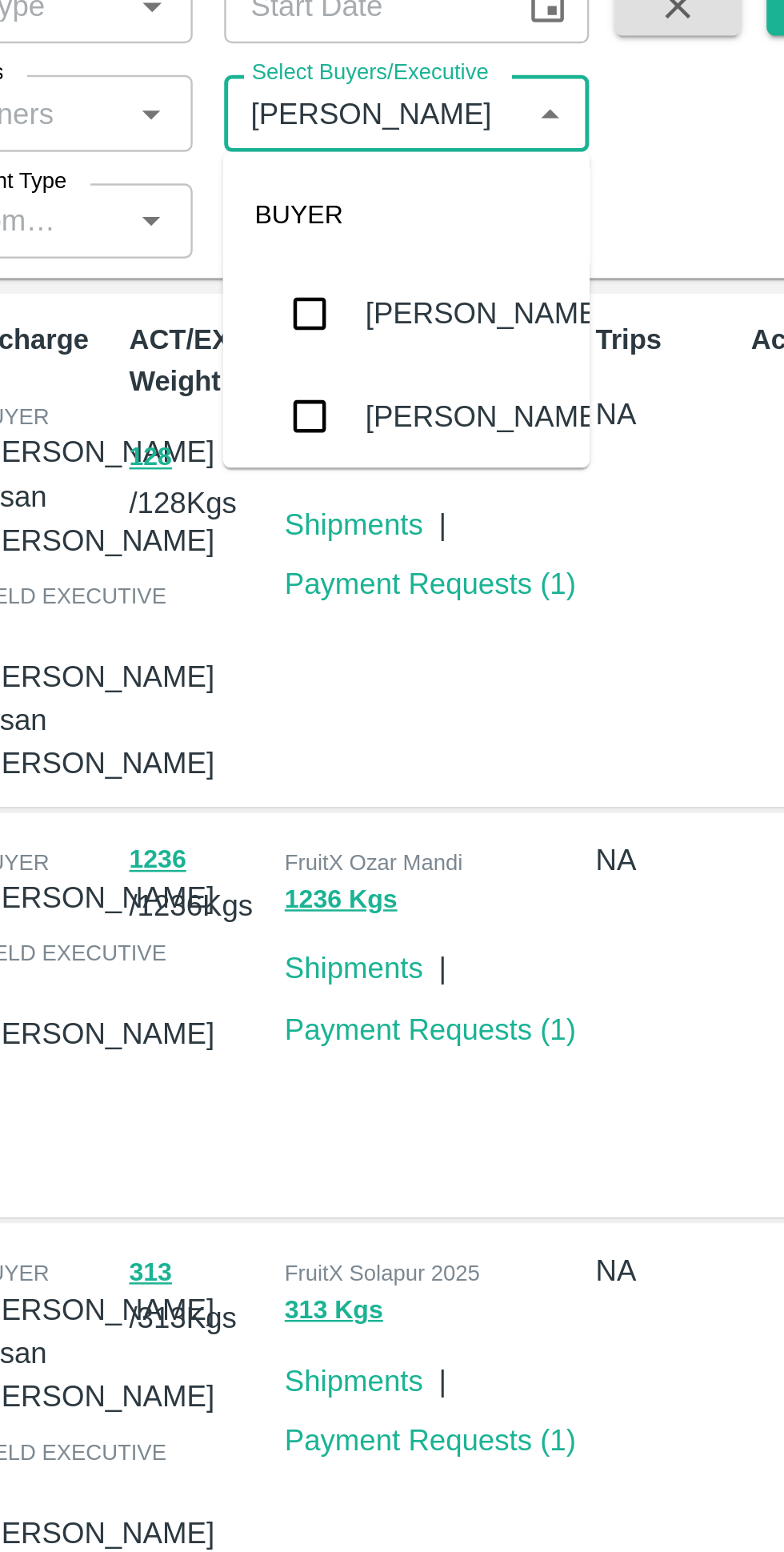
click at [537, 287] on input "checkbox" at bounding box center [531, 283] width 32 height 32
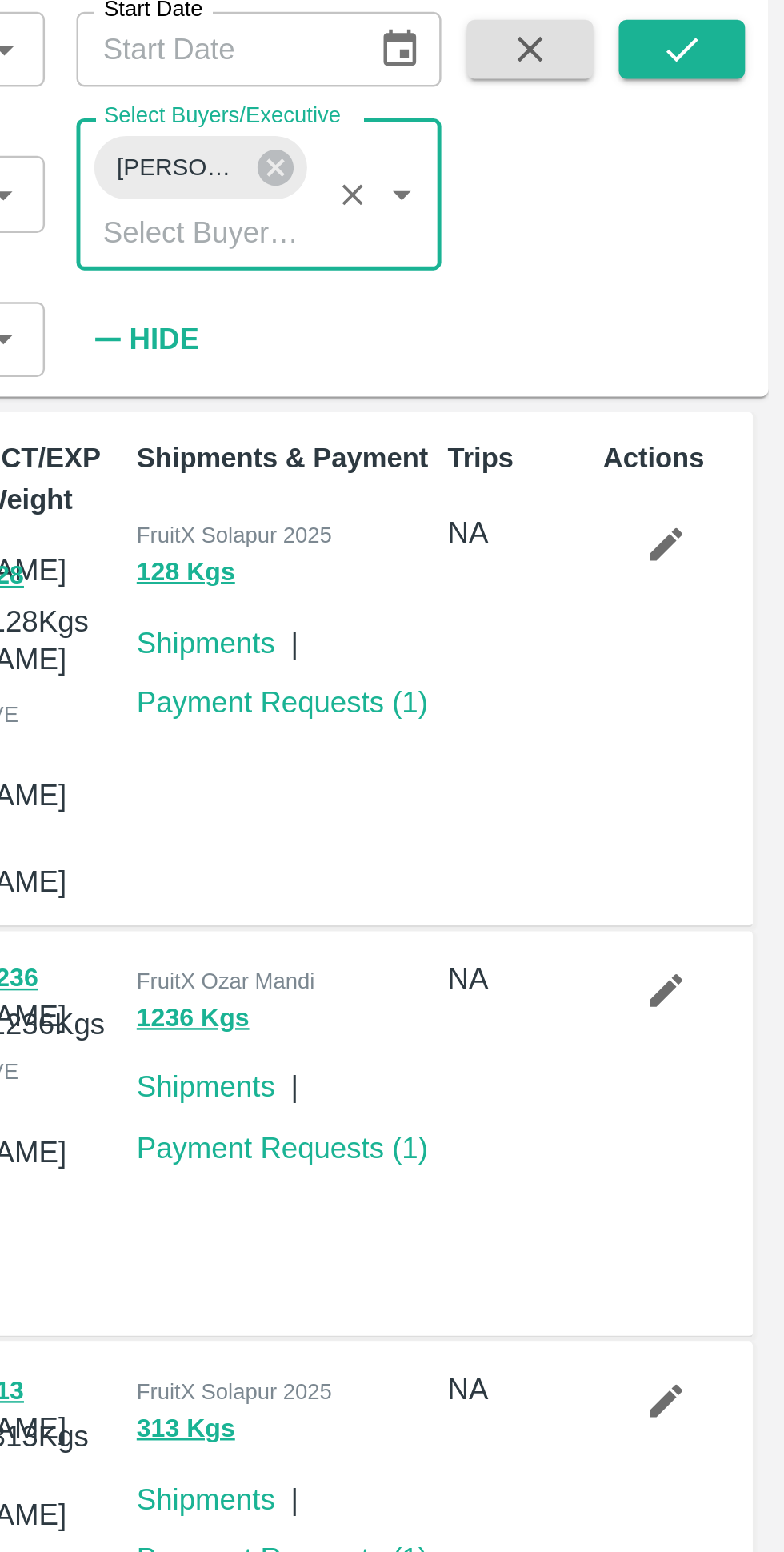
click at [743, 123] on icon "submit" at bounding box center [743, 116] width 17 height 17
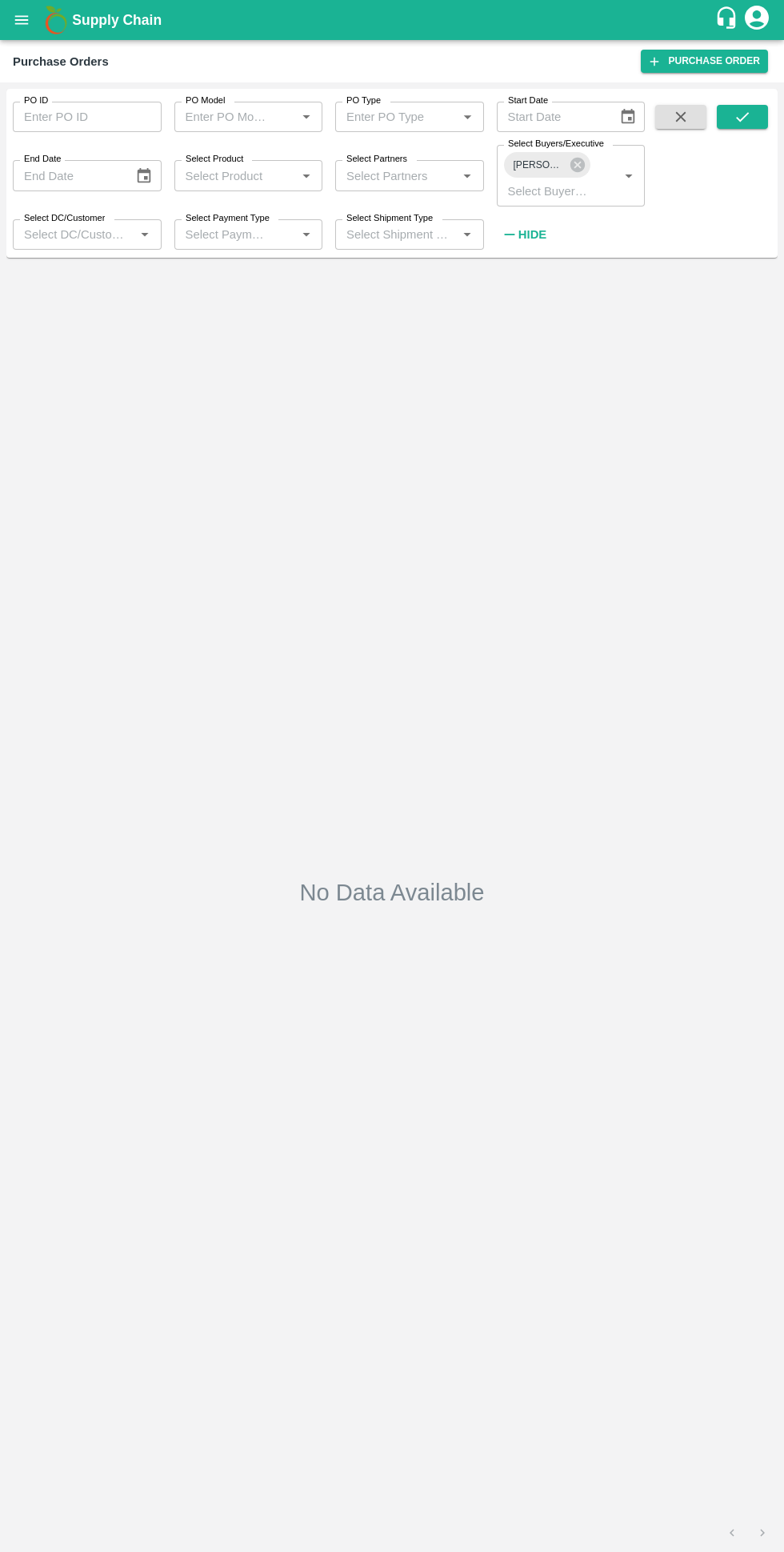
click at [741, 116] on icon "submit" at bounding box center [743, 116] width 17 height 17
click at [578, 165] on icon at bounding box center [578, 165] width 17 height 17
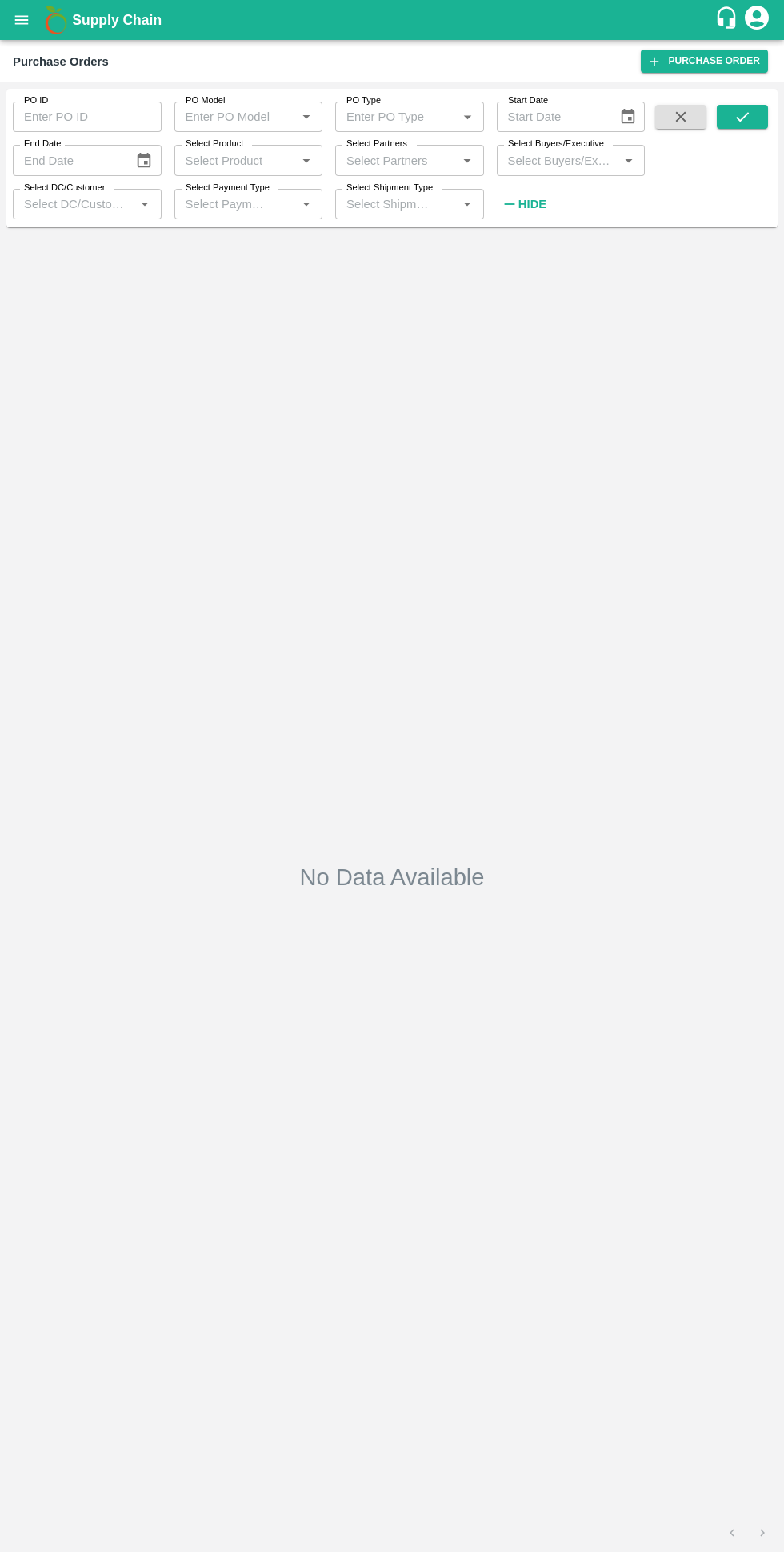
click at [590, 157] on input "Select Buyers/Executive" at bounding box center [558, 160] width 113 height 21
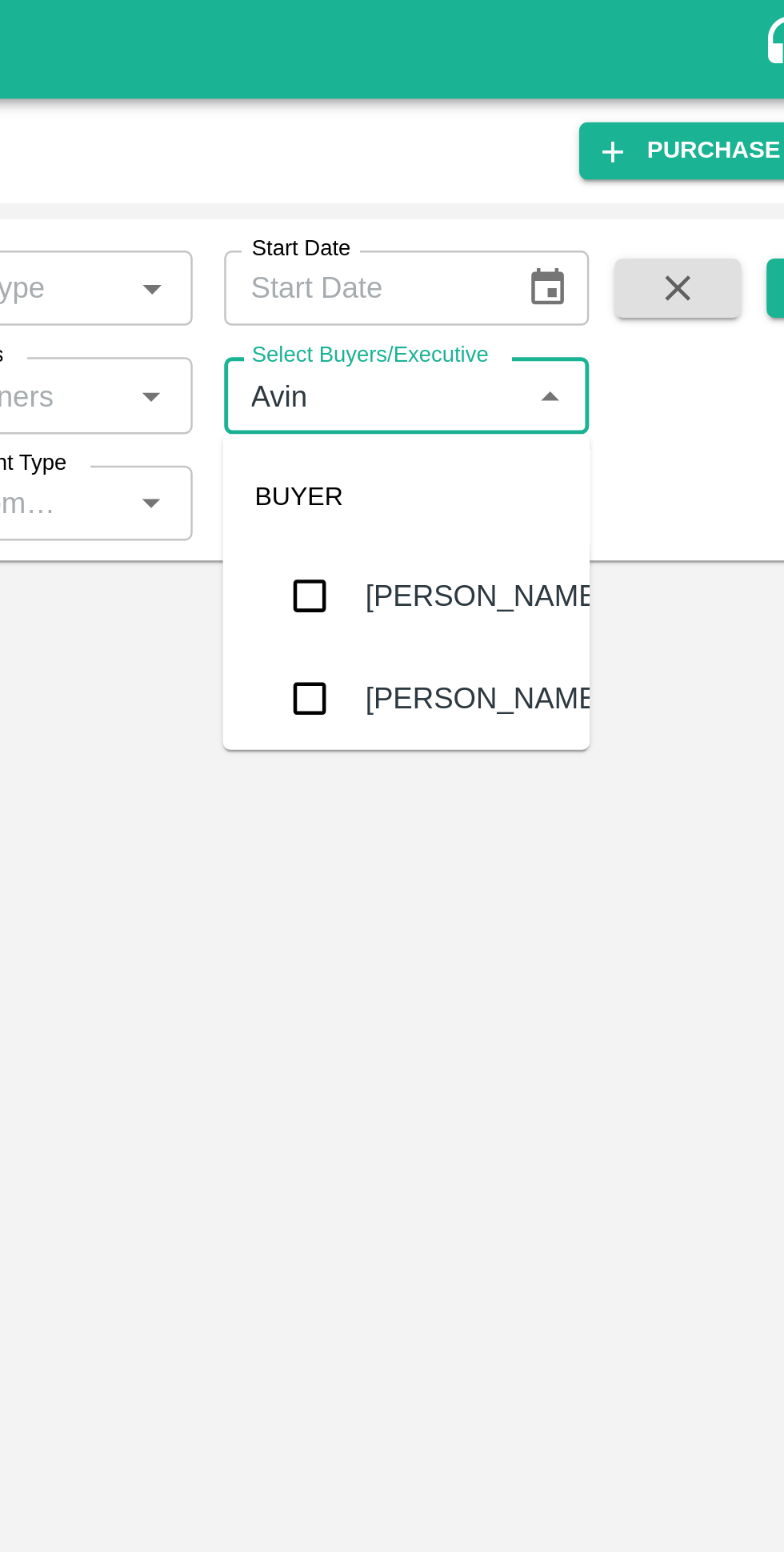
type input "Avina"
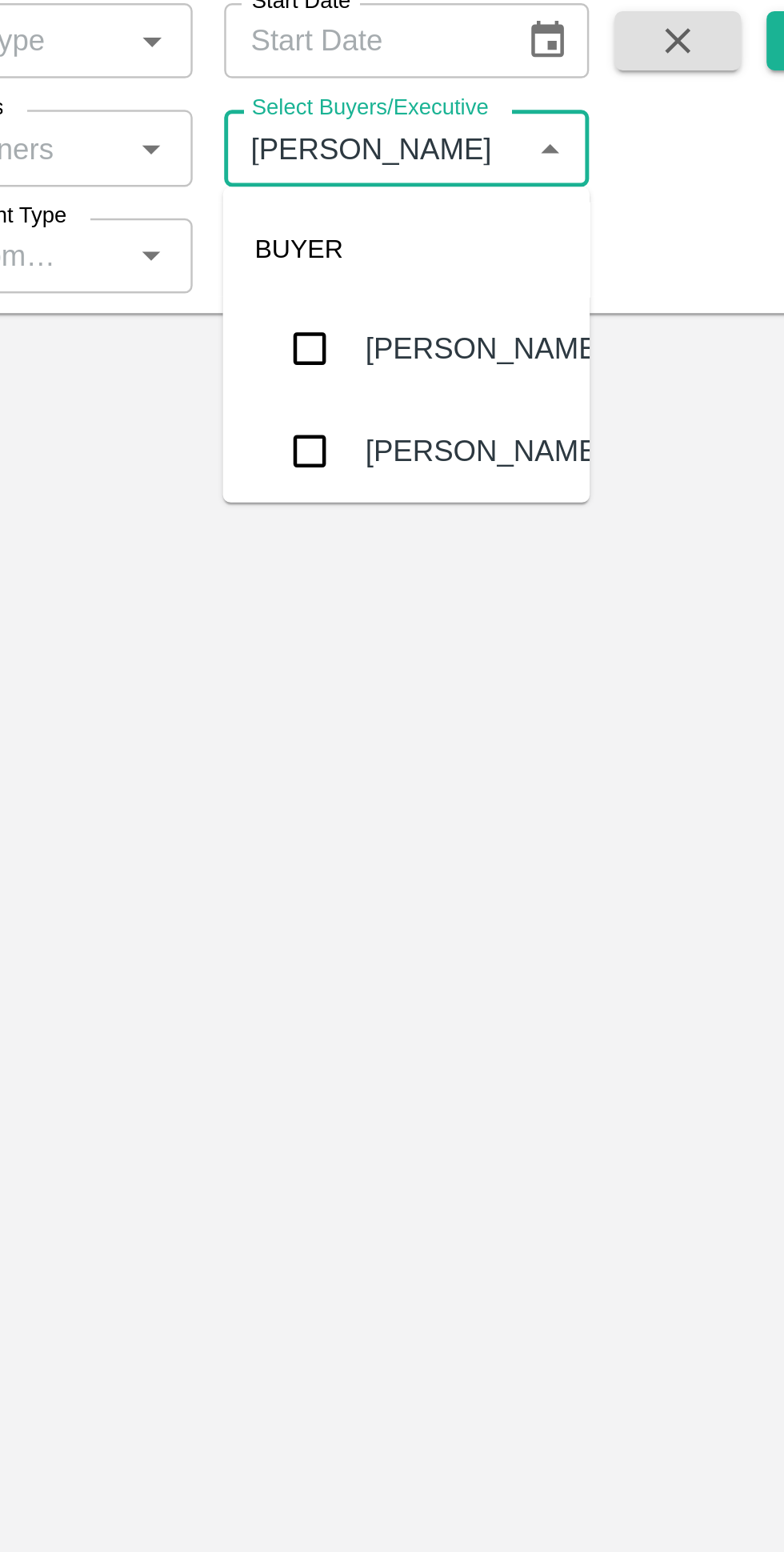
click at [529, 248] on input "checkbox" at bounding box center [531, 242] width 32 height 32
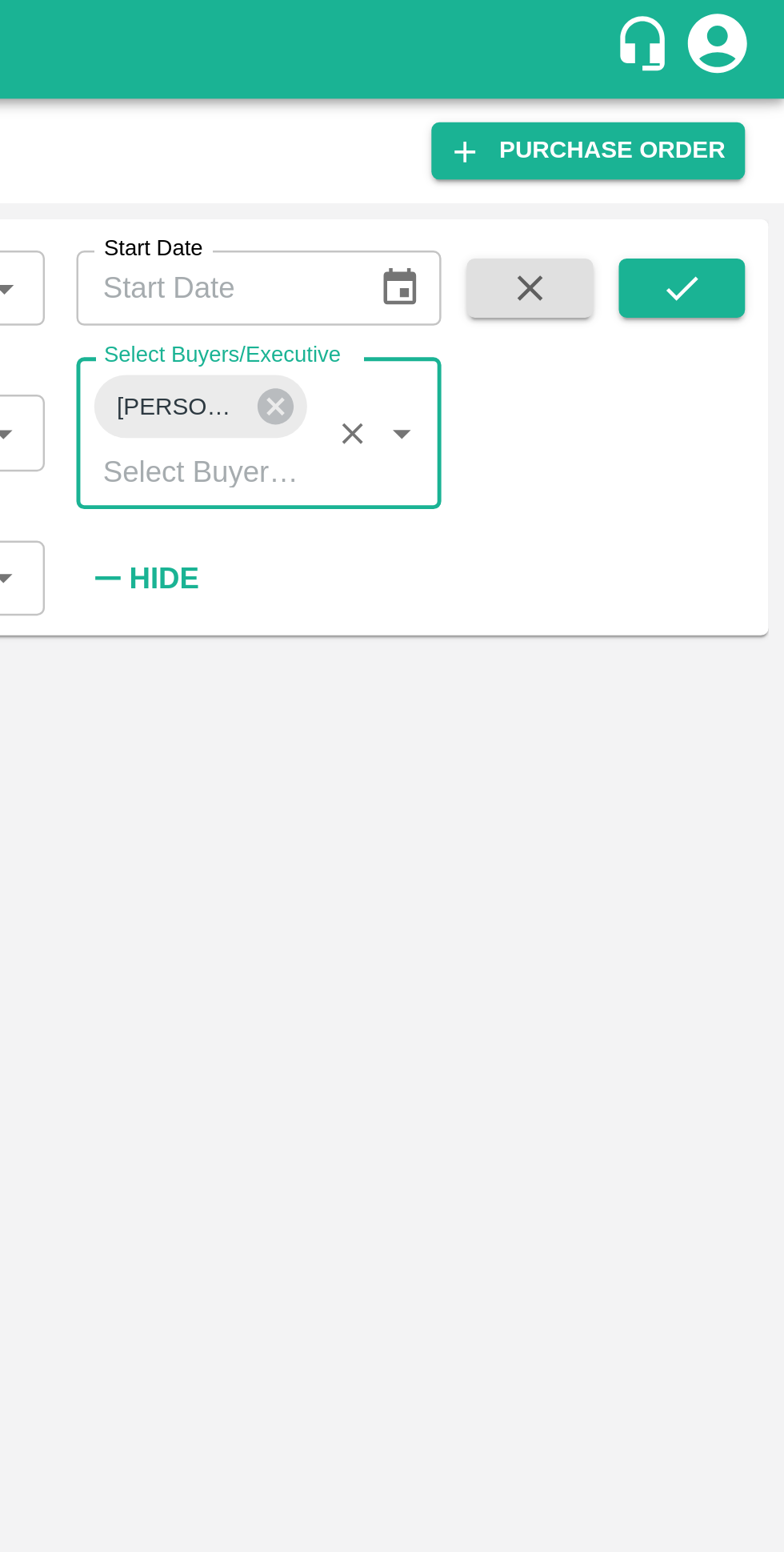
click at [744, 107] on button "submit" at bounding box center [742, 117] width 51 height 24
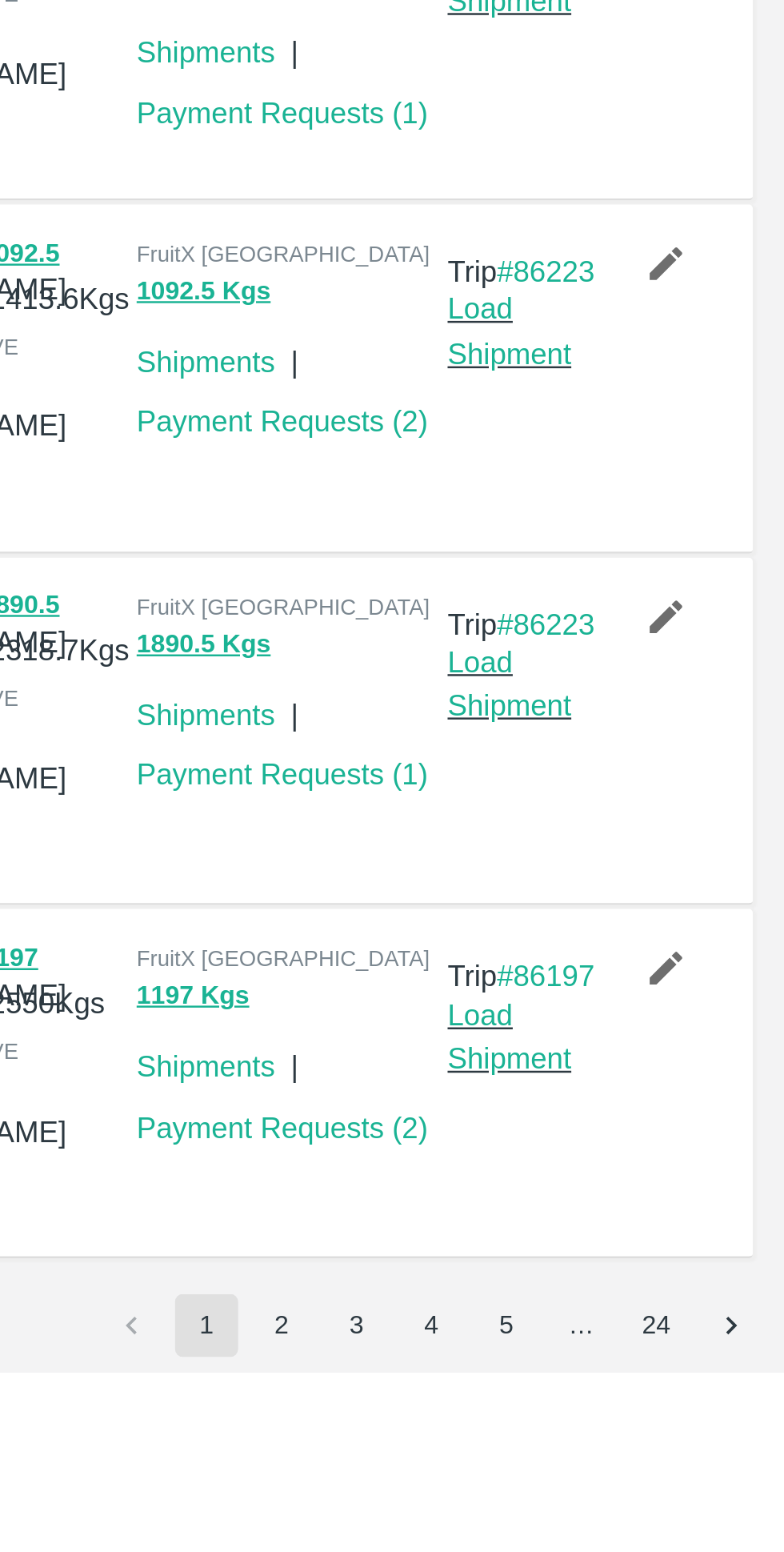
click at [663, 1533] on button "5" at bounding box center [672, 1533] width 26 height 26
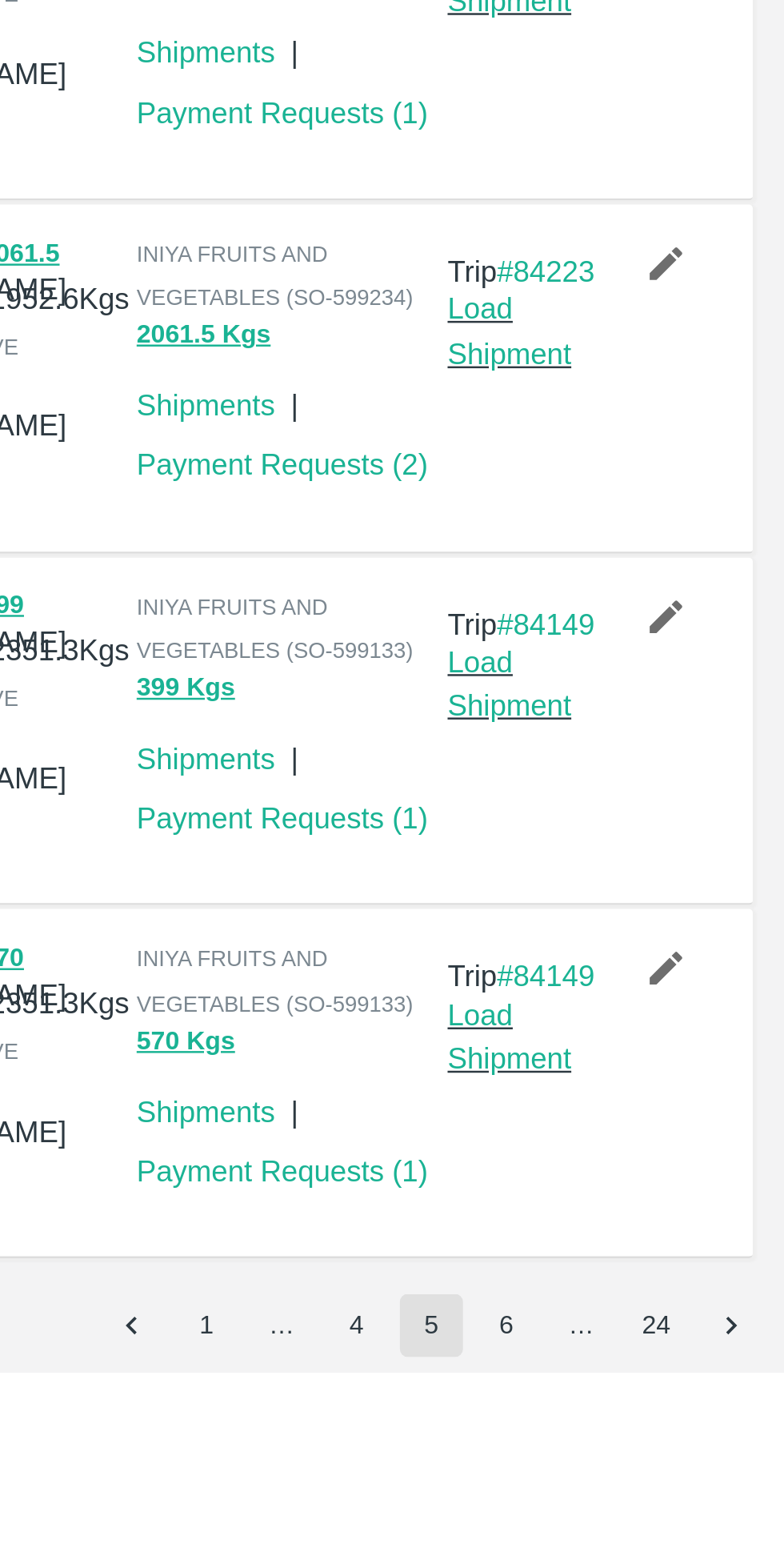
click at [674, 1536] on button "6" at bounding box center [672, 1533] width 26 height 26
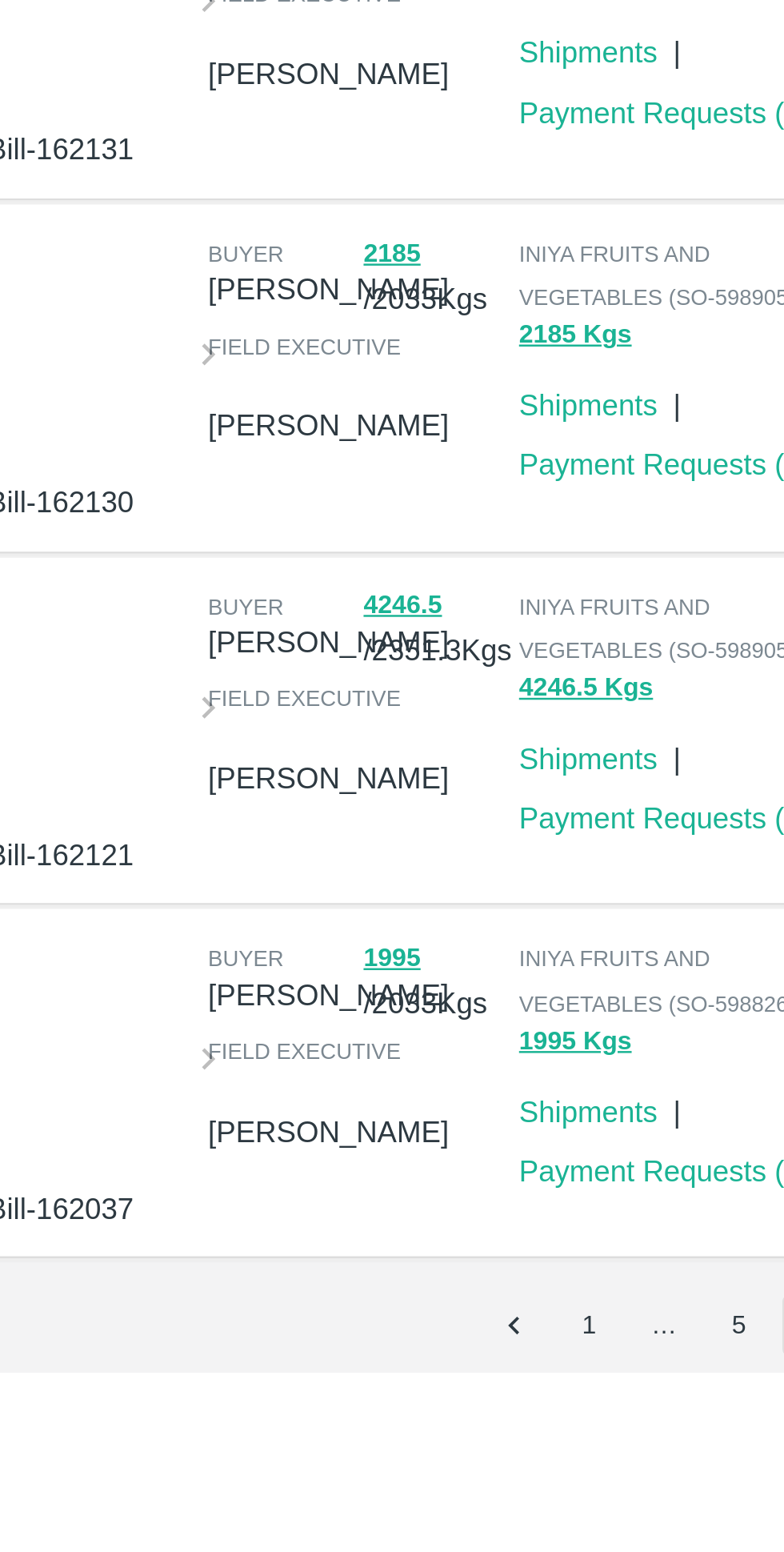
click at [547, 1533] on button "1" at bounding box center [550, 1533] width 26 height 26
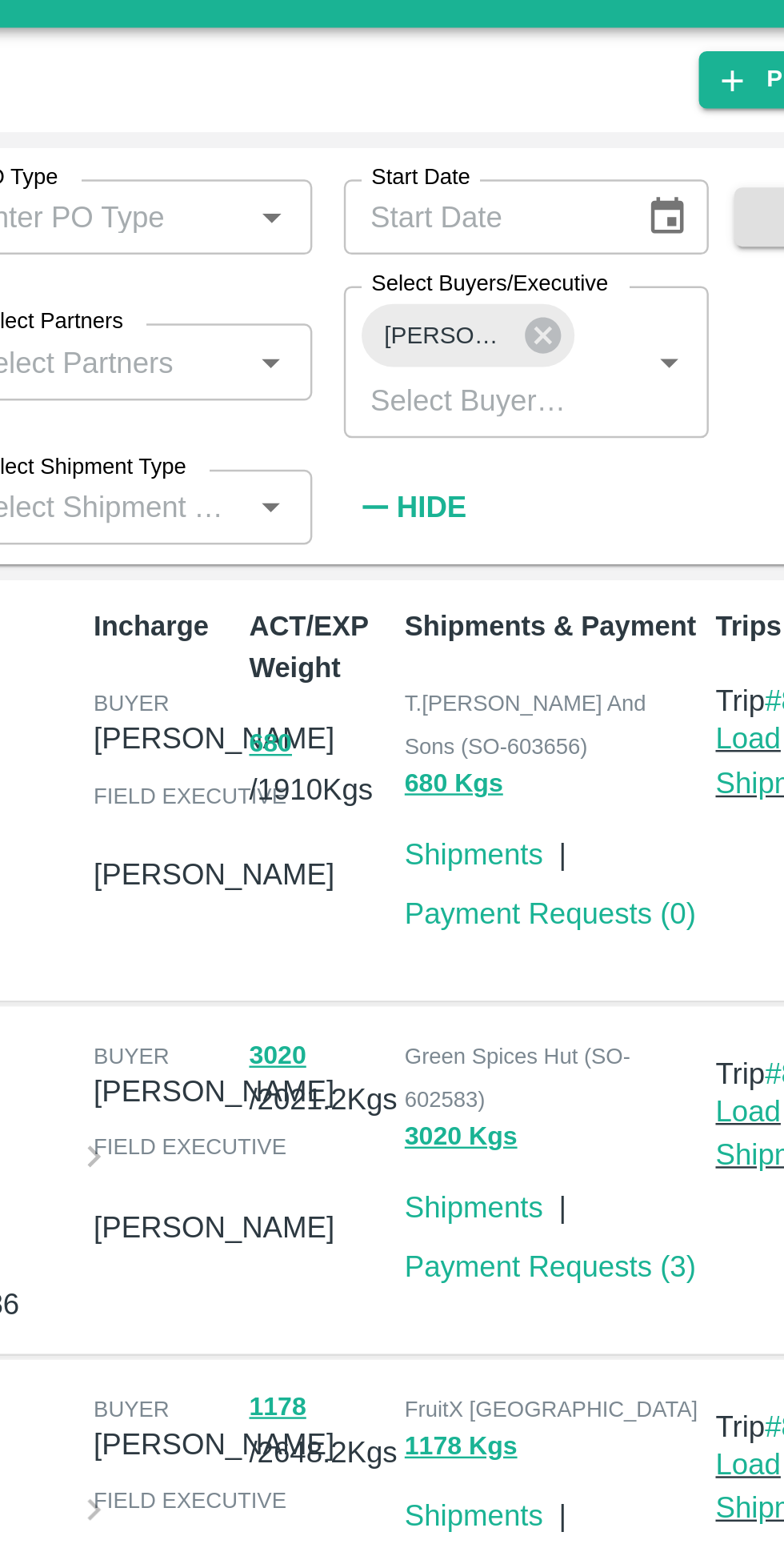
click at [577, 171] on icon at bounding box center [578, 165] width 15 height 15
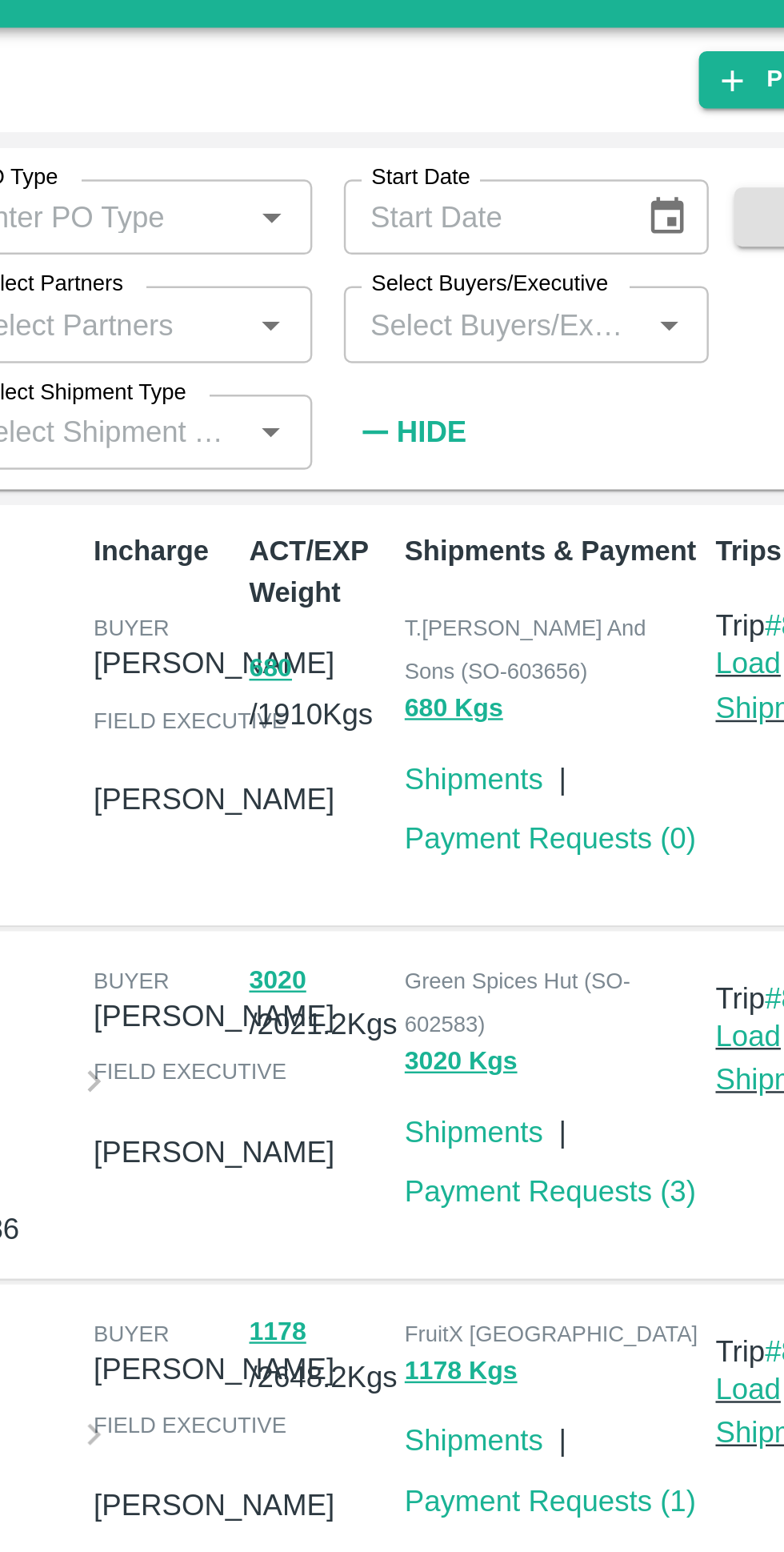
click at [560, 162] on input "Select Buyers/Executive" at bounding box center [558, 160] width 113 height 21
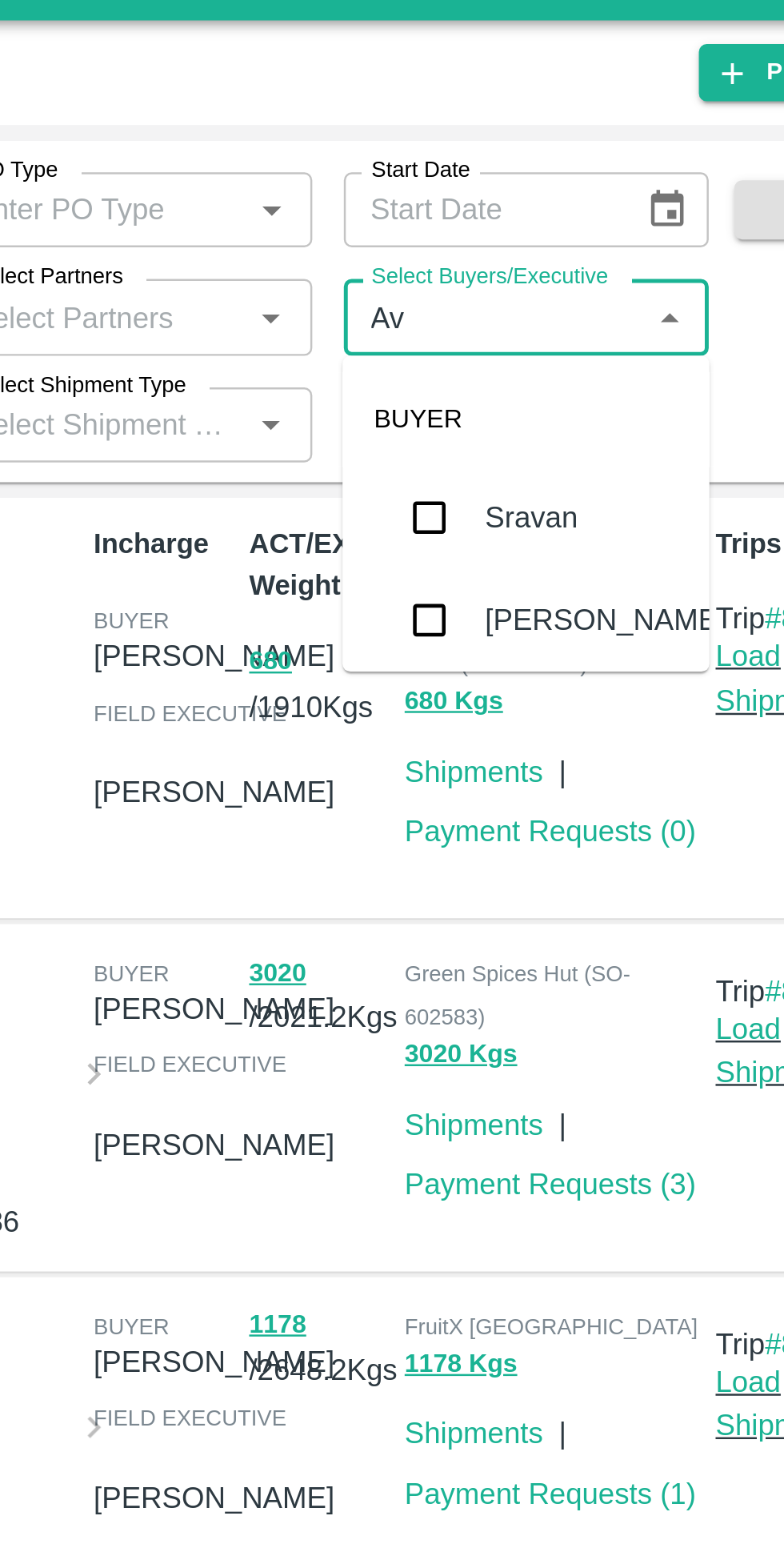
type input "Avinash"
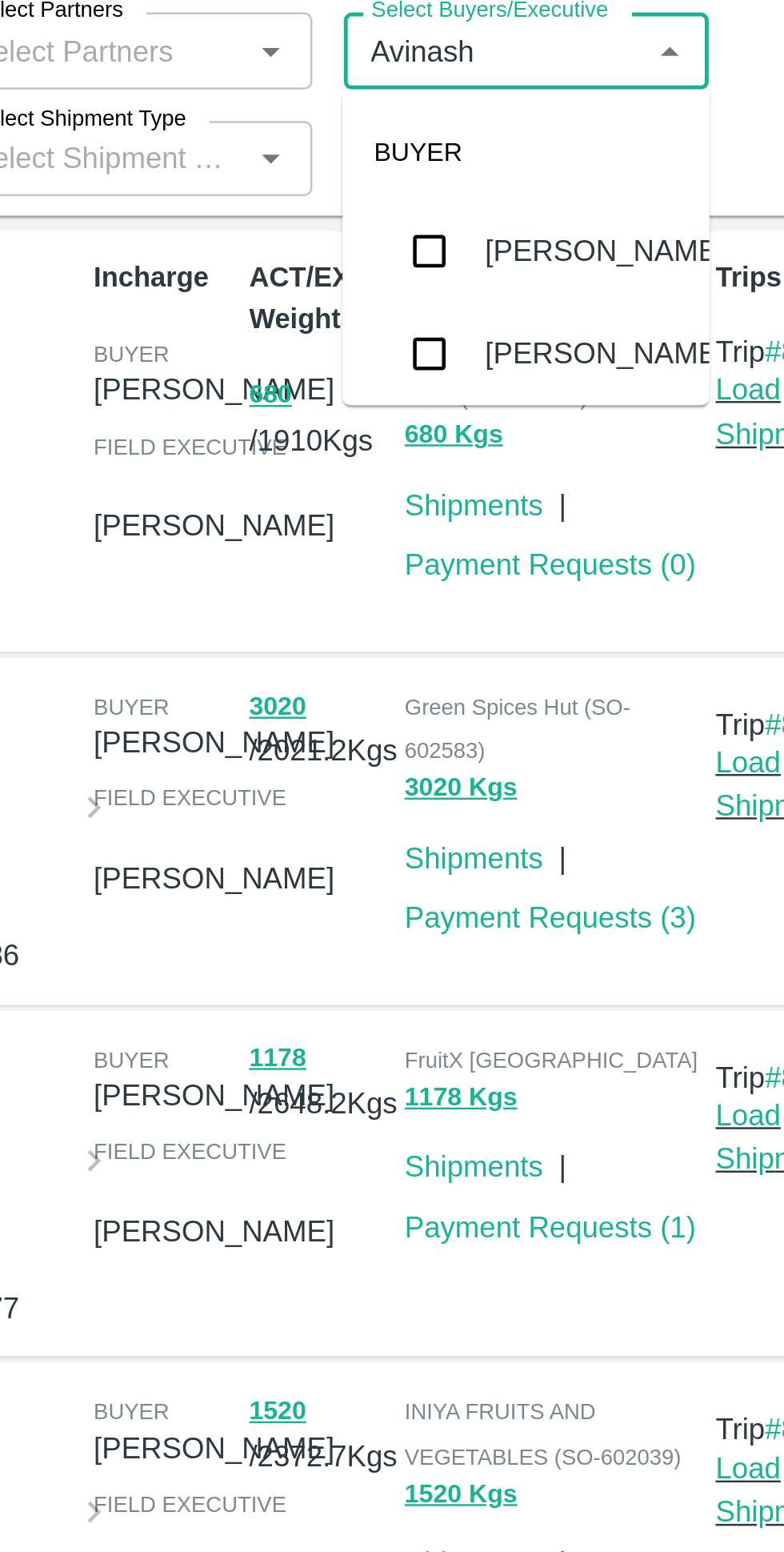
click at [536, 276] on input "checkbox" at bounding box center [531, 283] width 32 height 32
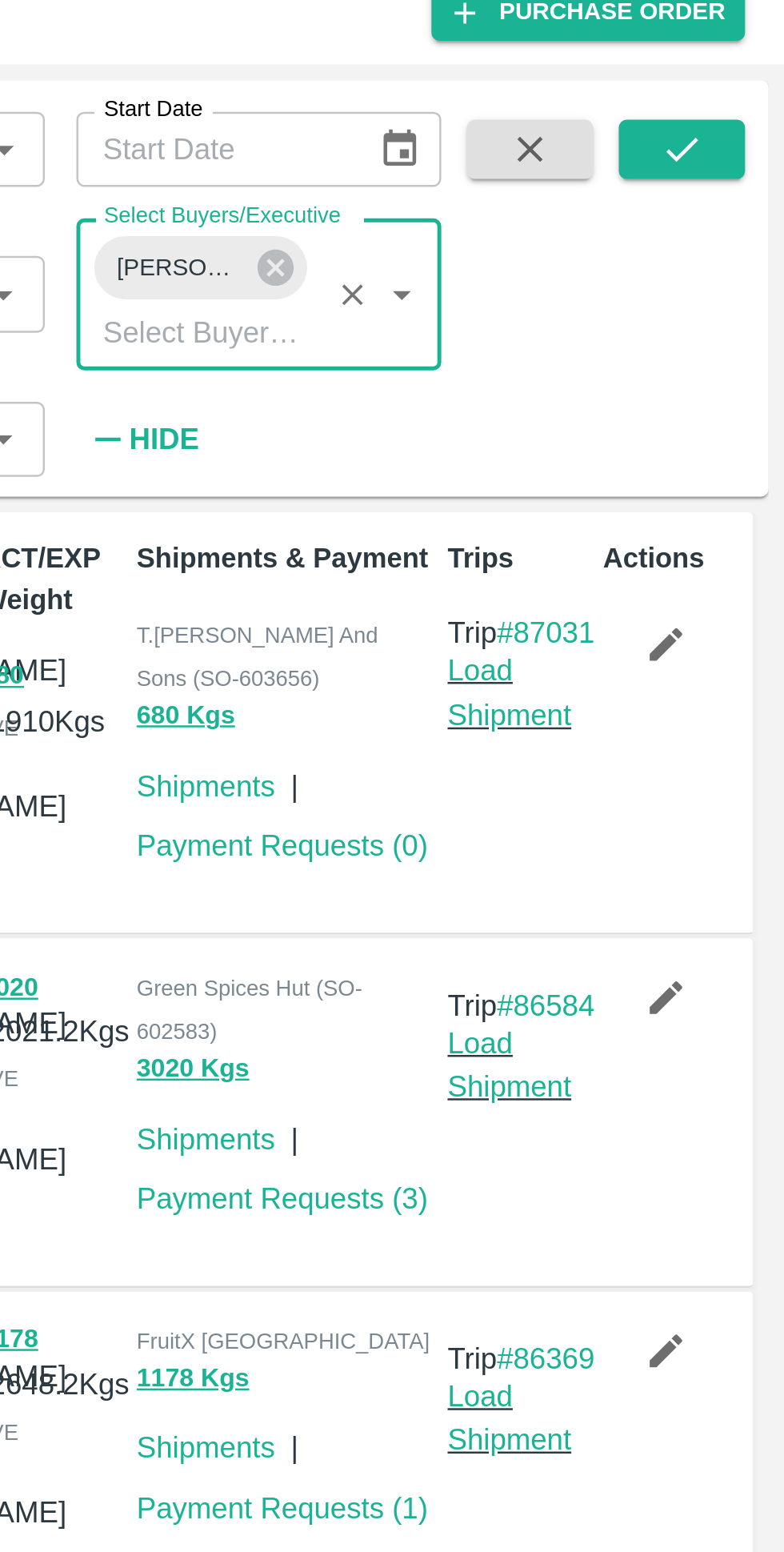
click at [750, 109] on icon "submit" at bounding box center [743, 116] width 17 height 17
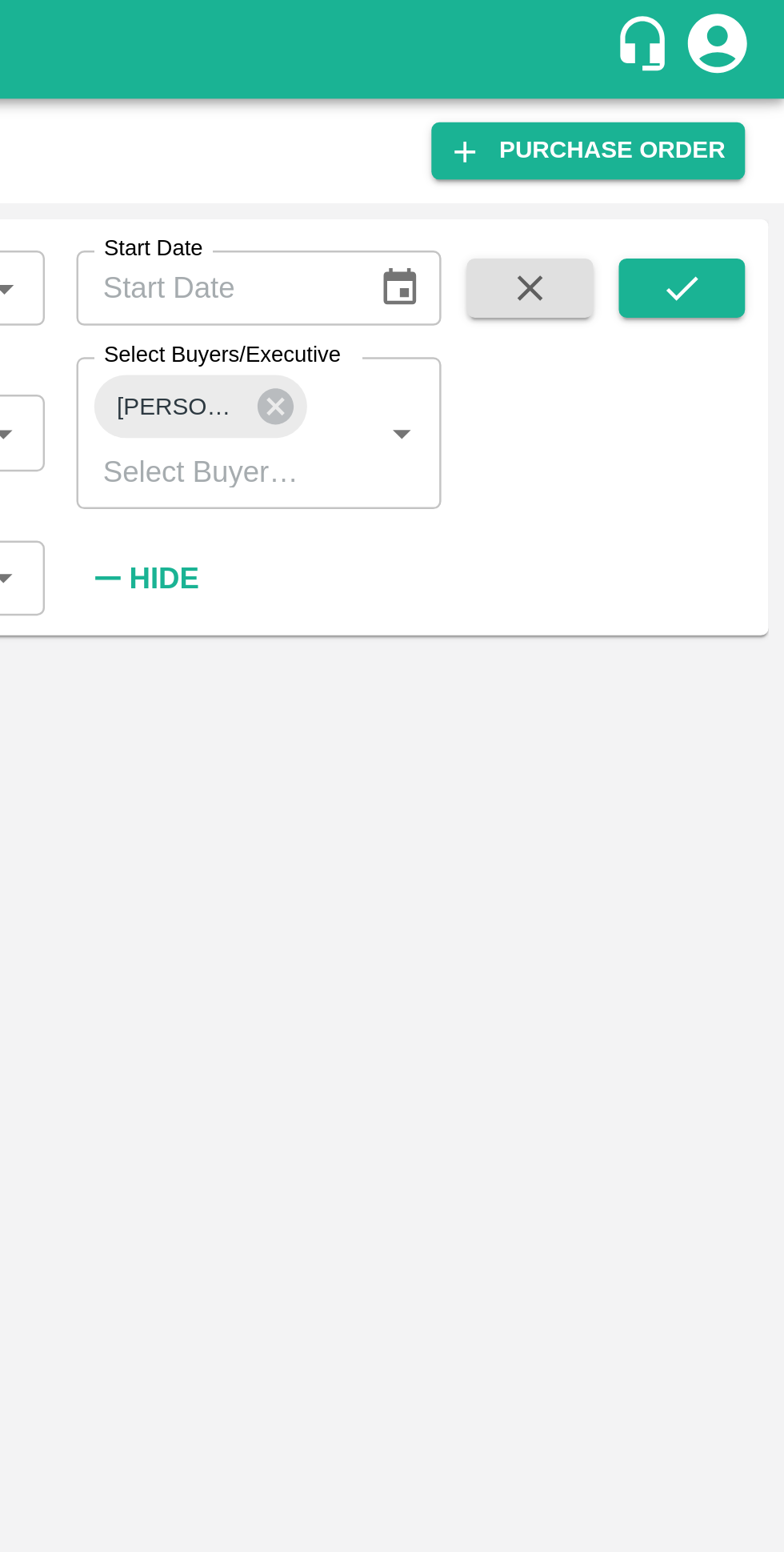
click at [734, 123] on icon "submit" at bounding box center [743, 116] width 17 height 17
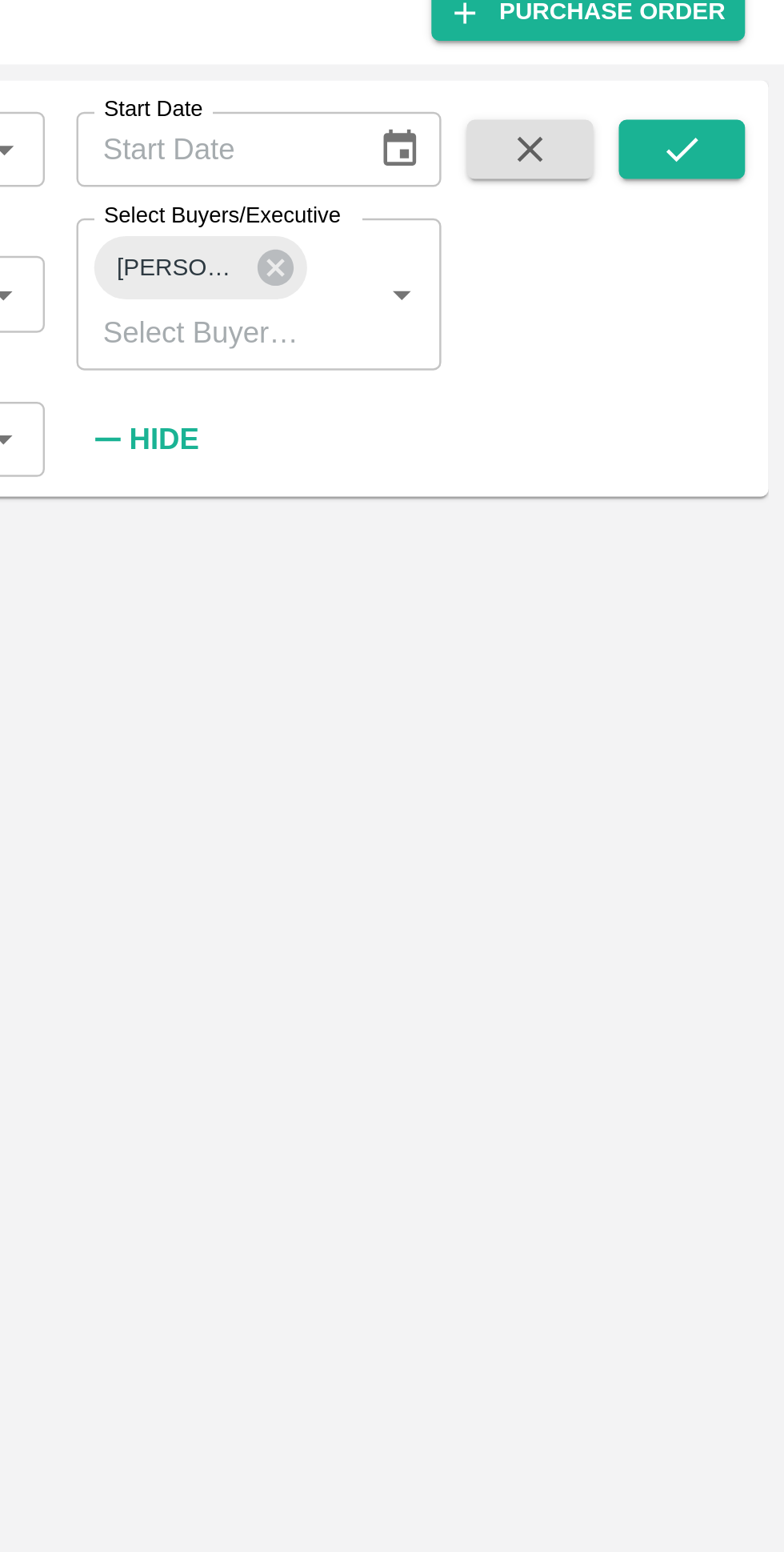
click at [570, 172] on icon at bounding box center [578, 165] width 17 height 17
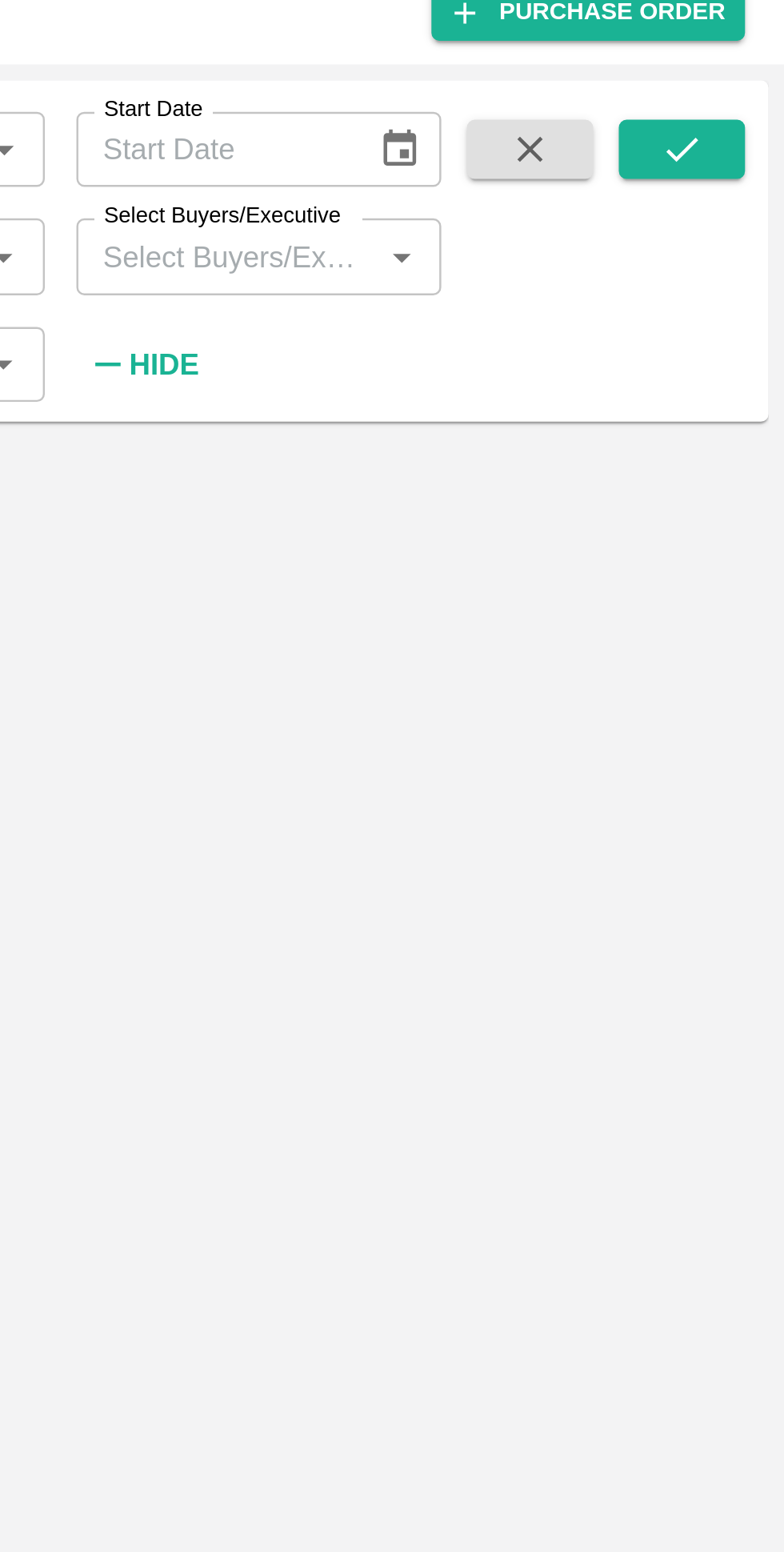
click at [574, 159] on input "Select Buyers/Executive" at bounding box center [558, 160] width 113 height 21
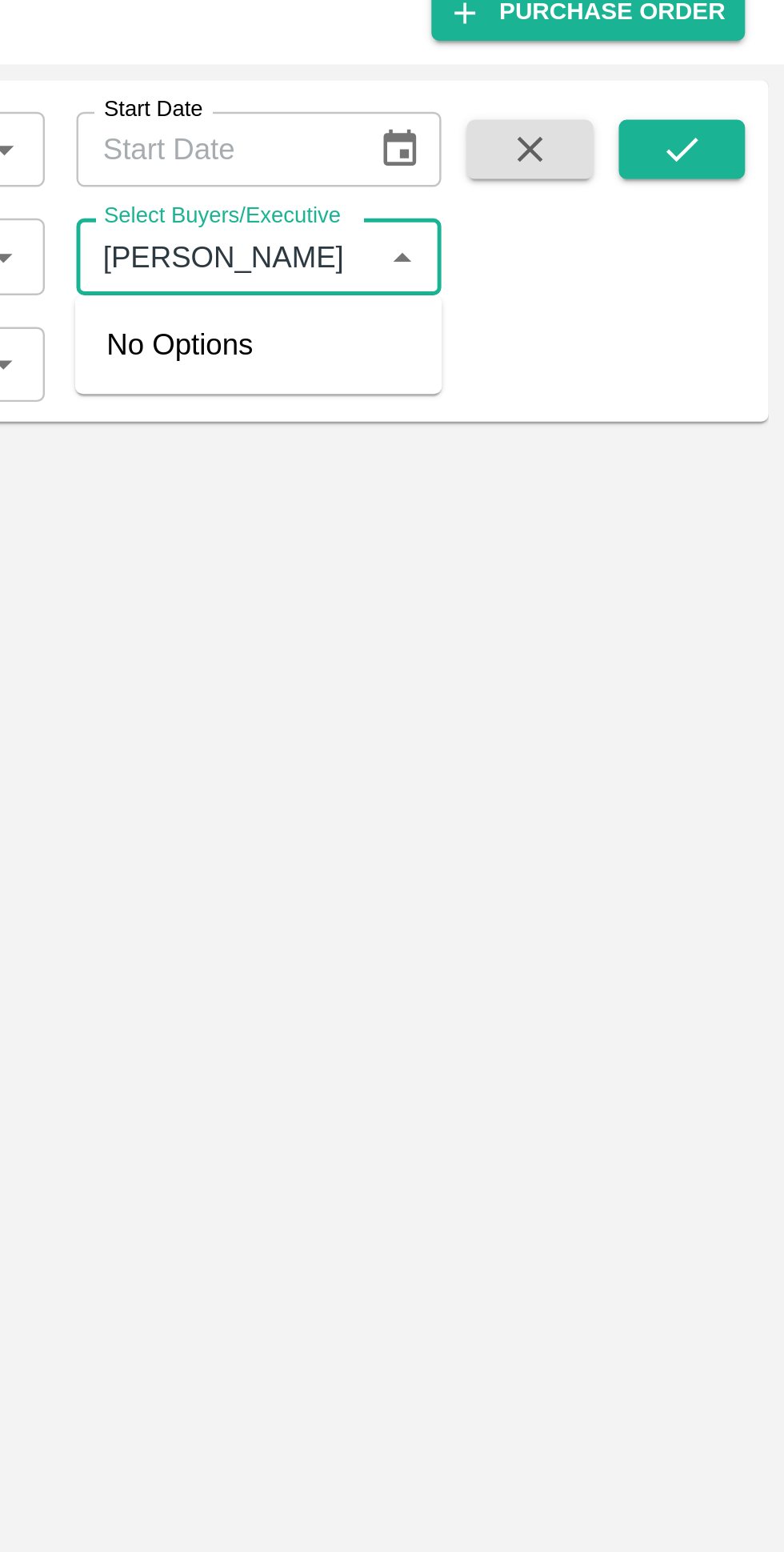
type input "Avinash"
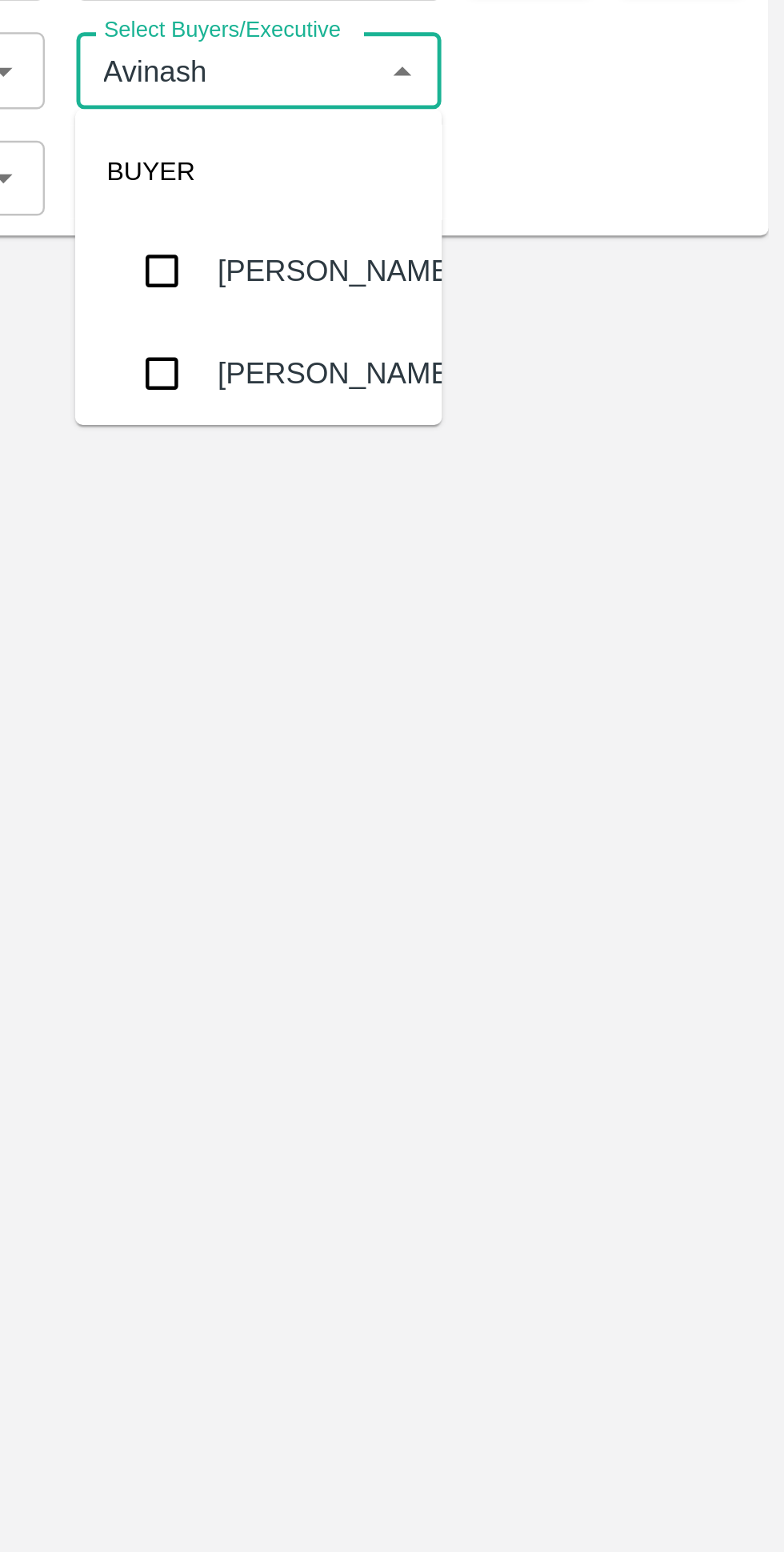
click at [528, 242] on input "checkbox" at bounding box center [531, 242] width 32 height 32
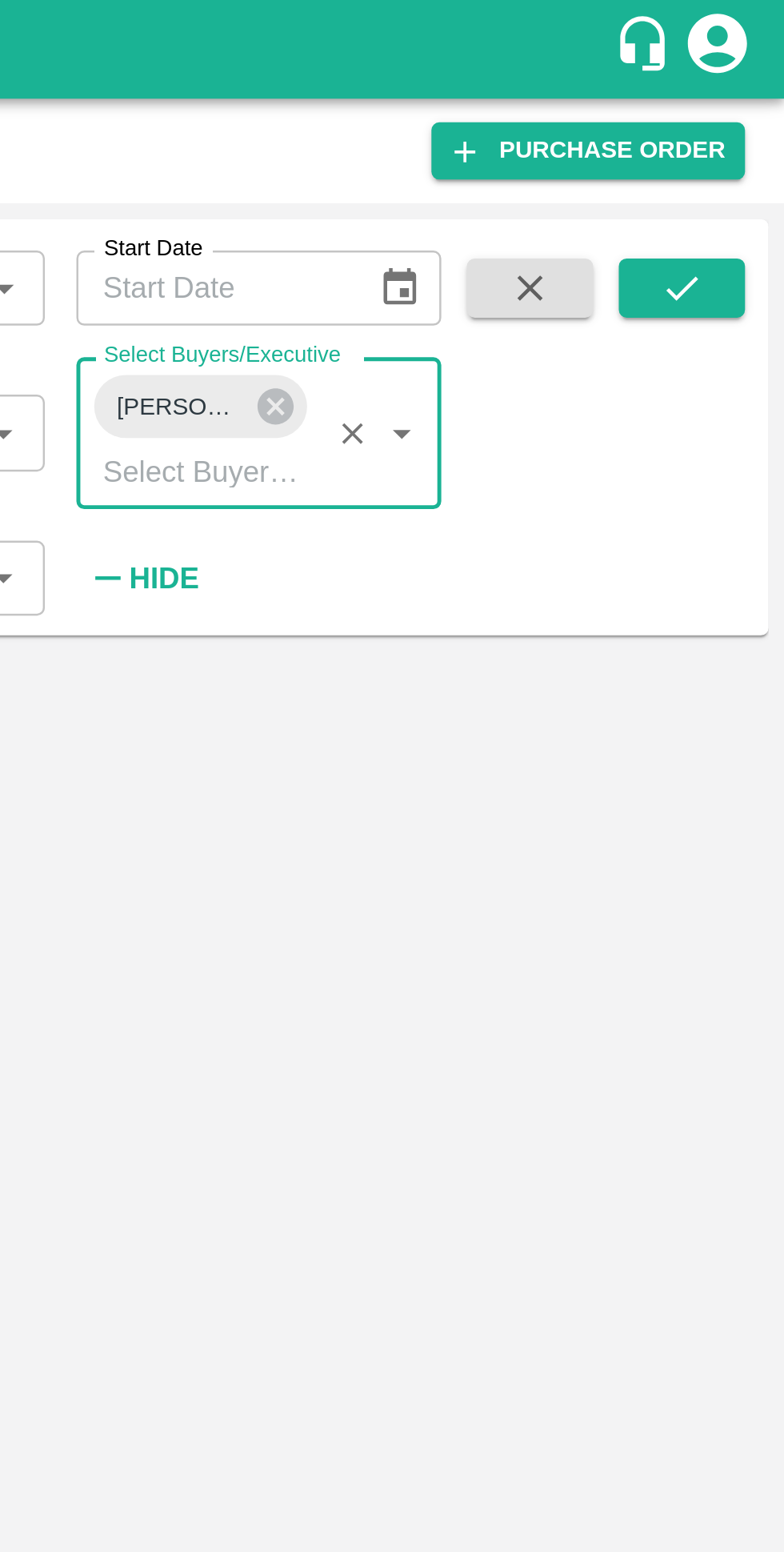
click at [750, 120] on icon "submit" at bounding box center [743, 116] width 17 height 17
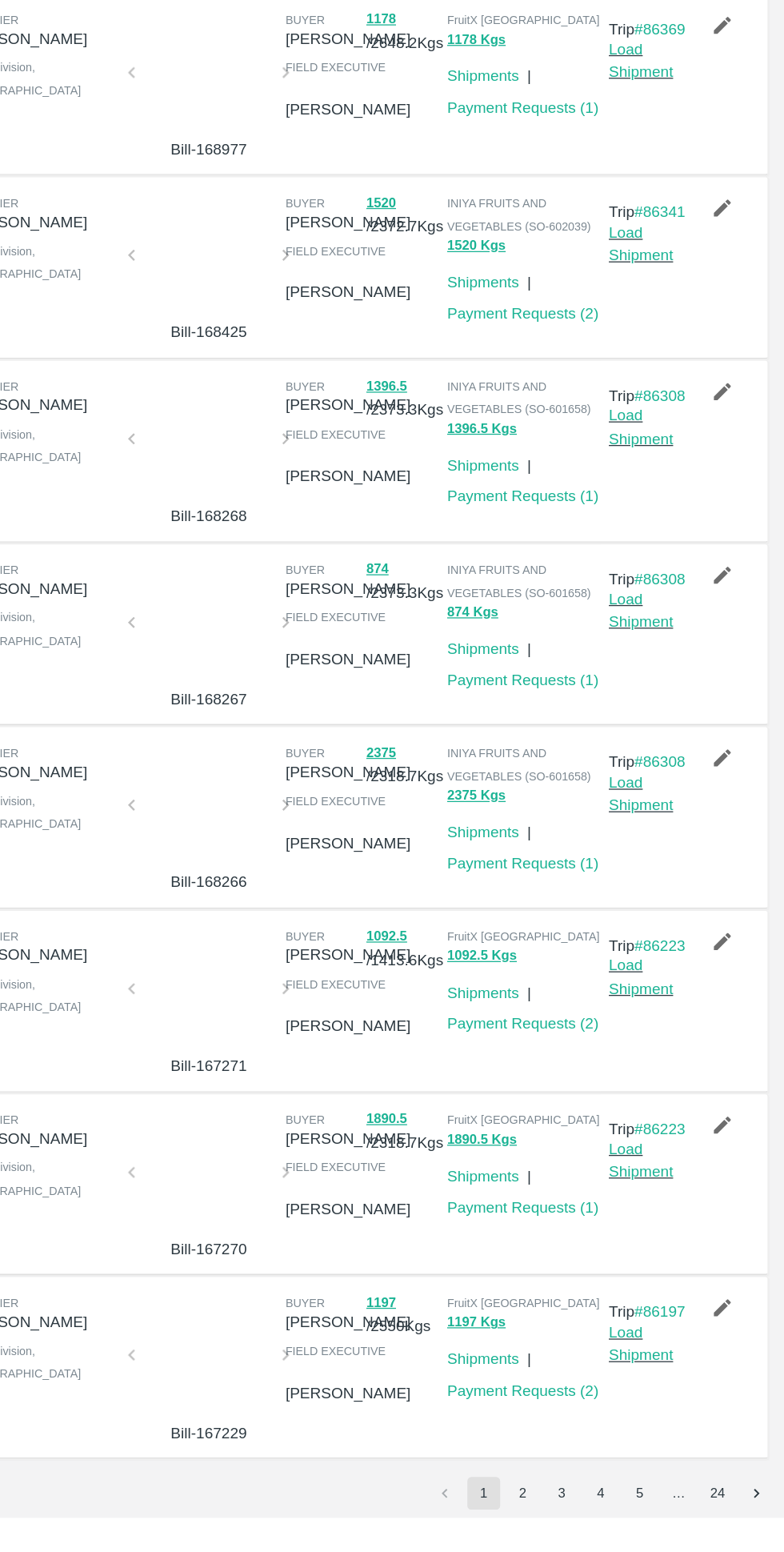
click at [580, 1532] on button "2" at bounding box center [580, 1533] width 26 height 26
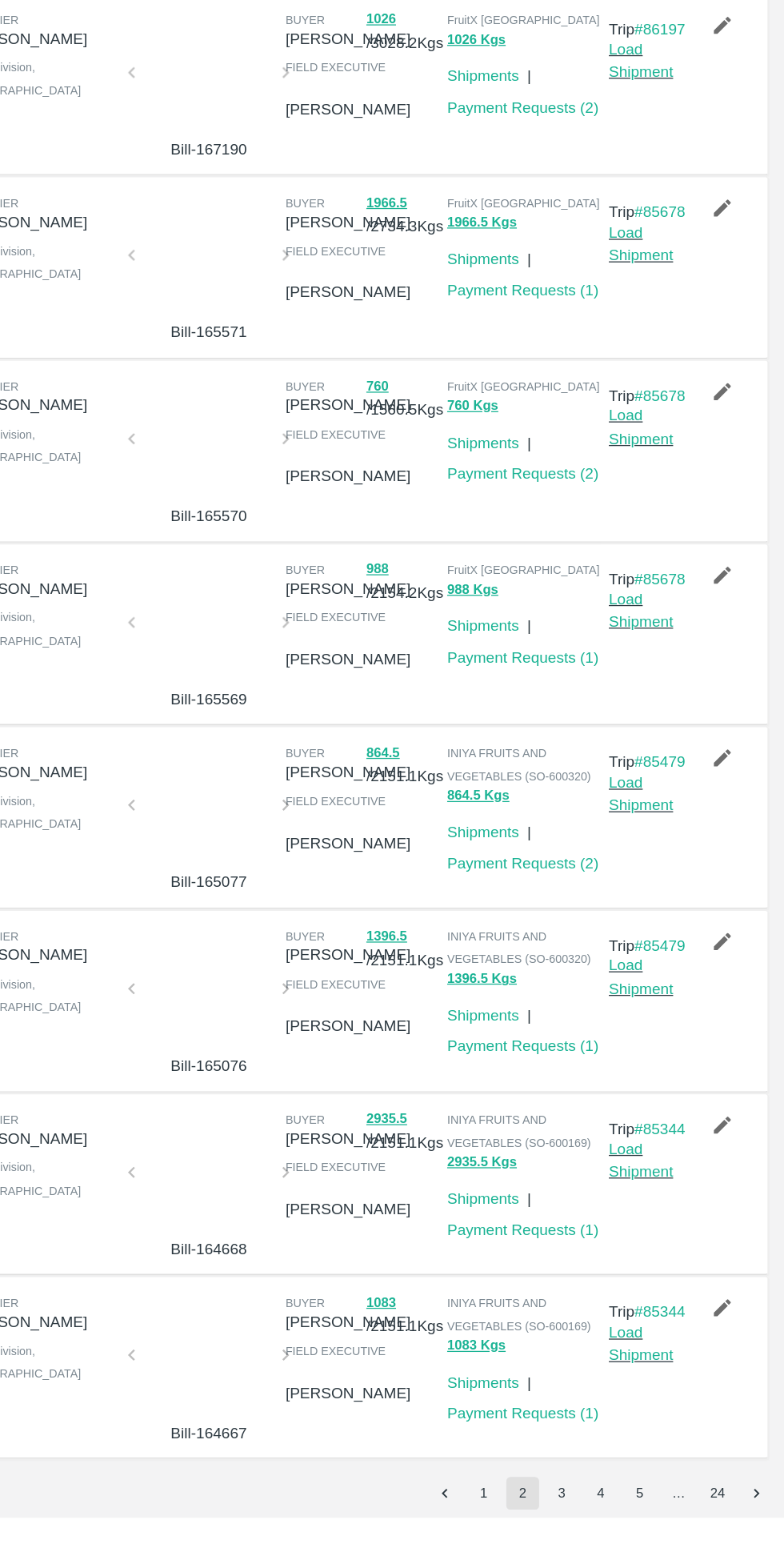
click at [611, 1532] on button "3" at bounding box center [611, 1533] width 26 height 26
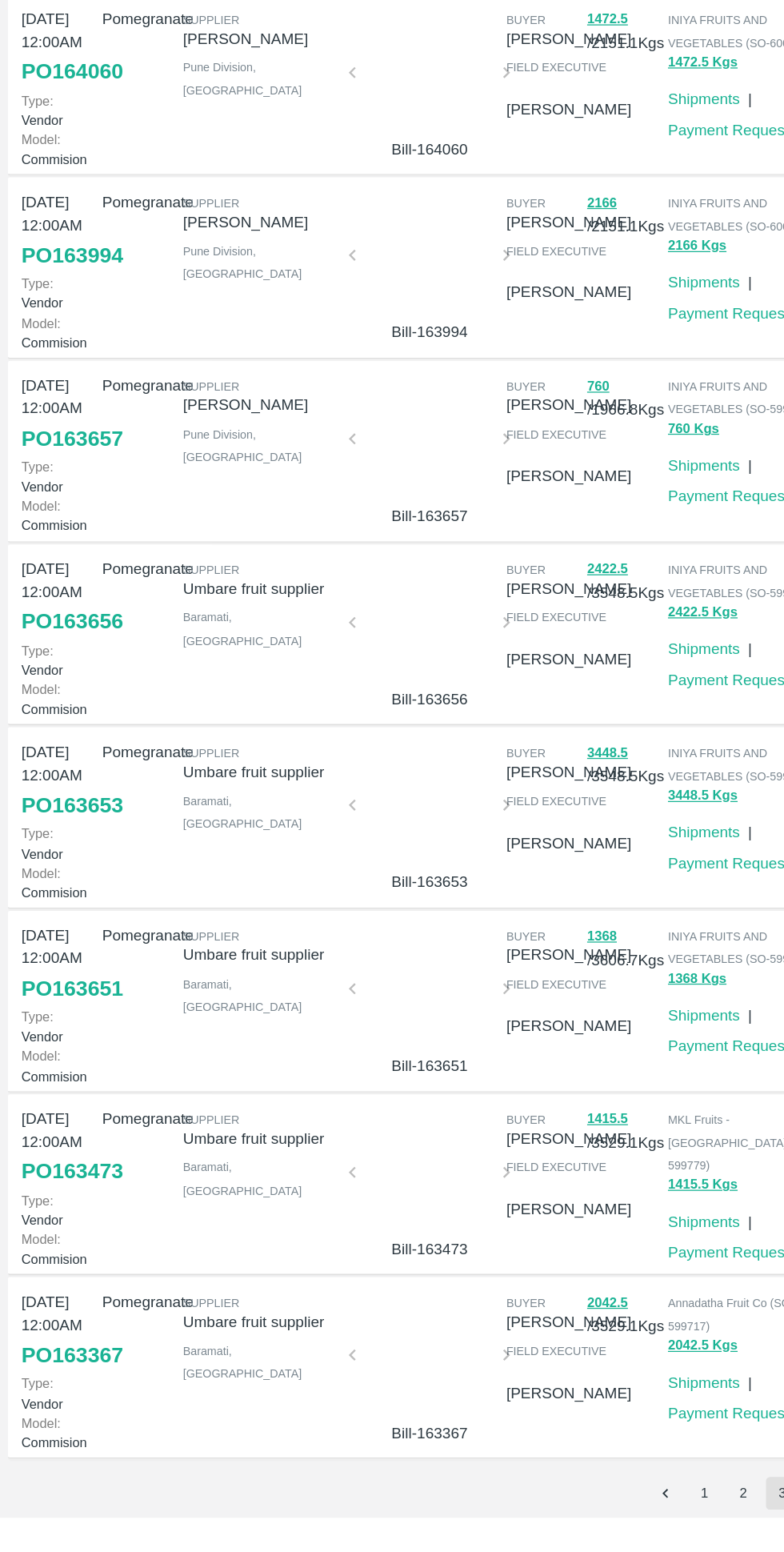
scroll to position [509, 0]
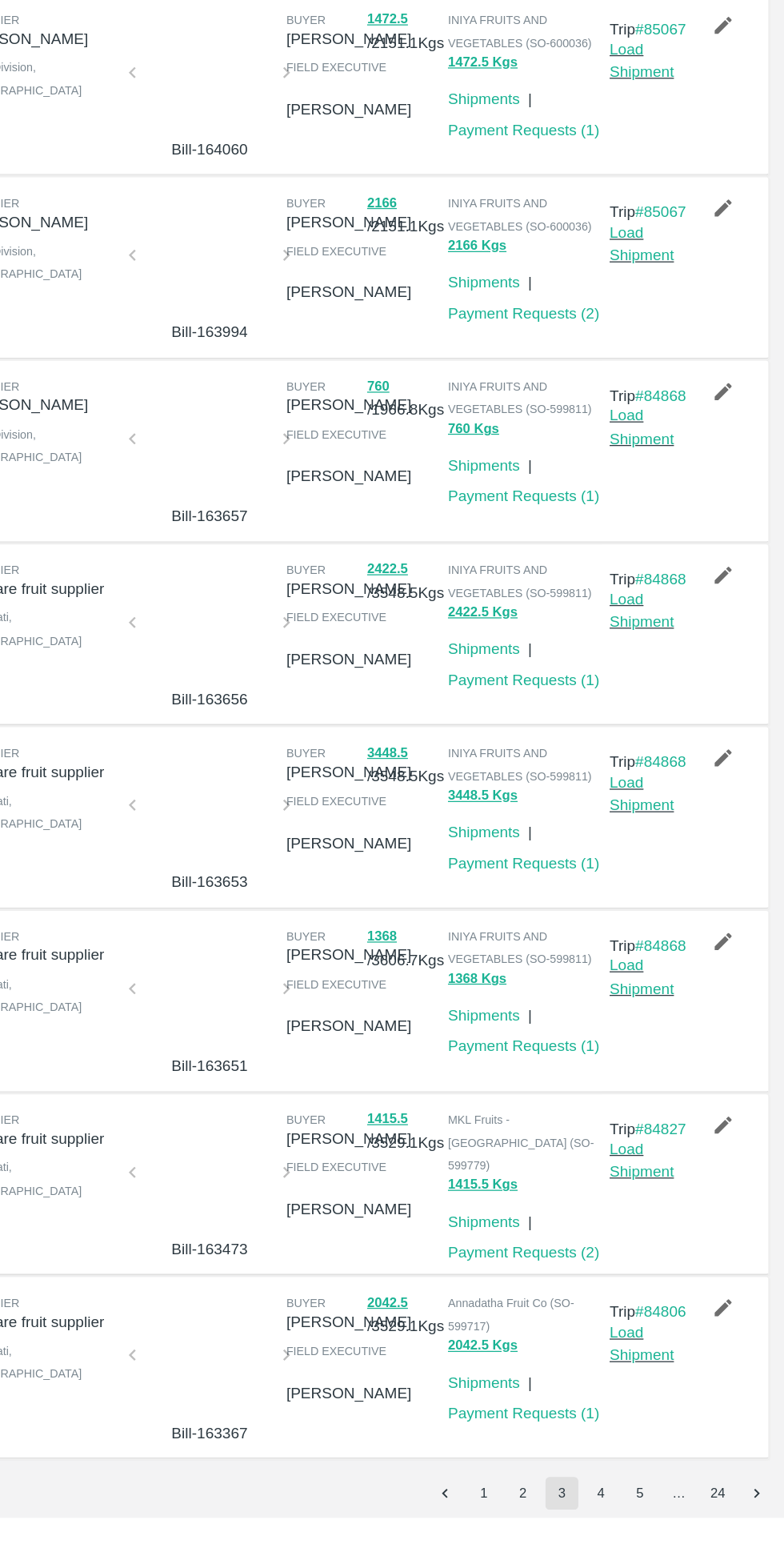
click at [641, 1532] on button "4" at bounding box center [641, 1533] width 26 height 26
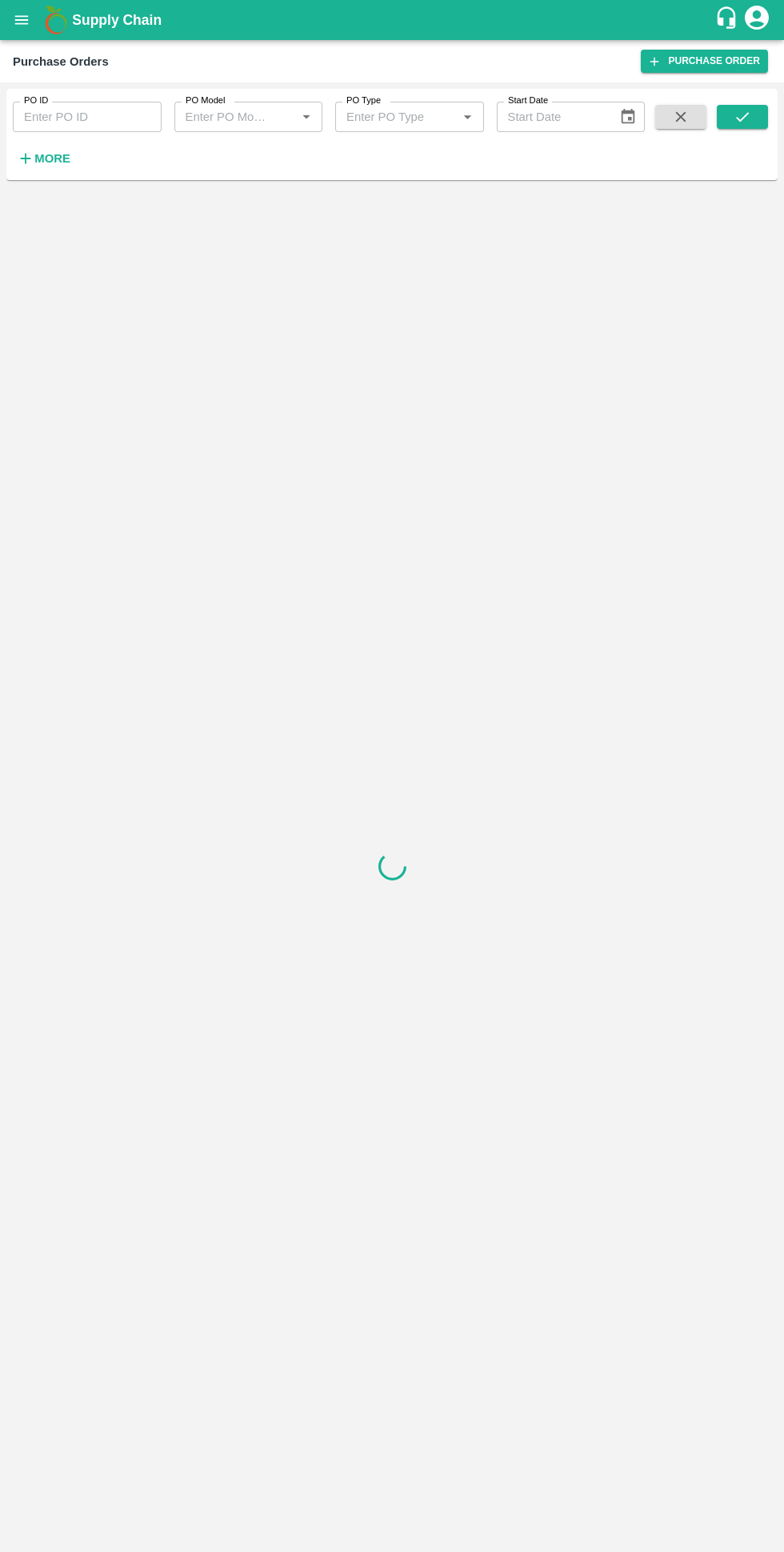
click at [50, 154] on strong "More" at bounding box center [53, 158] width 36 height 13
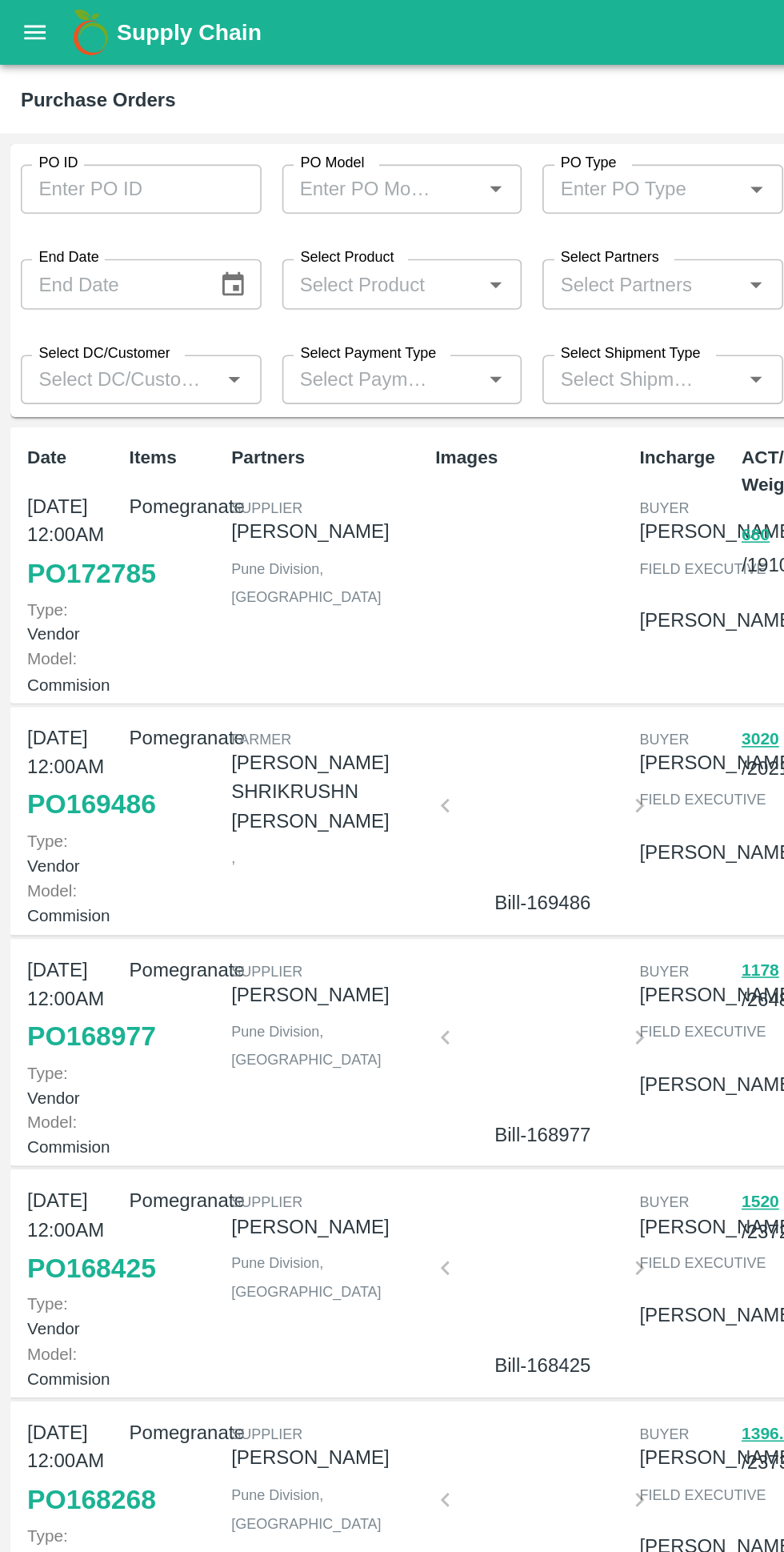
click at [22, 20] on icon "open drawer" at bounding box center [22, 20] width 14 height 9
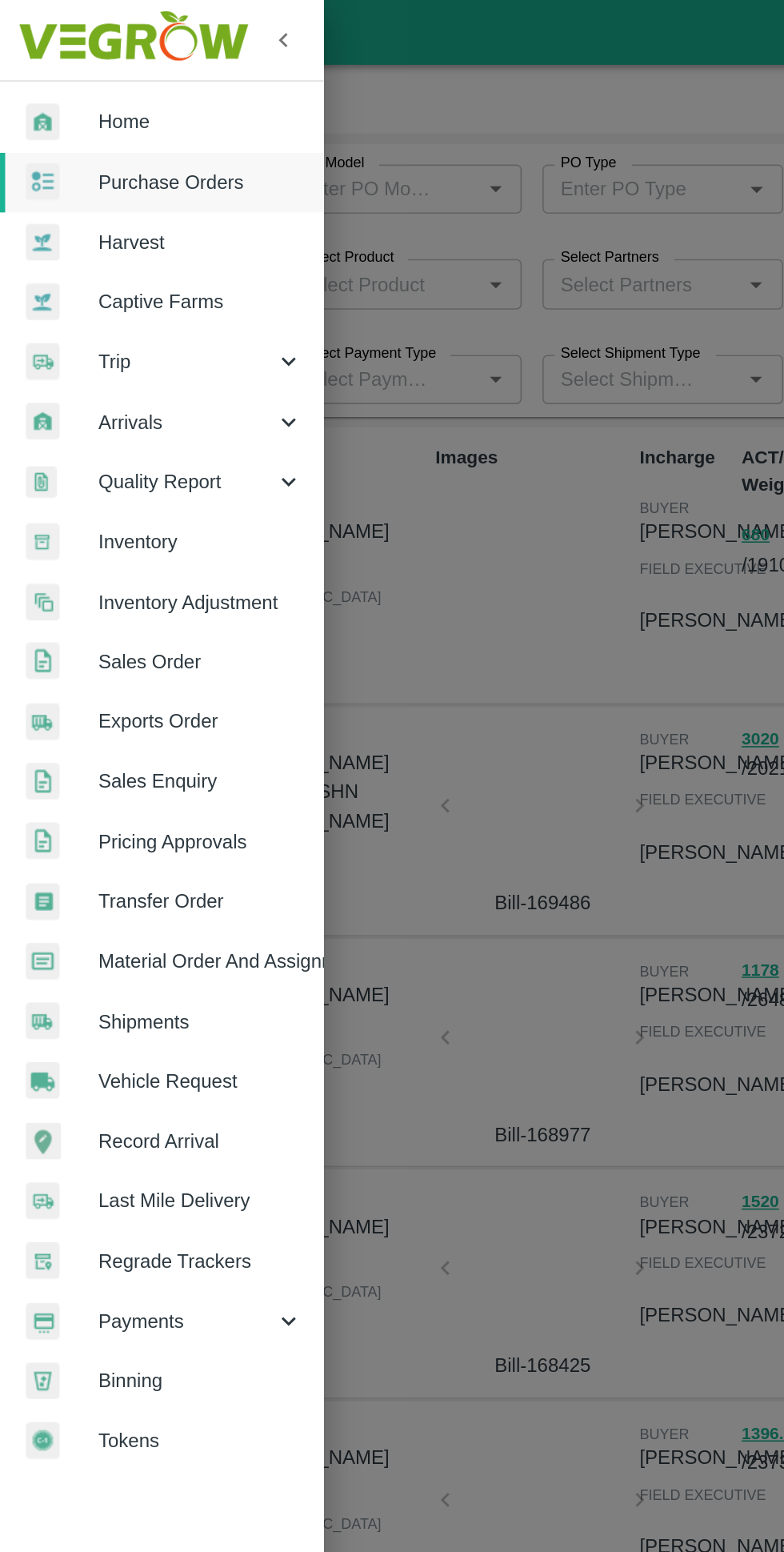
click at [72, 83] on span "Home" at bounding box center [124, 75] width 127 height 17
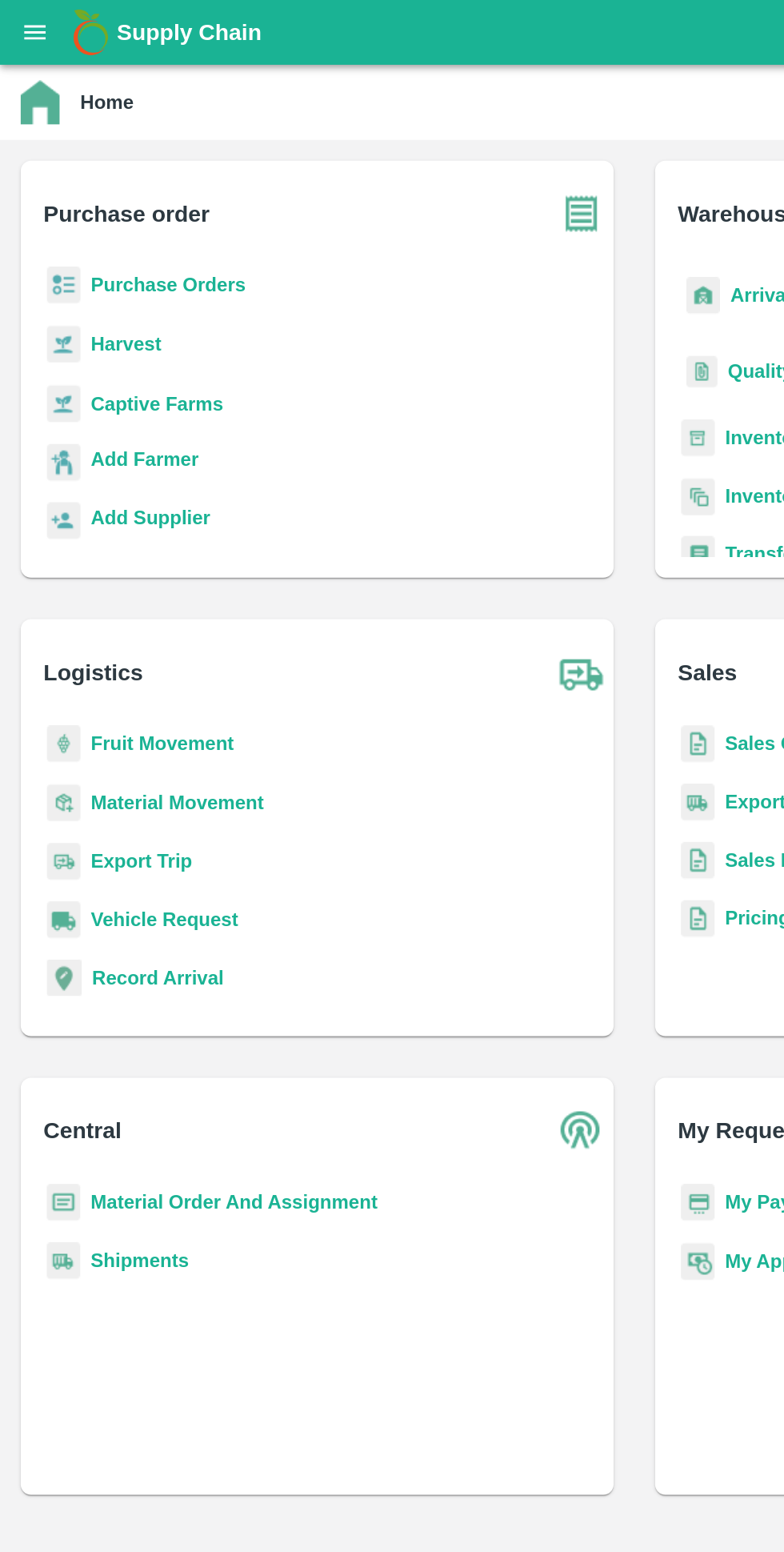
click at [85, 317] on b "Add Supplier" at bounding box center [92, 320] width 73 height 13
click at [91, 183] on b "Purchase Orders" at bounding box center [103, 176] width 96 height 13
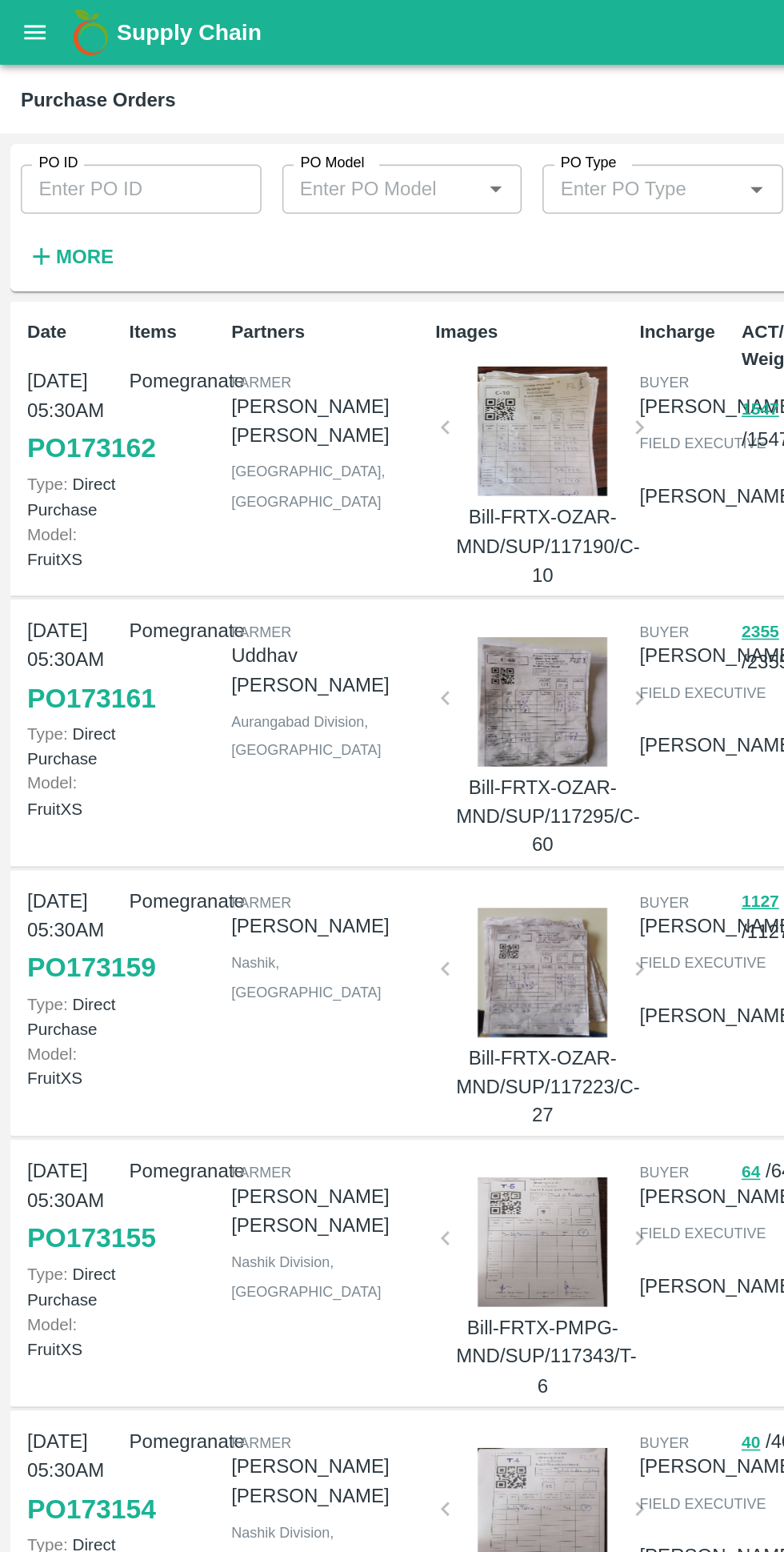
click at [39, 164] on strong "More" at bounding box center [53, 158] width 36 height 13
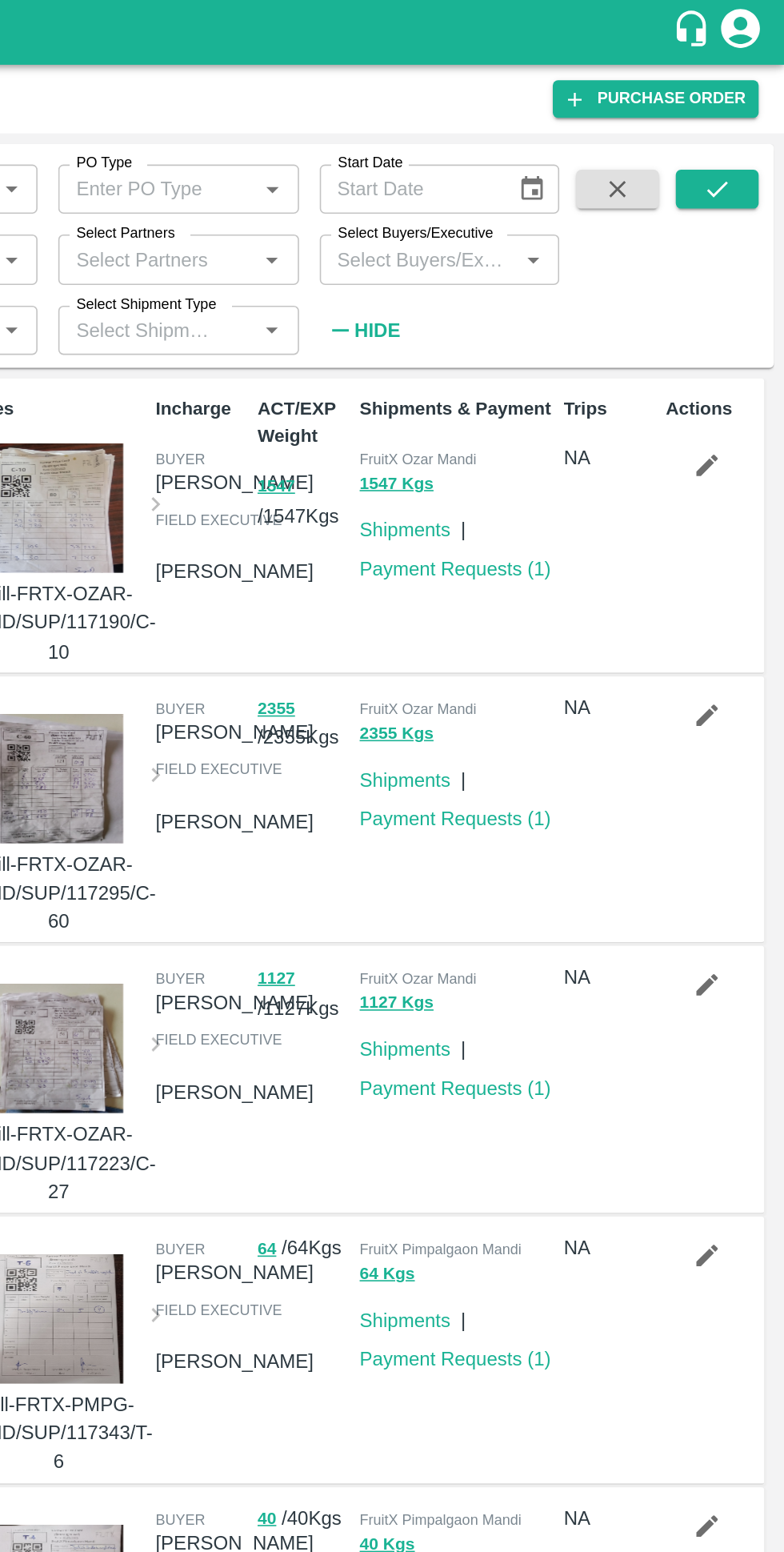
click at [540, 160] on input "Select Buyers/Executive" at bounding box center [558, 160] width 113 height 21
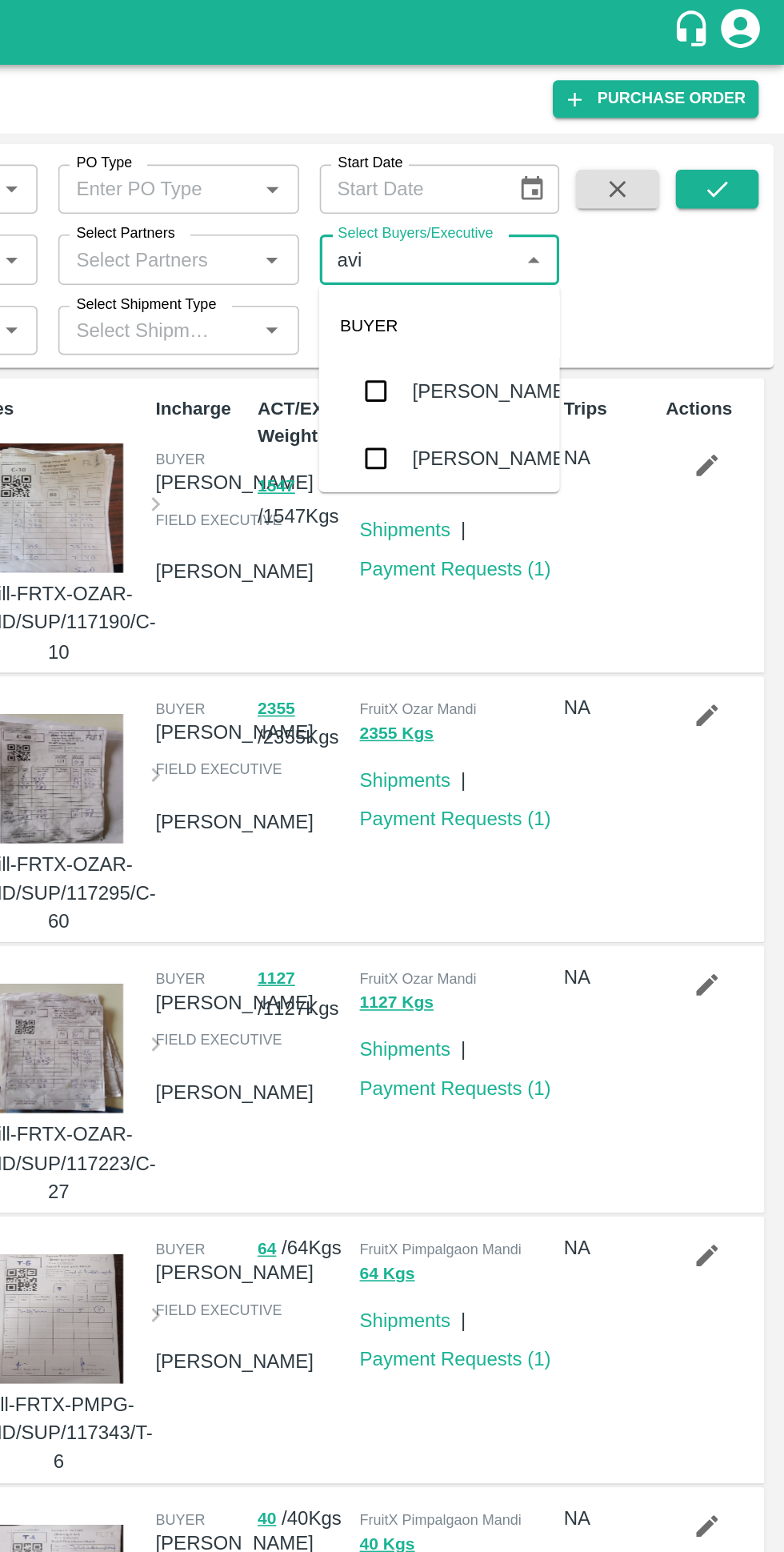
type input "avin"
click at [538, 248] on input "checkbox" at bounding box center [531, 242] width 32 height 32
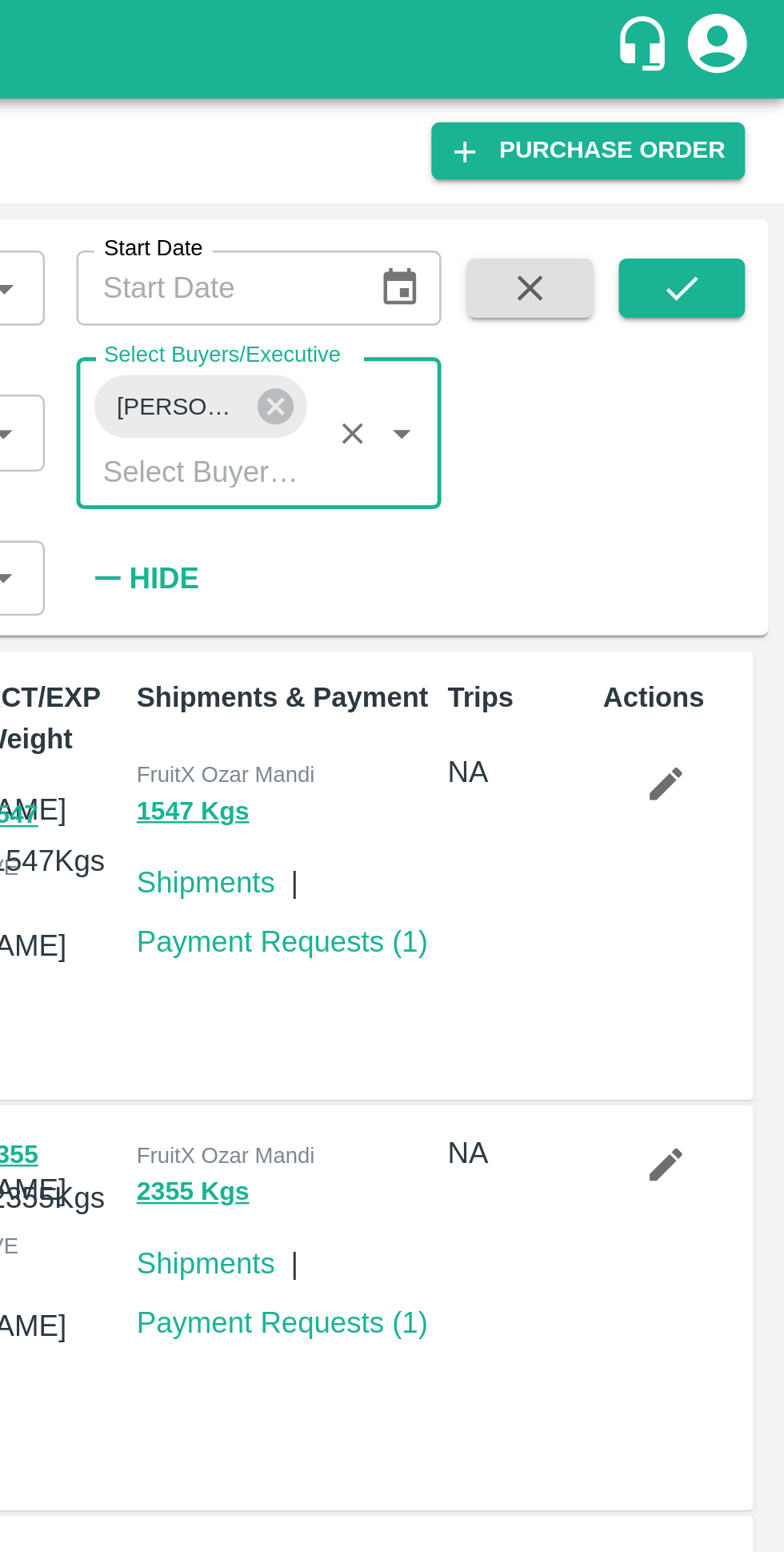
click at [735, 116] on icon "submit" at bounding box center [743, 116] width 17 height 17
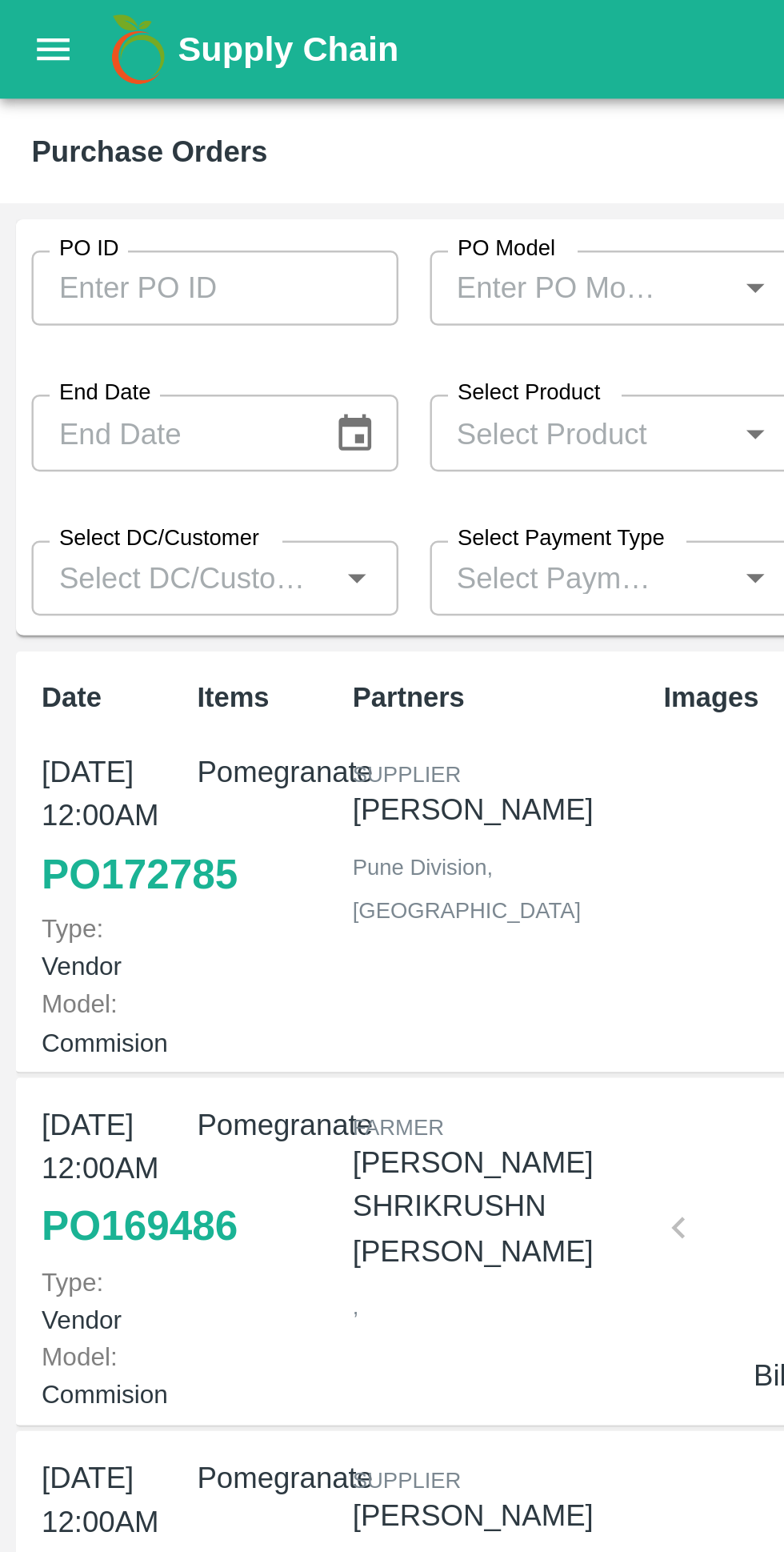
click at [23, 21] on icon "open drawer" at bounding box center [22, 20] width 17 height 17
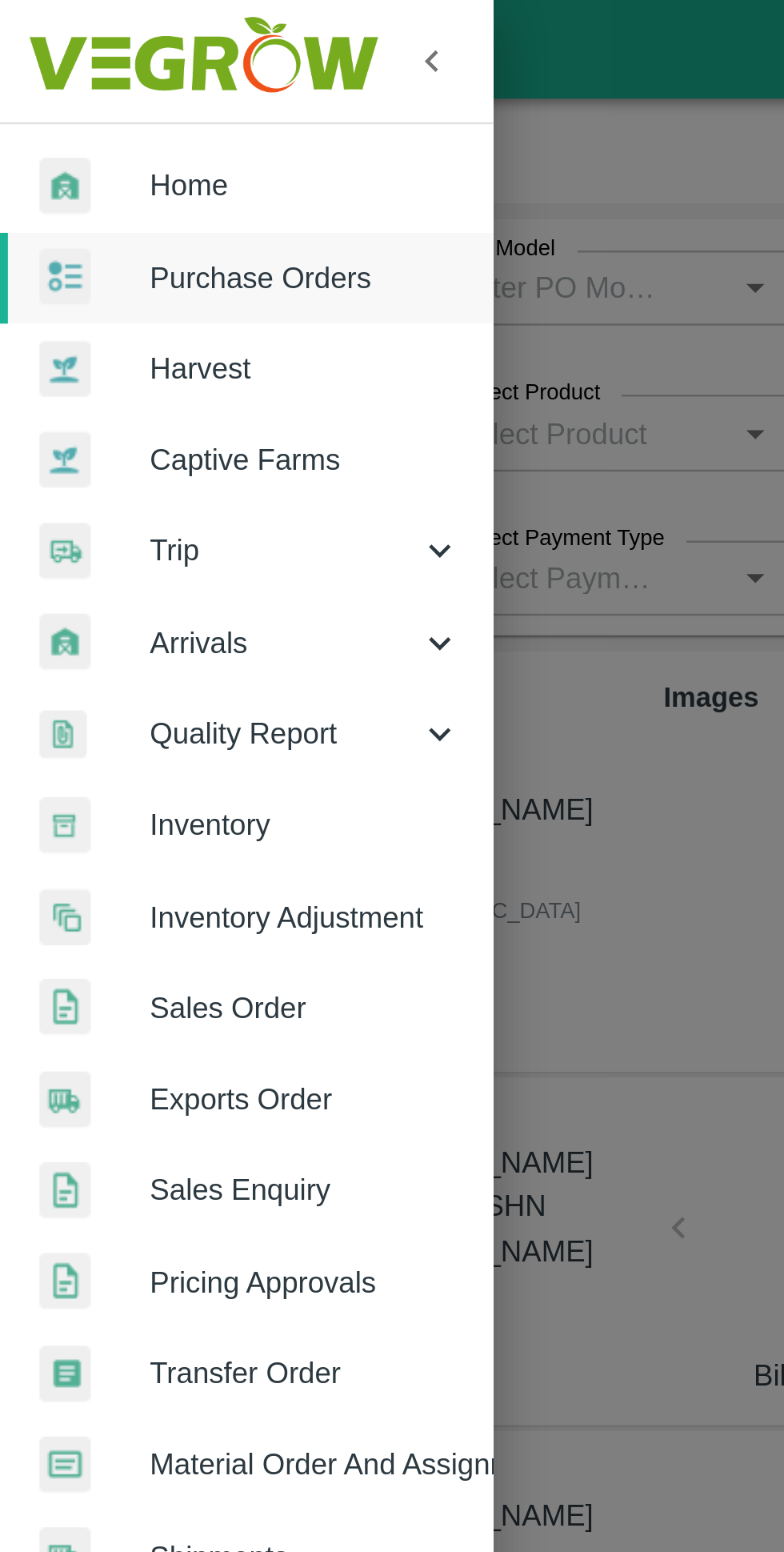
click at [62, 75] on span "Home" at bounding box center [124, 75] width 127 height 17
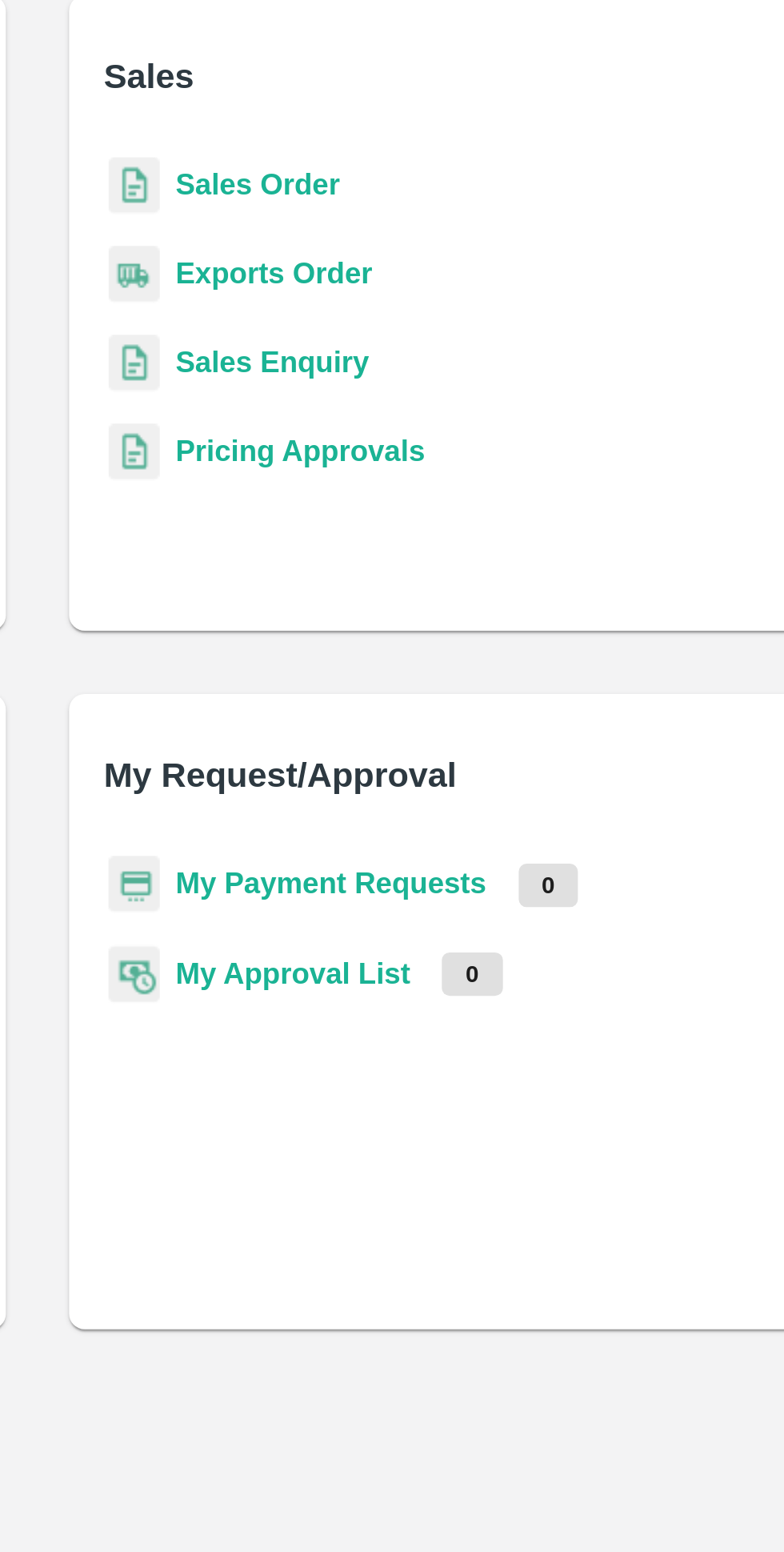
click at [531, 744] on b "My Payment Requests" at bounding box center [511, 743] width 127 height 13
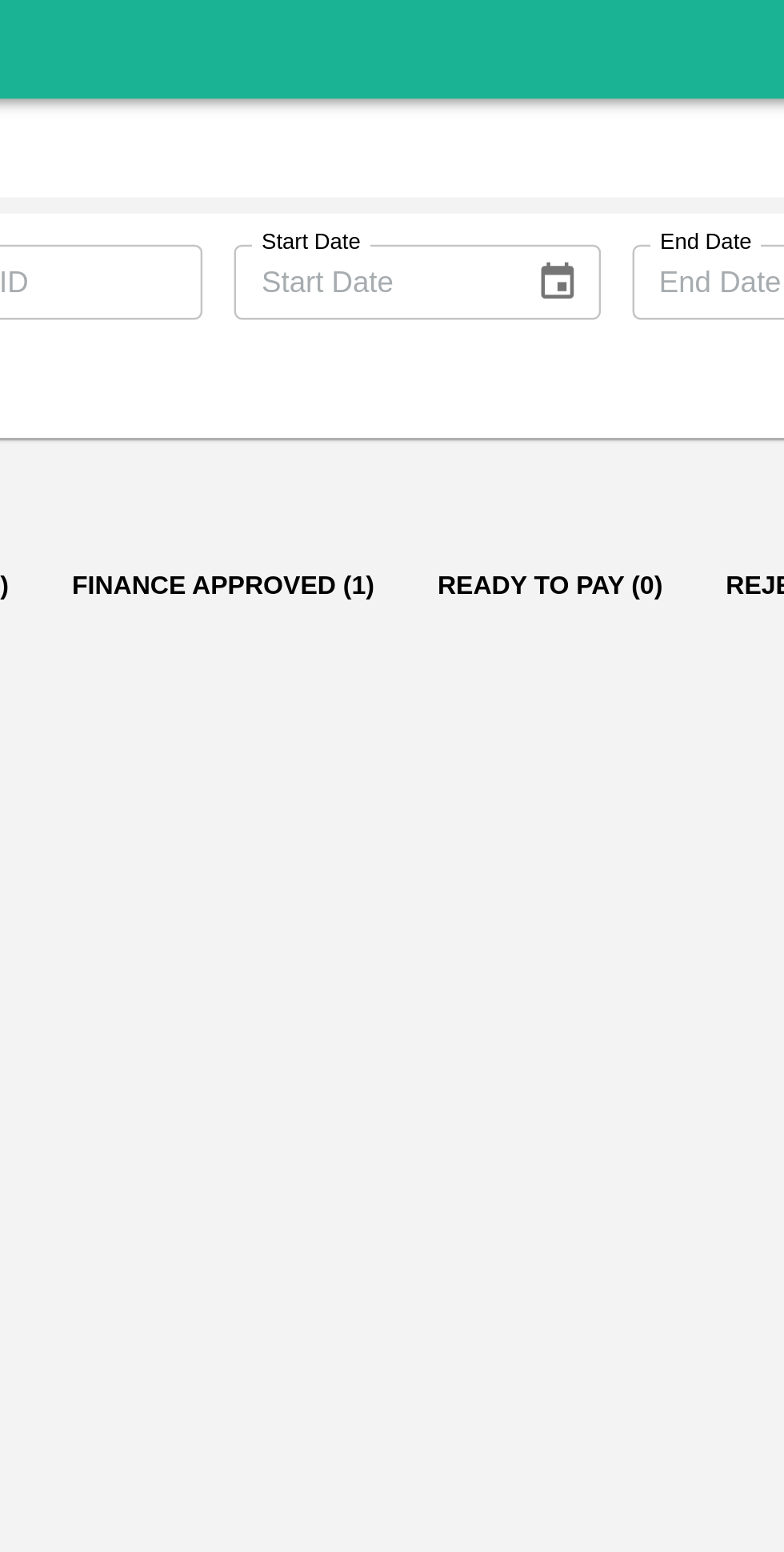
click at [344, 238] on button "Finance Approved (1)" at bounding box center [331, 237] width 148 height 39
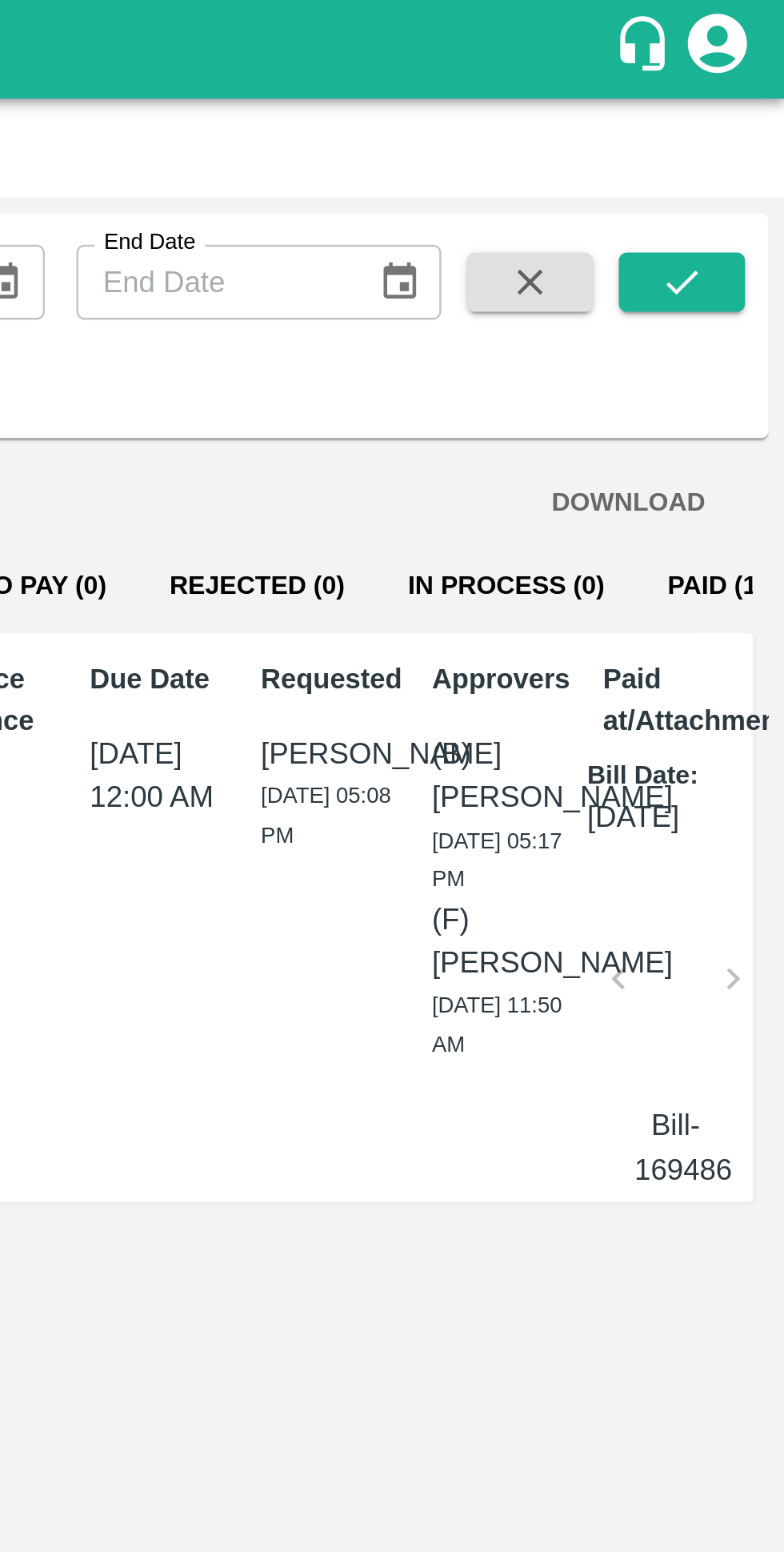
click at [724, 240] on button "Paid (126)" at bounding box center [762, 237] width 77 height 39
